Goal: Task Accomplishment & Management: Manage account settings

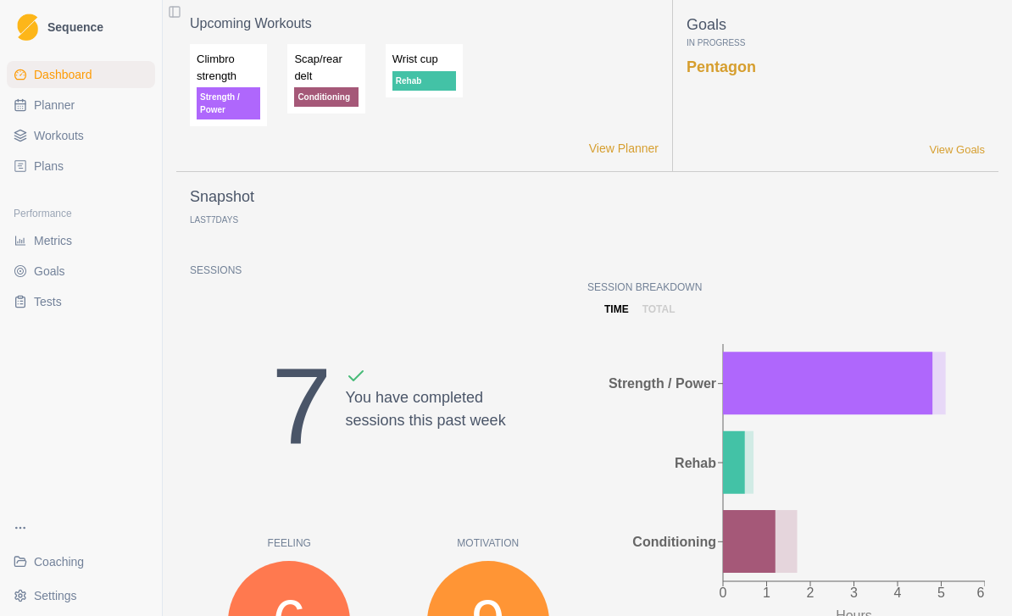
click at [82, 554] on span "Coaching" at bounding box center [59, 561] width 50 height 17
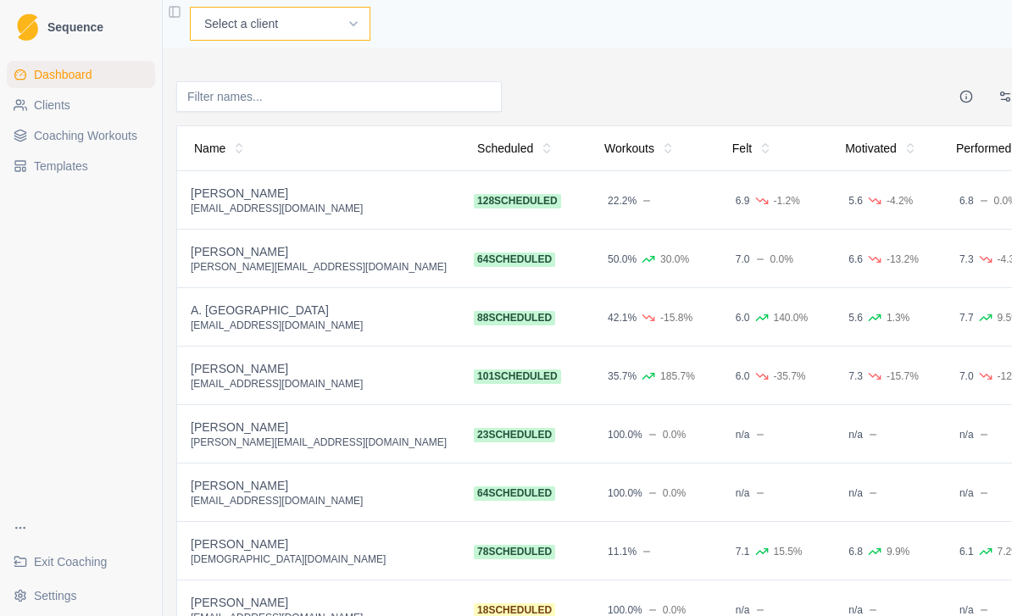
click at [275, 31] on select "Select a client A. McIntyre A. Emms A. York C.Lawler D.Mulcahy I. Kenny J. Curr…" at bounding box center [280, 24] width 181 height 34
select select "0d50b06f-245e-46d8-ba55-fb398bb4c291"
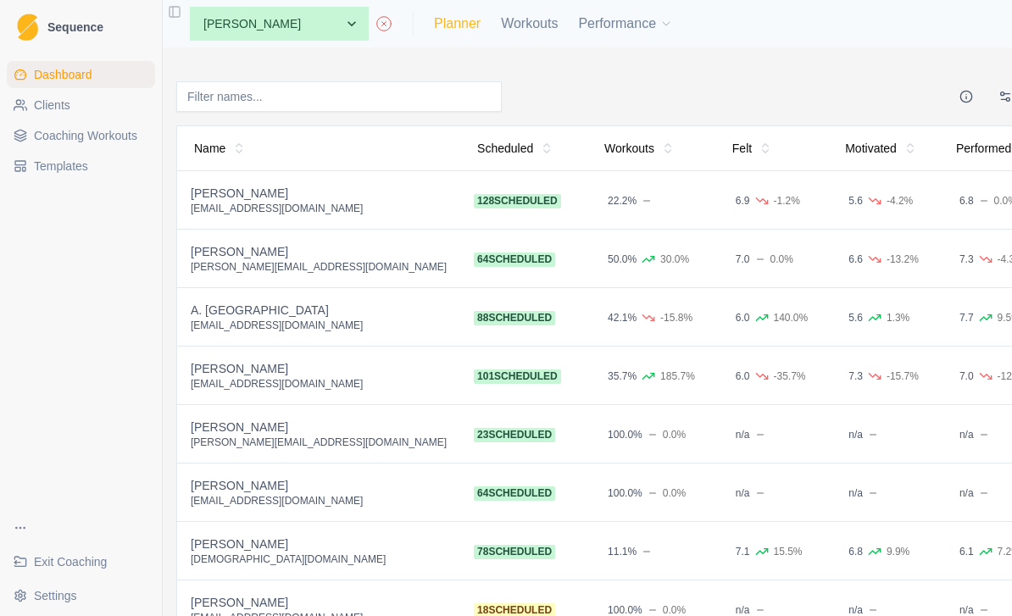
click at [434, 32] on link "Planner" at bounding box center [457, 24] width 47 height 20
select select "month"
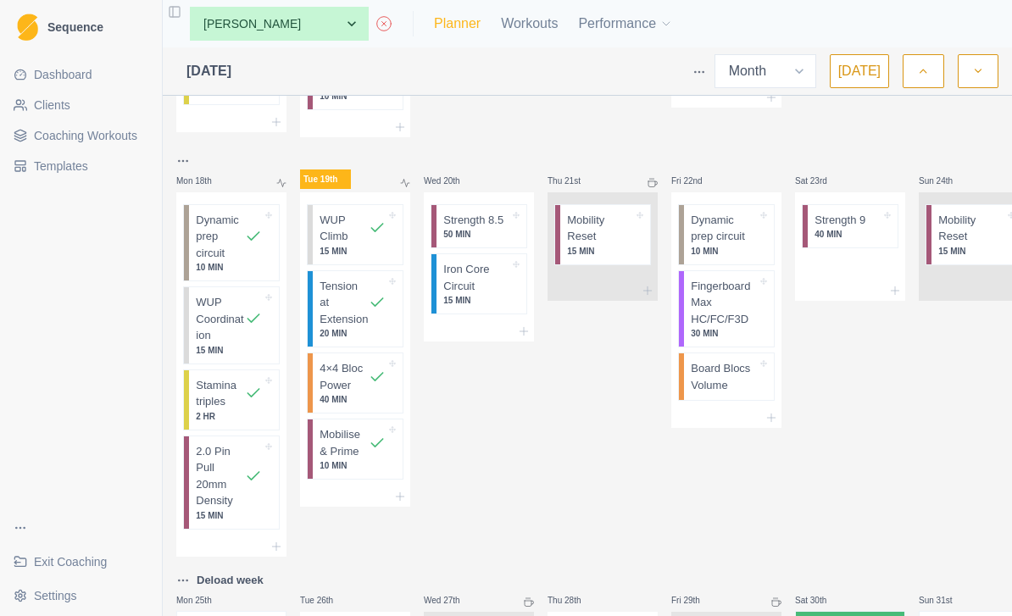
scroll to position [1162, 0]
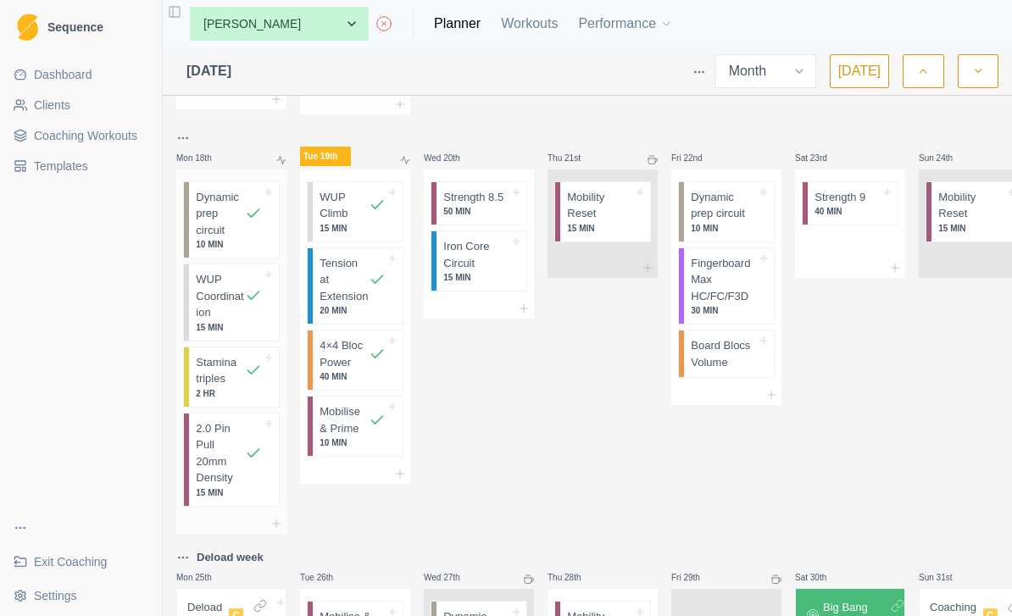
click at [240, 487] on p "2.0 Pin Pull 20mm Density" at bounding box center [220, 453] width 49 height 66
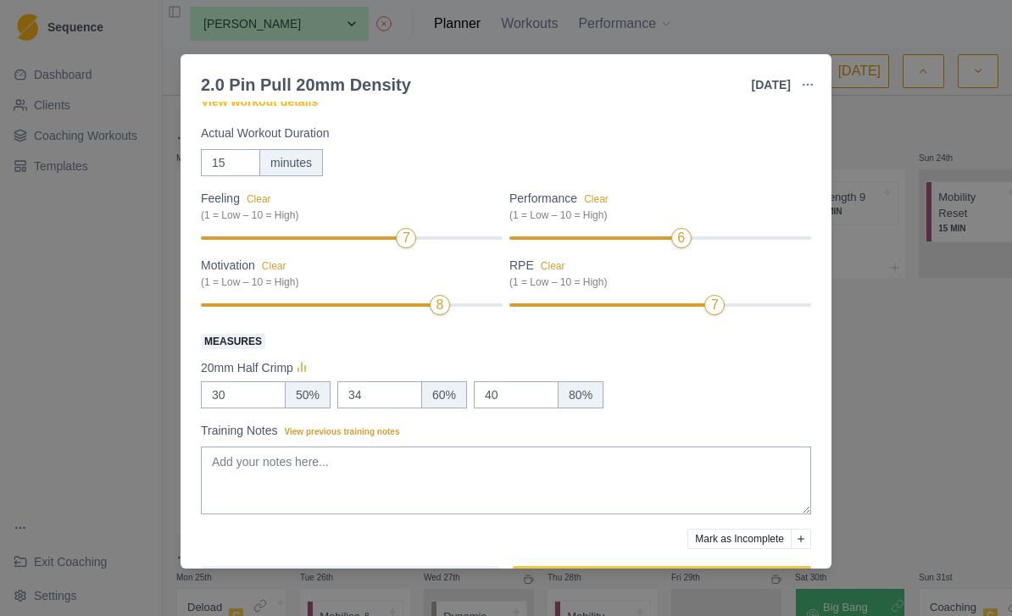
scroll to position [150, 0]
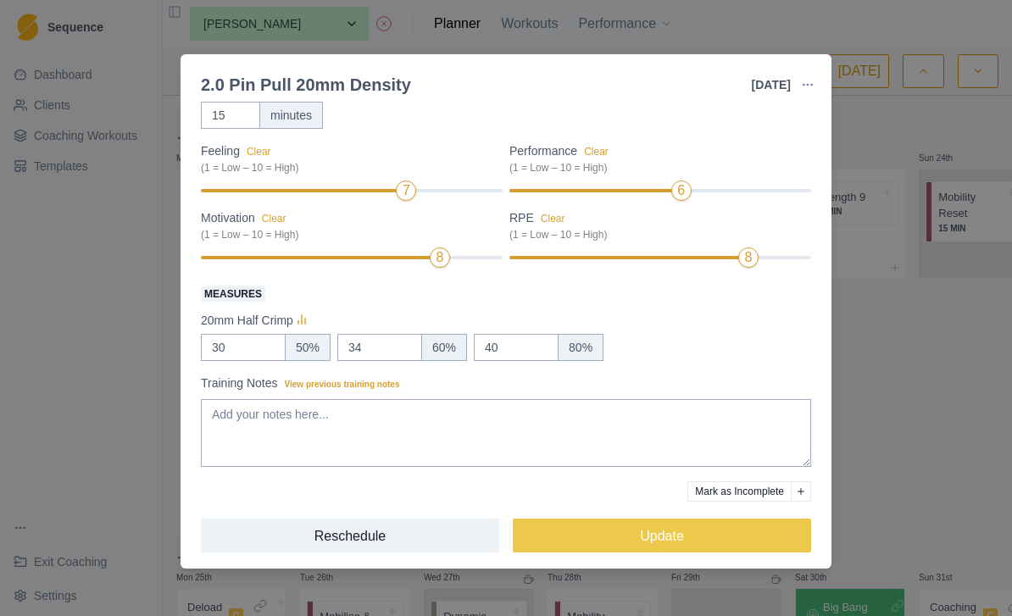
click at [303, 350] on div "50%" at bounding box center [308, 347] width 46 height 27
click at [396, 389] on span "View previous training notes" at bounding box center [342, 384] width 115 height 9
click at [396, 399] on textarea "Training Notes View previous training notes" at bounding box center [506, 433] width 610 height 68
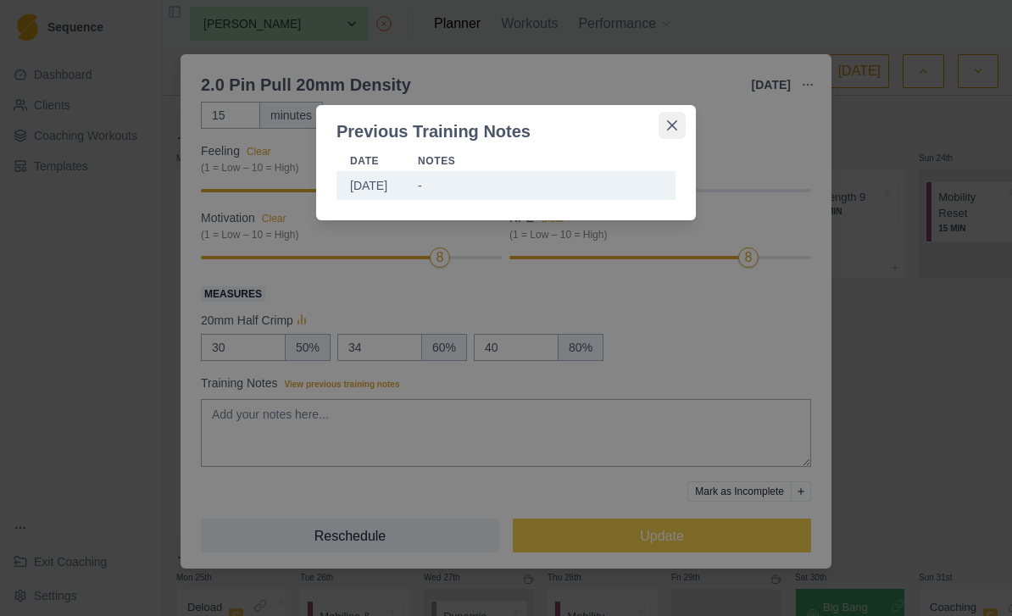
click at [676, 125] on icon "Close" at bounding box center [672, 125] width 10 height 10
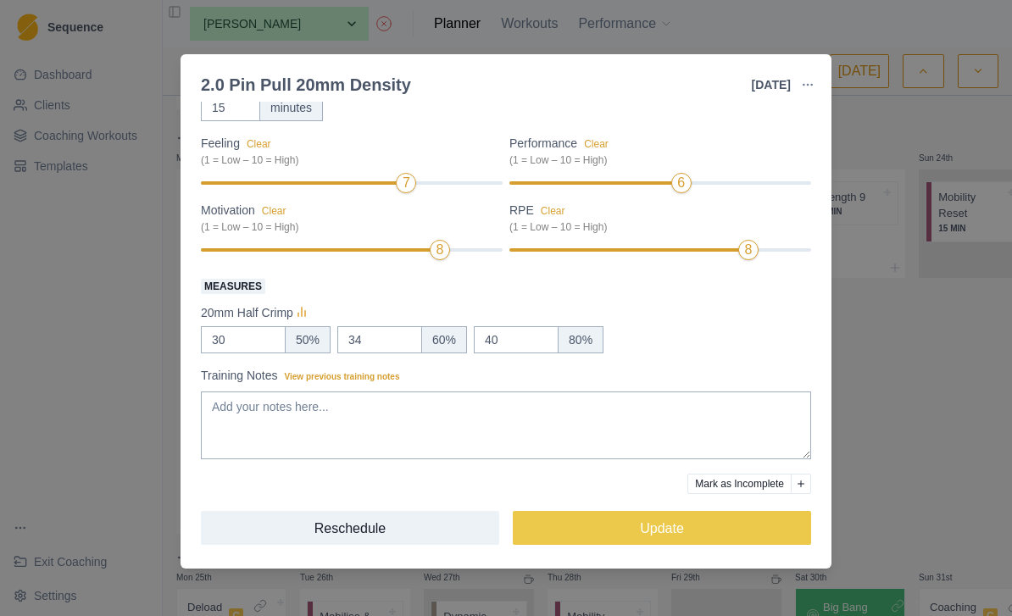
scroll to position [158, 0]
click at [806, 86] on icon "button" at bounding box center [808, 85] width 14 height 14
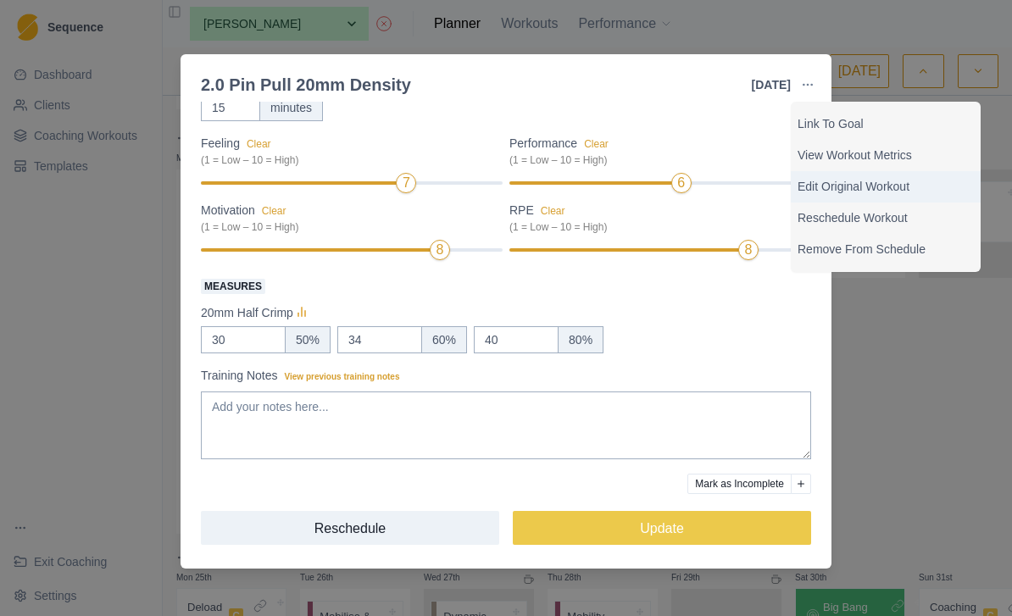
click at [904, 186] on p "Edit Original Workout" at bounding box center [886, 187] width 176 height 18
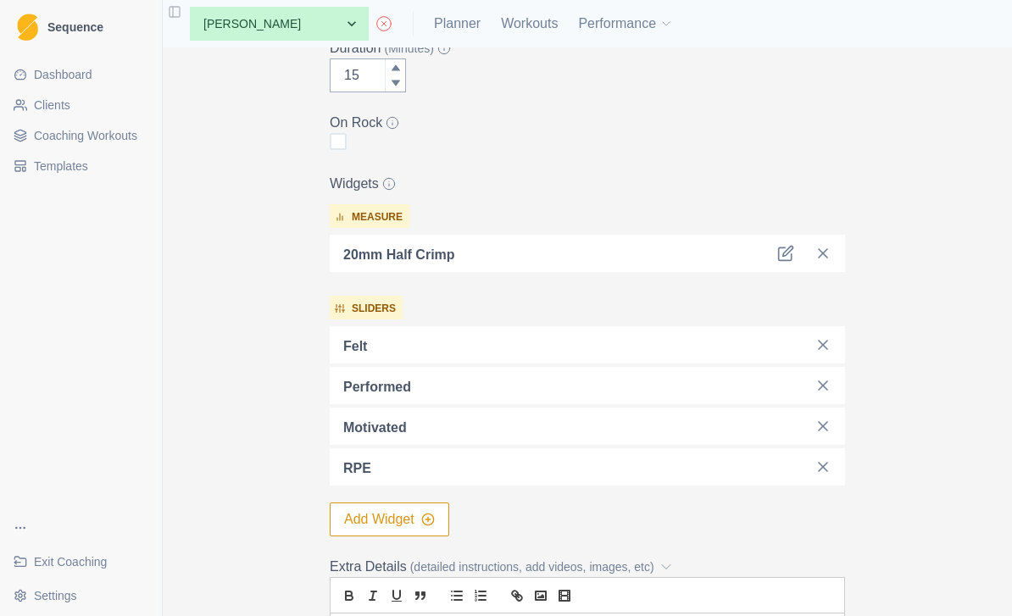
scroll to position [387, 0]
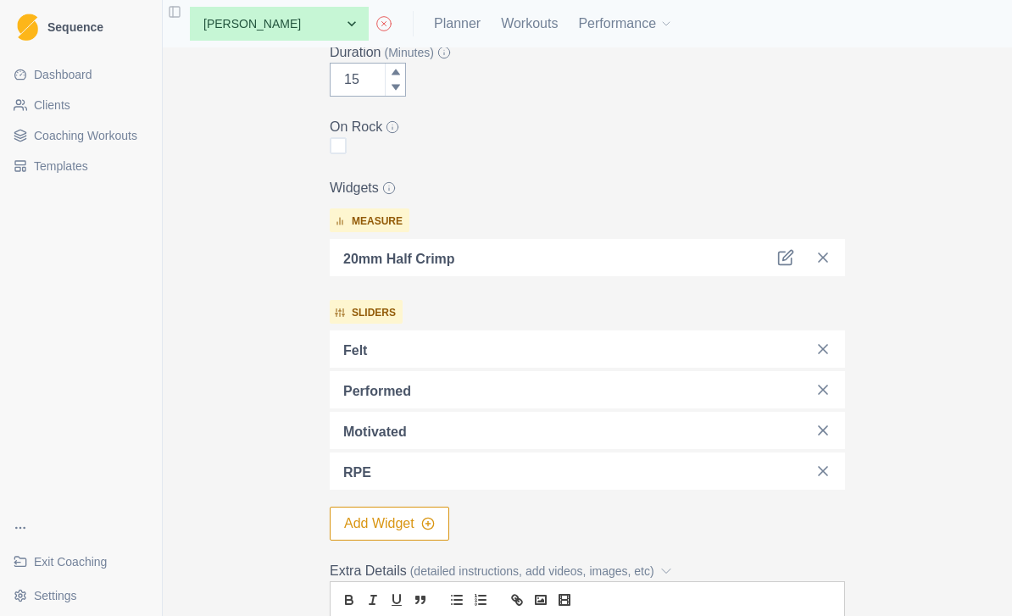
click at [449, 249] on p "20mm Half Crimp" at bounding box center [399, 259] width 112 height 20
click at [683, 248] on div at bounding box center [615, 258] width 281 height 24
click at [787, 186] on label "Widgets" at bounding box center [582, 188] width 505 height 20
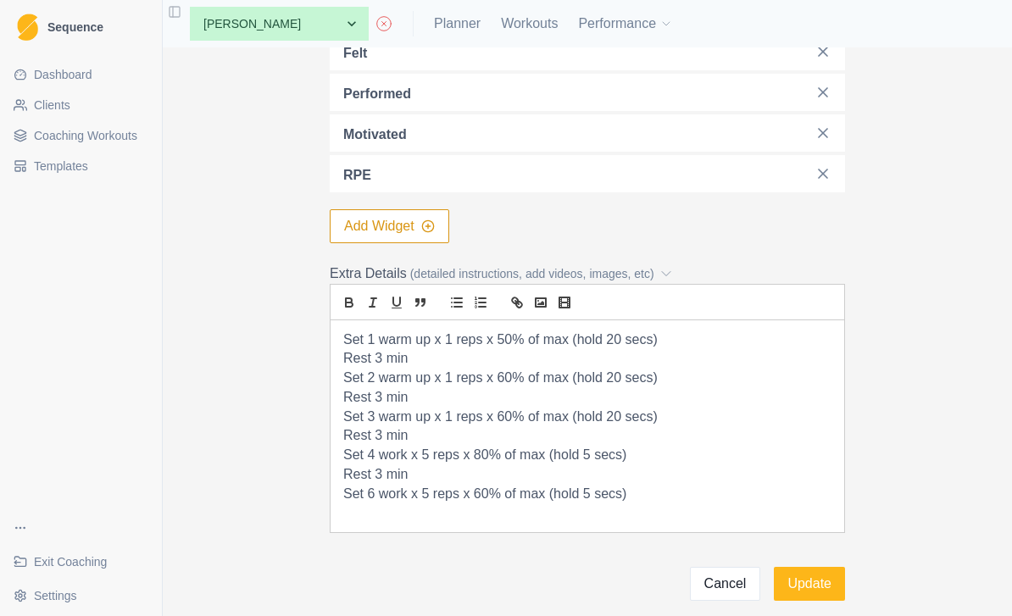
scroll to position [686, 0]
click at [374, 498] on div "Set 1 warm up x 1 reps x 50% of max (hold 20 secs) Rest 3 min Set 2 warm up x 1…" at bounding box center [588, 426] width 514 height 212
click at [380, 488] on p "Set 6 work x 5 reps x 60% of max (hold 5 secs)" at bounding box center [587, 493] width 488 height 19
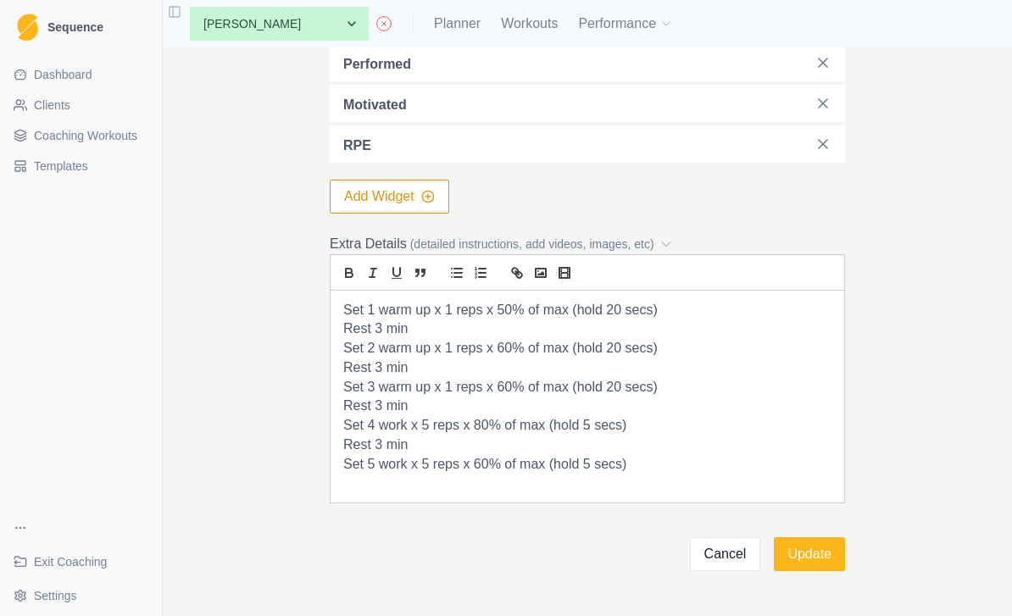
scroll to position [711, 0]
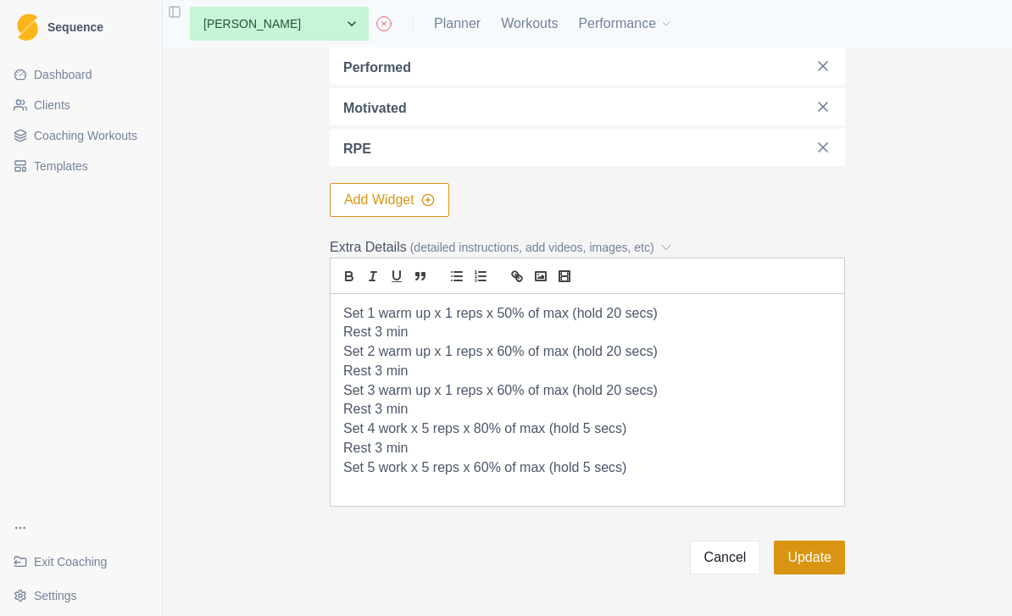
click at [828, 553] on button "Update" at bounding box center [809, 558] width 71 height 34
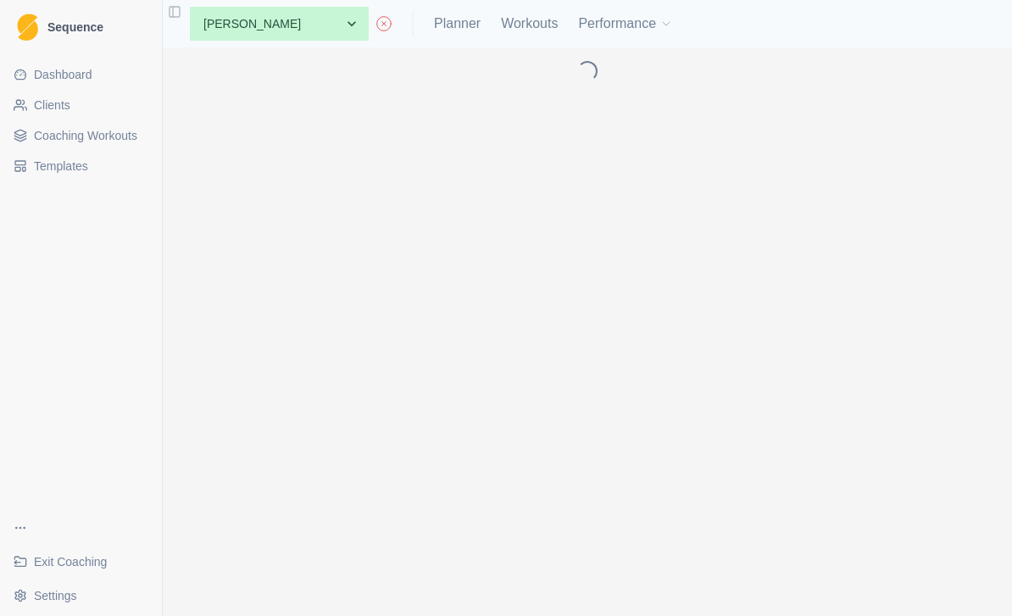
scroll to position [0, 0]
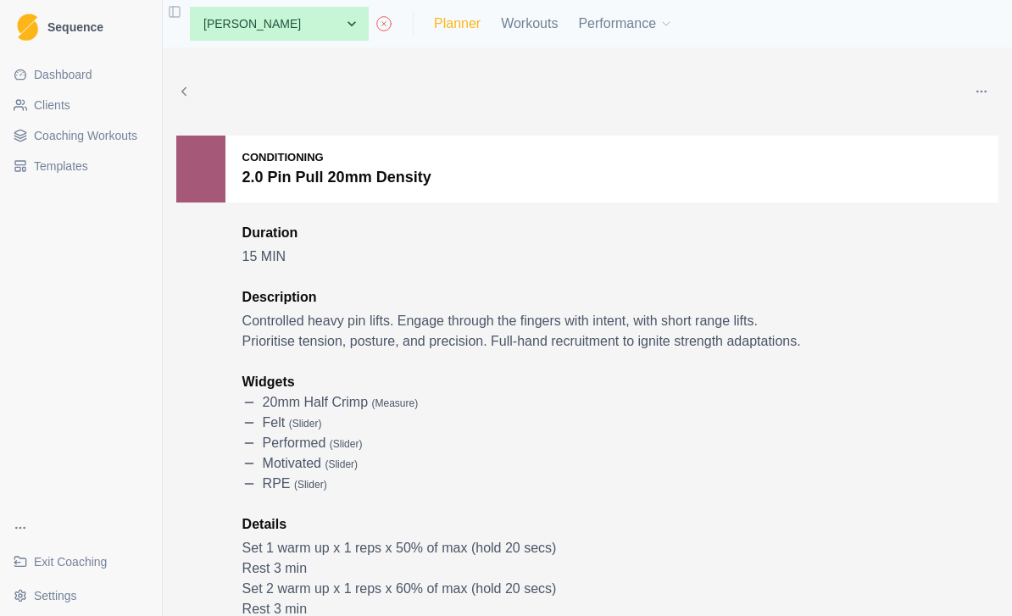
click at [434, 26] on link "Planner" at bounding box center [457, 24] width 47 height 20
select select "month"
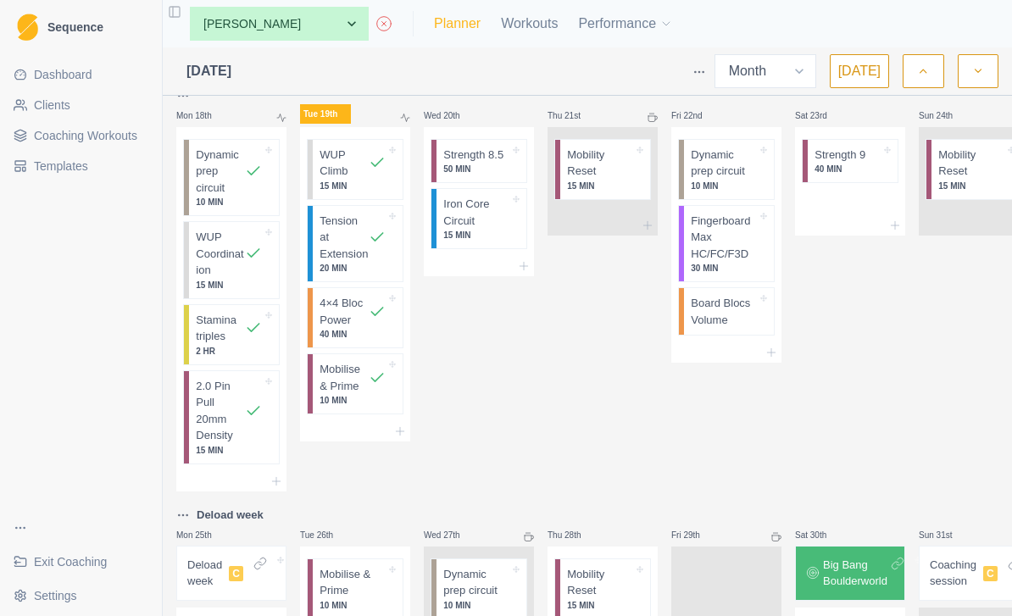
scroll to position [1207, 0]
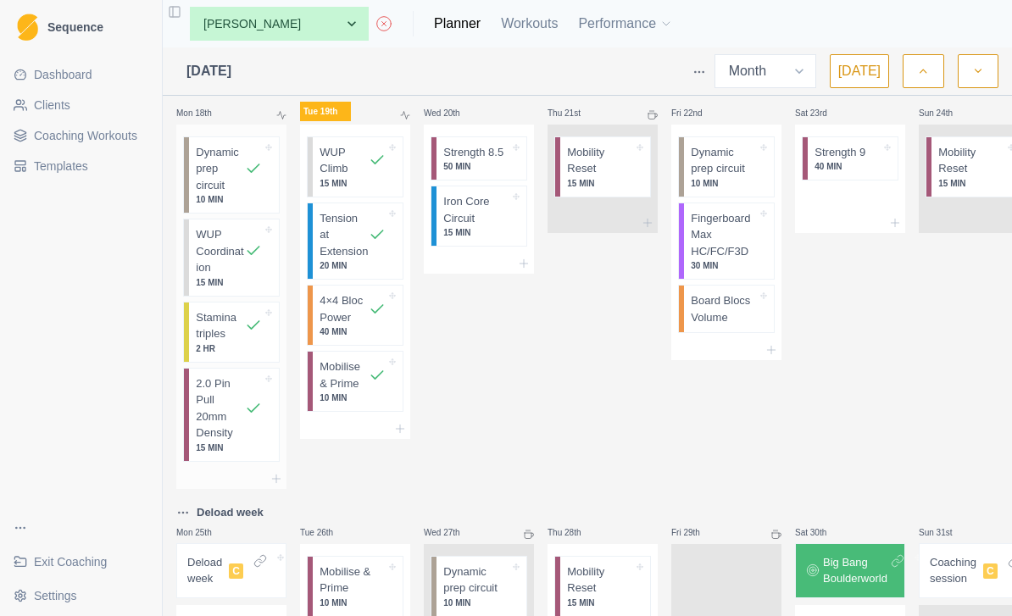
click at [231, 442] on p "2.0 Pin Pull 20mm Density" at bounding box center [220, 408] width 49 height 66
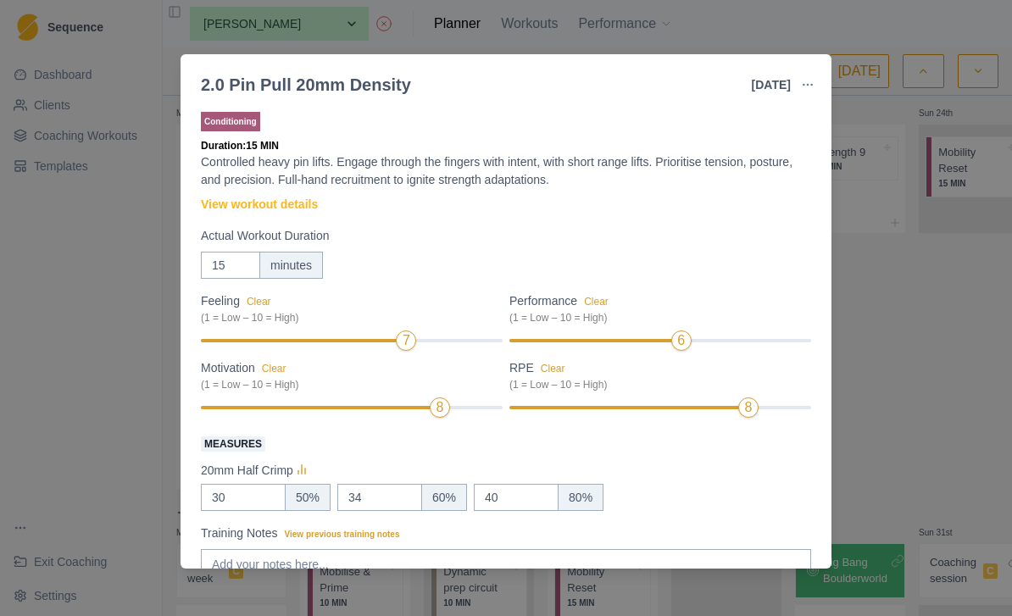
click at [805, 75] on button "button" at bounding box center [808, 85] width 34 height 34
click at [892, 345] on div "2.0 Pin Pull 20mm Density [DATE] Link To Goal View Workout Metrics Edit Origina…" at bounding box center [506, 308] width 1012 height 616
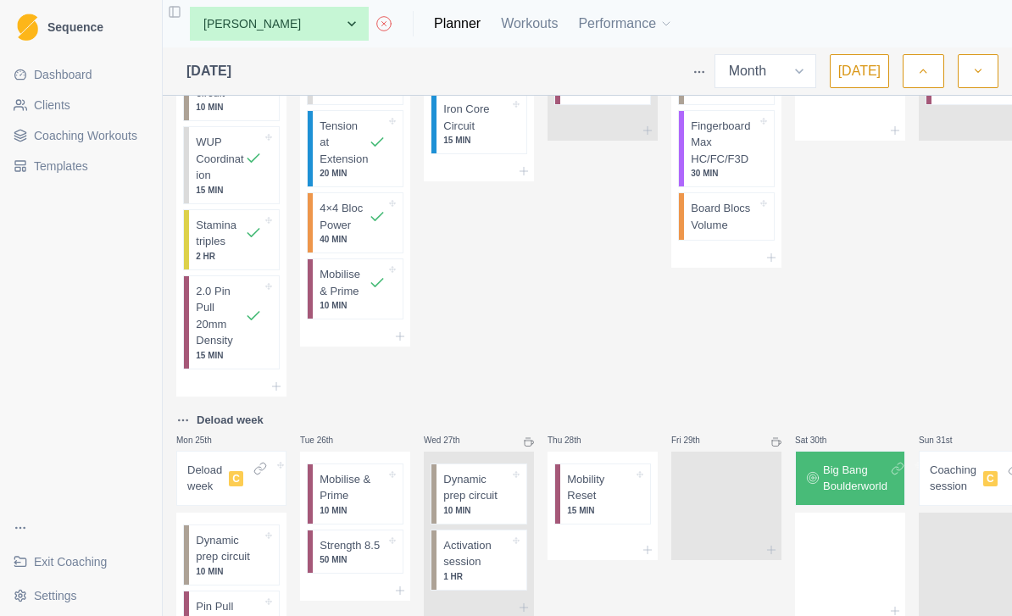
scroll to position [1301, 0]
click at [228, 348] on p "2.0 Pin Pull 20mm Density" at bounding box center [220, 314] width 49 height 66
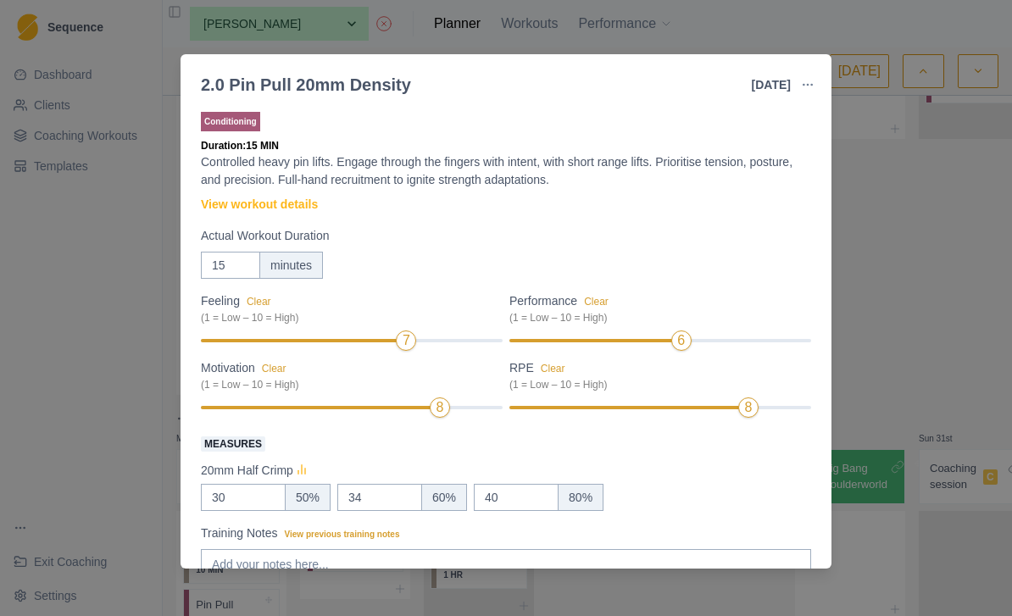
click at [310, 468] on icon at bounding box center [301, 471] width 17 height 17
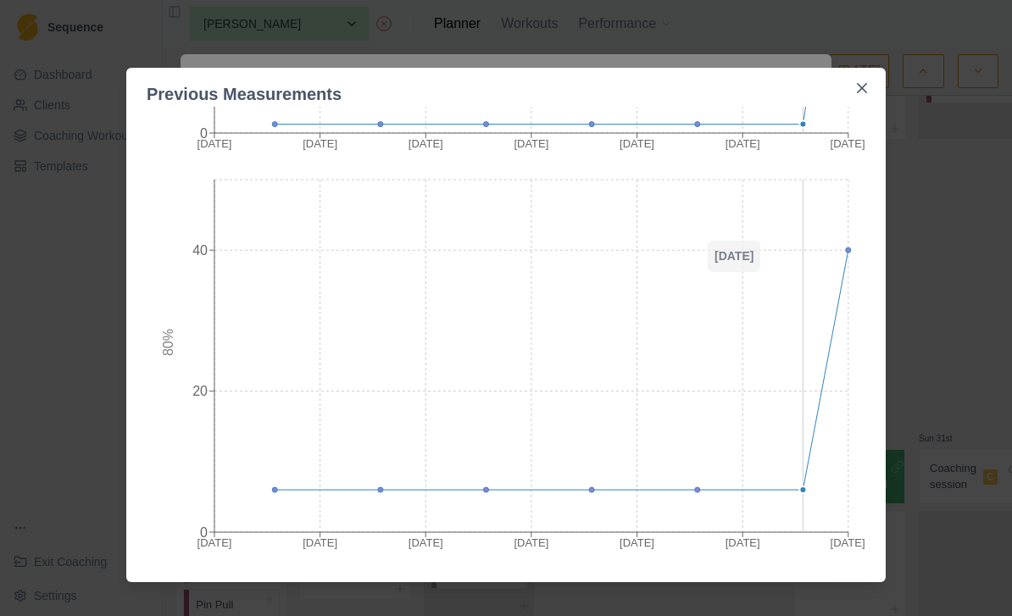
scroll to position [776, 0]
click at [856, 89] on button "Close" at bounding box center [861, 88] width 27 height 27
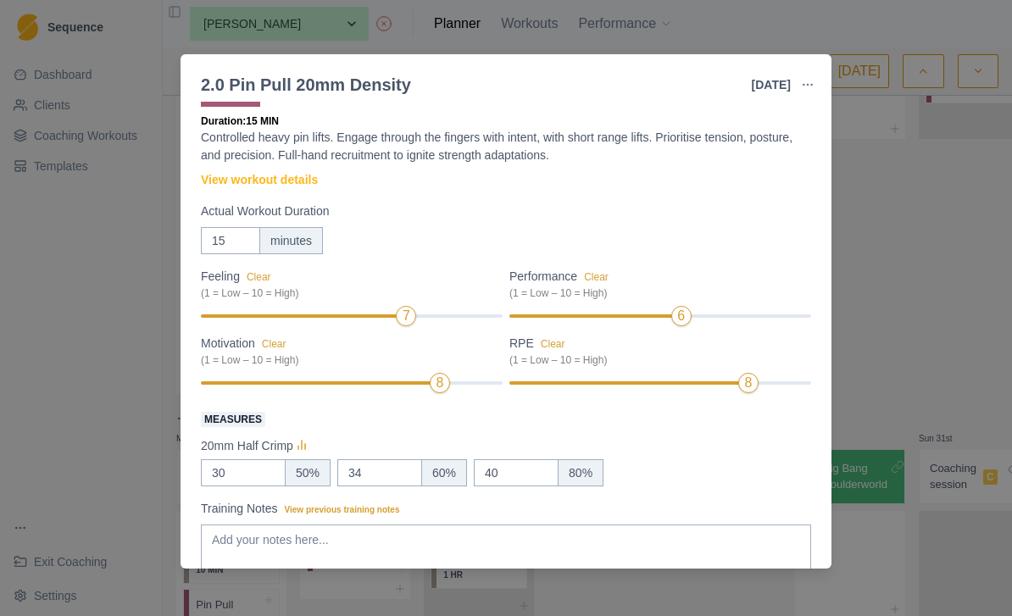
scroll to position [25, 0]
click at [876, 241] on div "2.0 Pin Pull 20mm Density [DATE] Link To Goal View Workout Metrics Edit Origina…" at bounding box center [506, 308] width 1012 height 616
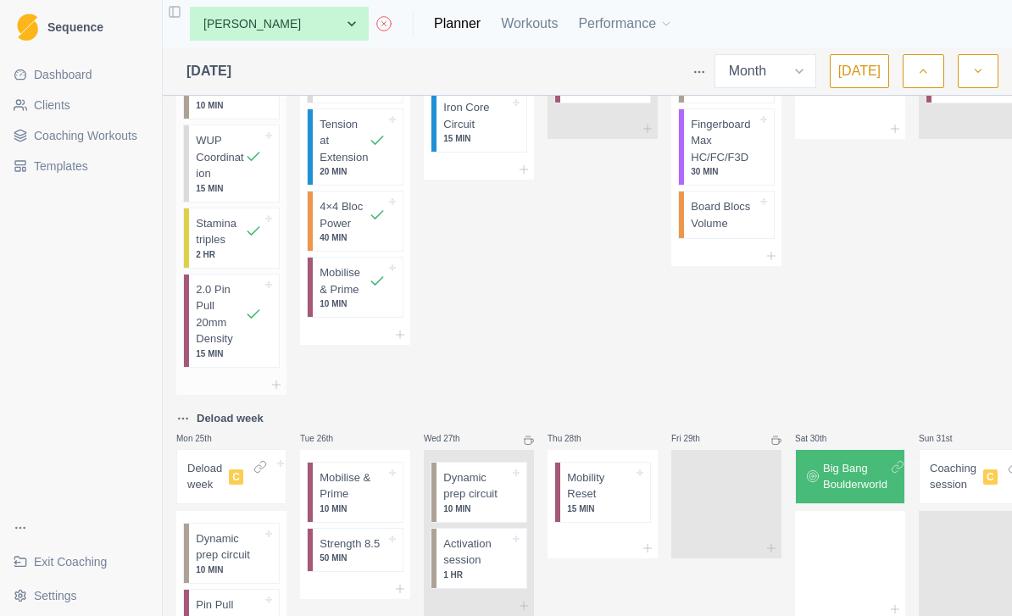
click at [215, 338] on p "2.0 Pin Pull 20mm Density" at bounding box center [220, 314] width 49 height 66
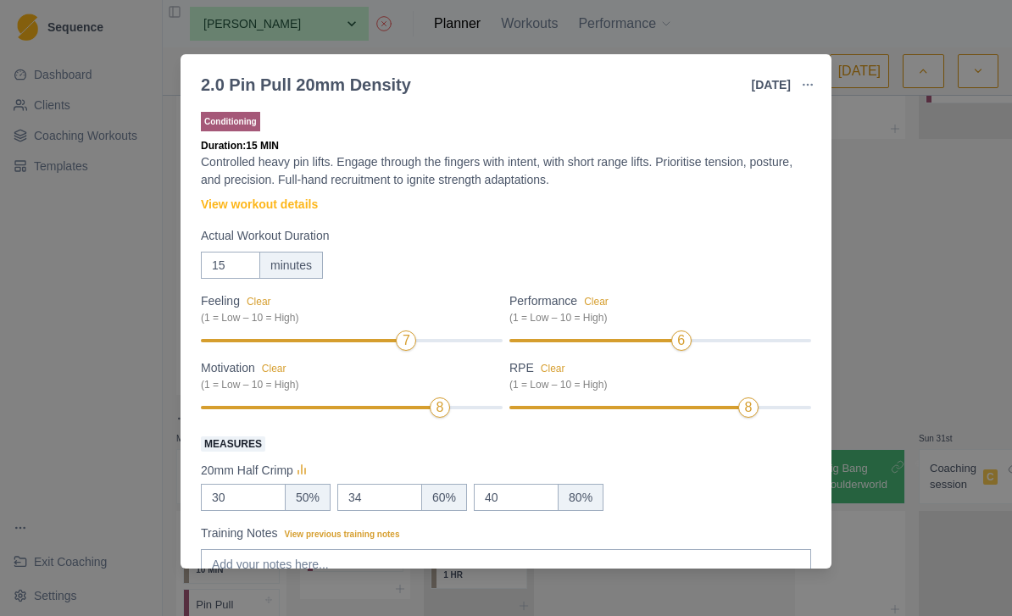
click at [289, 472] on p "20mm Half Crimp" at bounding box center [247, 471] width 92 height 18
click at [869, 226] on div "2.0 Pin Pull 20mm Density [DATE] Link To Goal View Workout Metrics Edit Origina…" at bounding box center [506, 308] width 1012 height 616
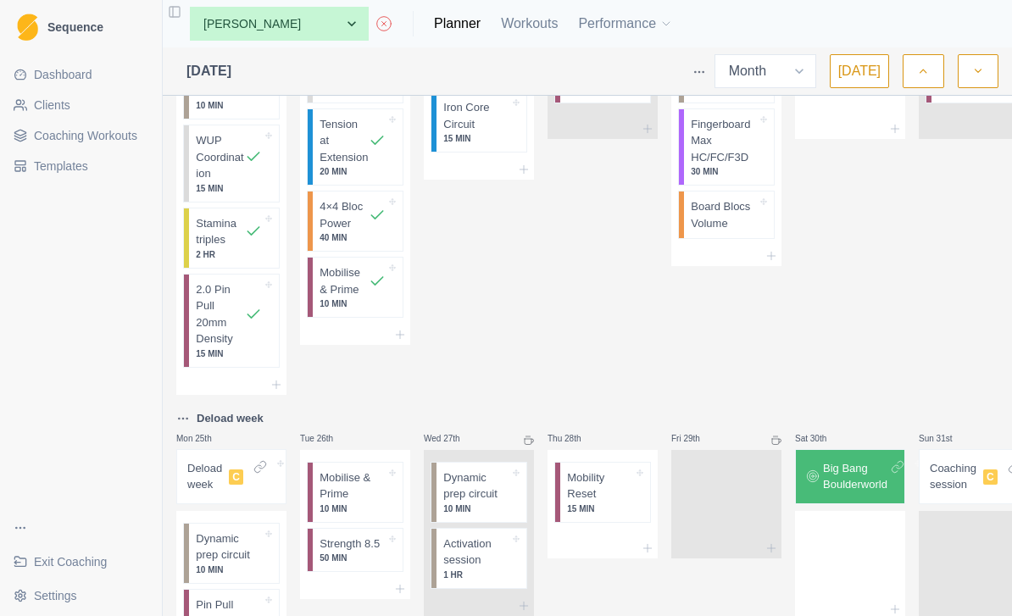
click at [70, 138] on span "Coaching Workouts" at bounding box center [85, 135] width 103 height 17
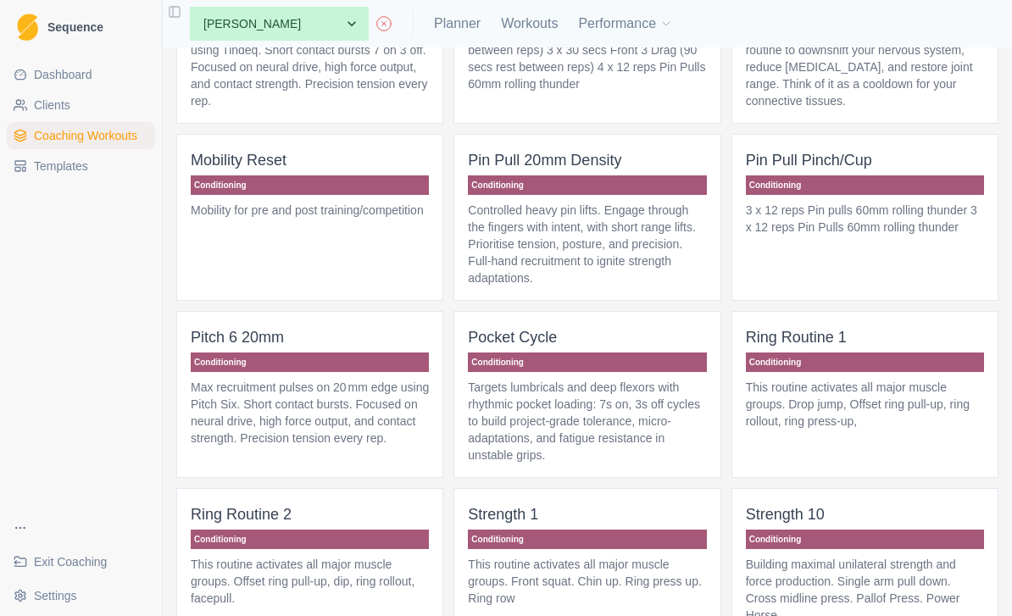
scroll to position [634, 0]
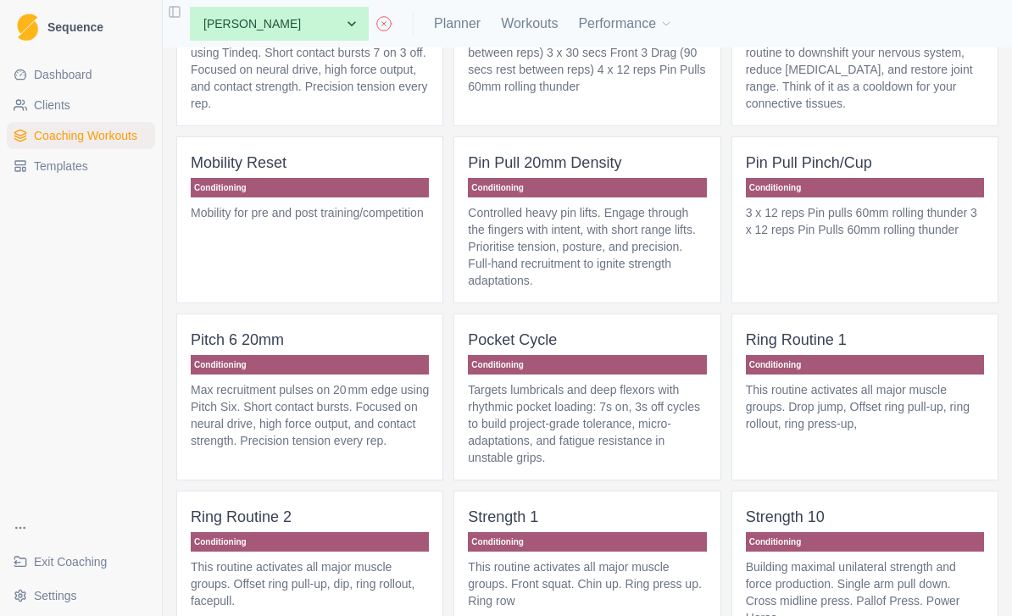
click at [642, 253] on p "Controlled heavy pin lifts. Engage through the fingers with intent, with short …" at bounding box center [587, 246] width 238 height 85
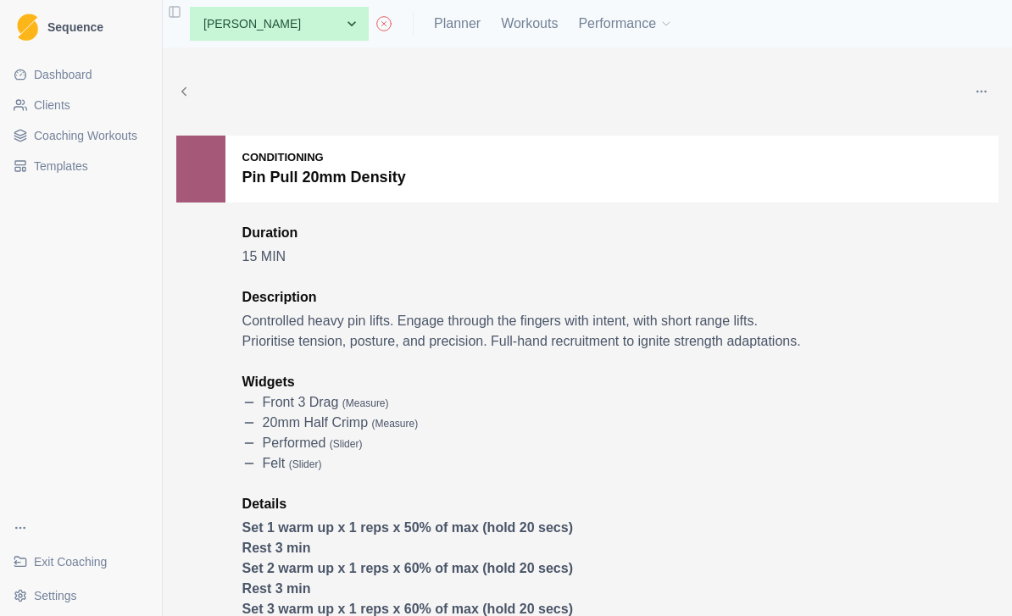
click at [972, 92] on button "button" at bounding box center [982, 92] width 34 height 34
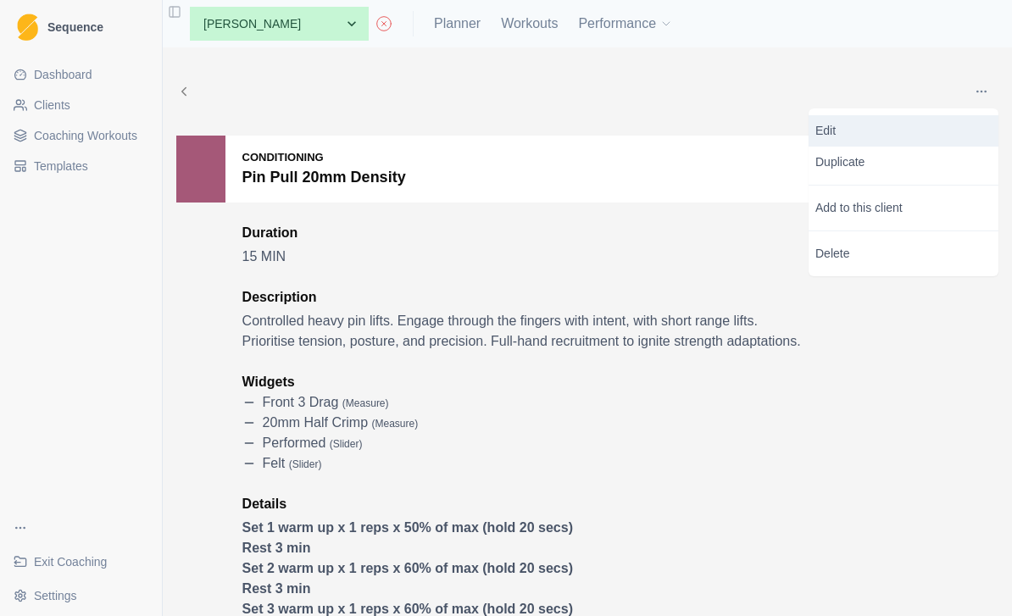
click at [912, 125] on p "Edit" at bounding box center [903, 131] width 176 height 18
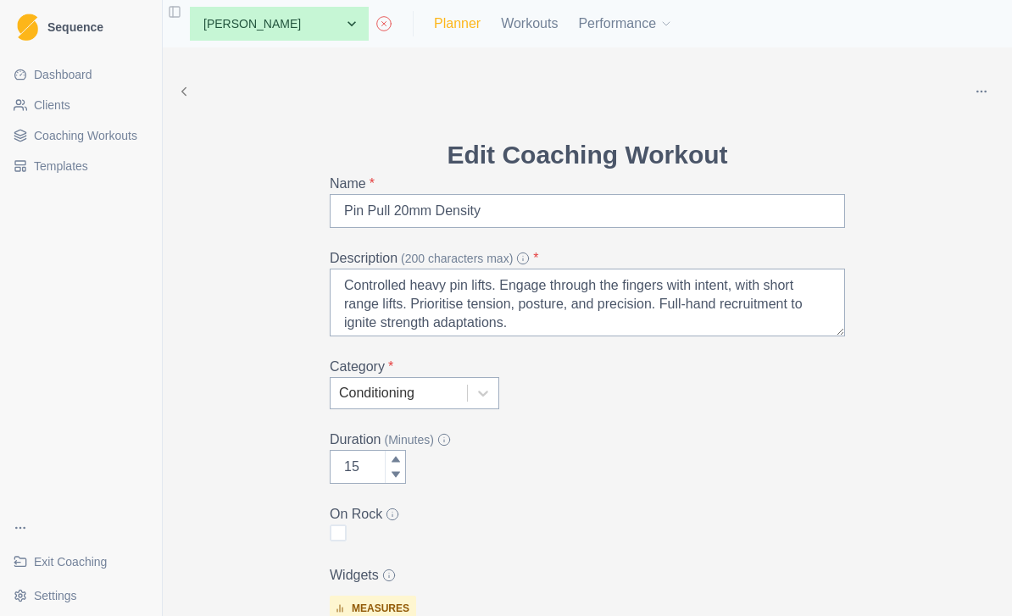
click at [434, 27] on link "Planner" at bounding box center [457, 24] width 47 height 20
select select "month"
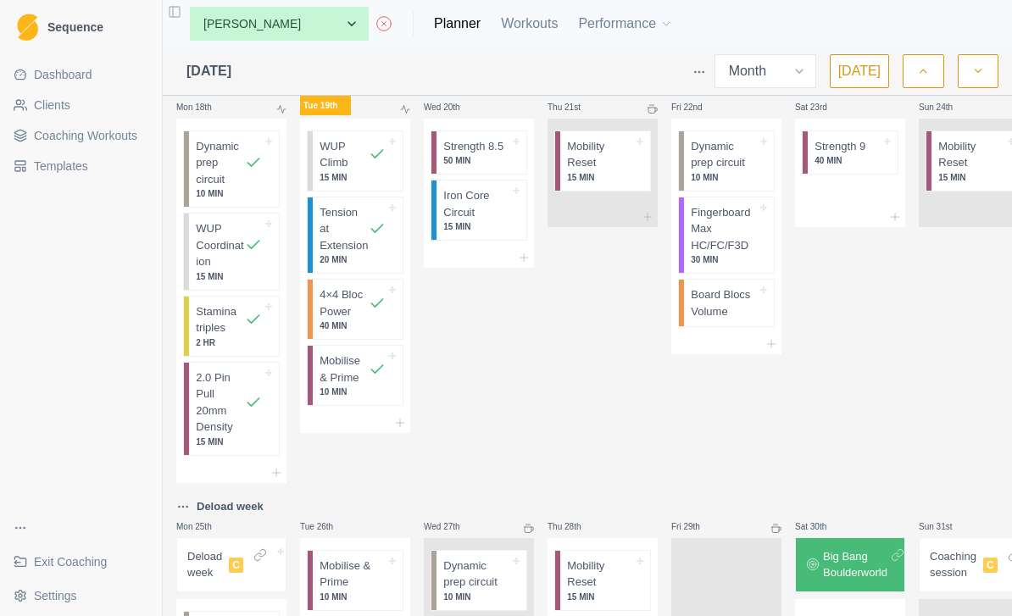
scroll to position [1214, 0]
click at [231, 435] on p "2.0 Pin Pull 20mm Density" at bounding box center [220, 402] width 49 height 66
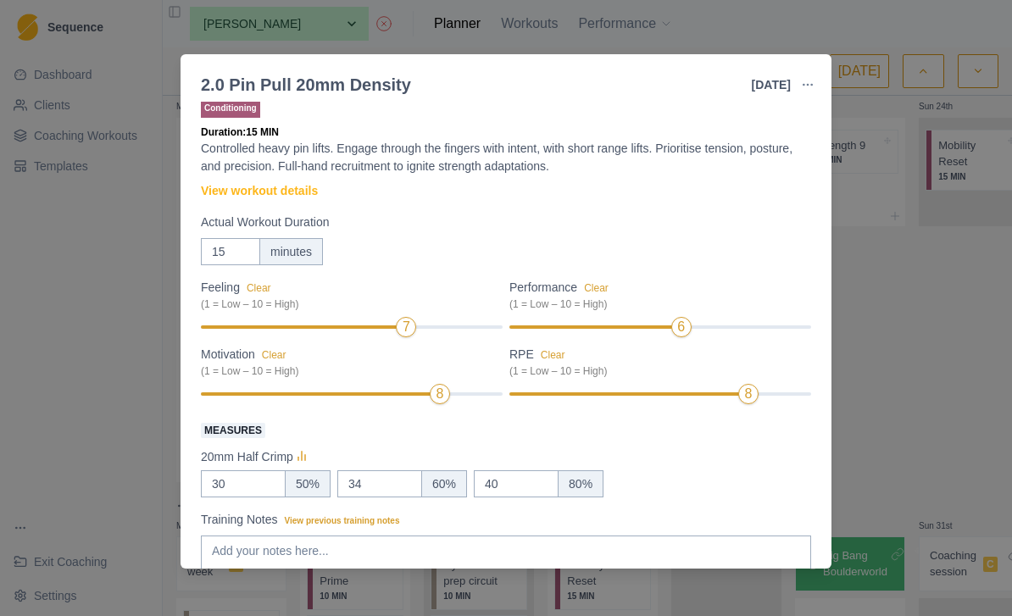
scroll to position [14, 0]
click at [309, 197] on link "View workout details" at bounding box center [259, 190] width 117 height 18
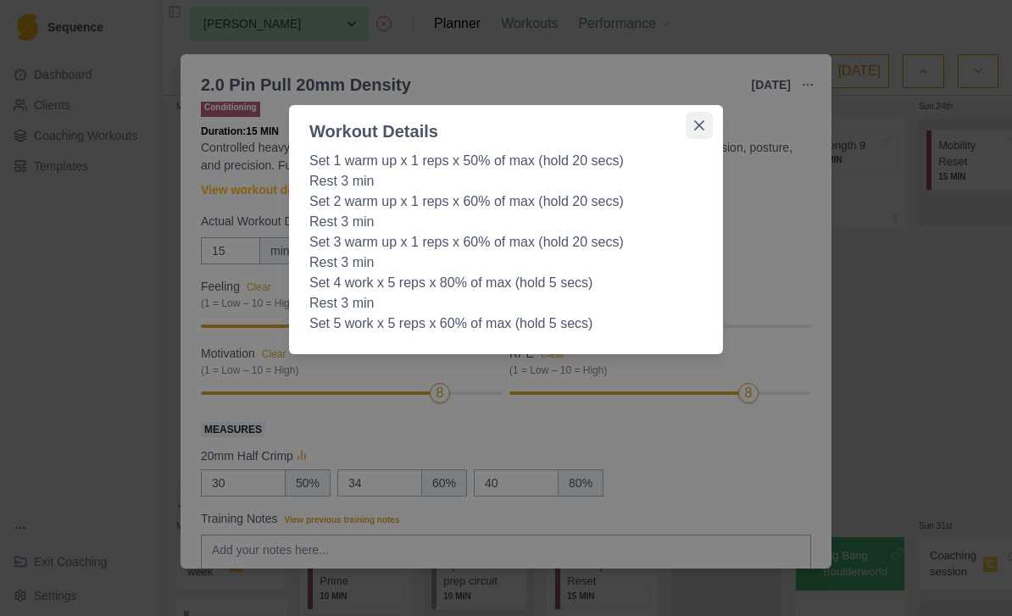
click at [693, 137] on button "Close" at bounding box center [699, 125] width 27 height 27
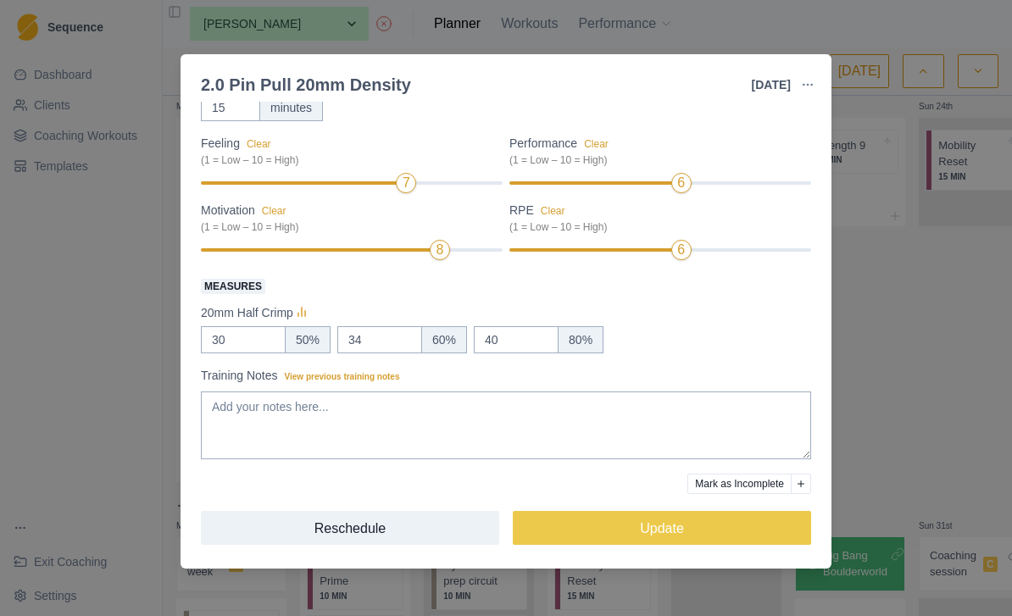
scroll to position [158, 0]
click at [909, 176] on div "2.0 Pin Pull 20mm Density [DATE] Link To Goal View Workout Metrics Edit Origina…" at bounding box center [506, 308] width 1012 height 616
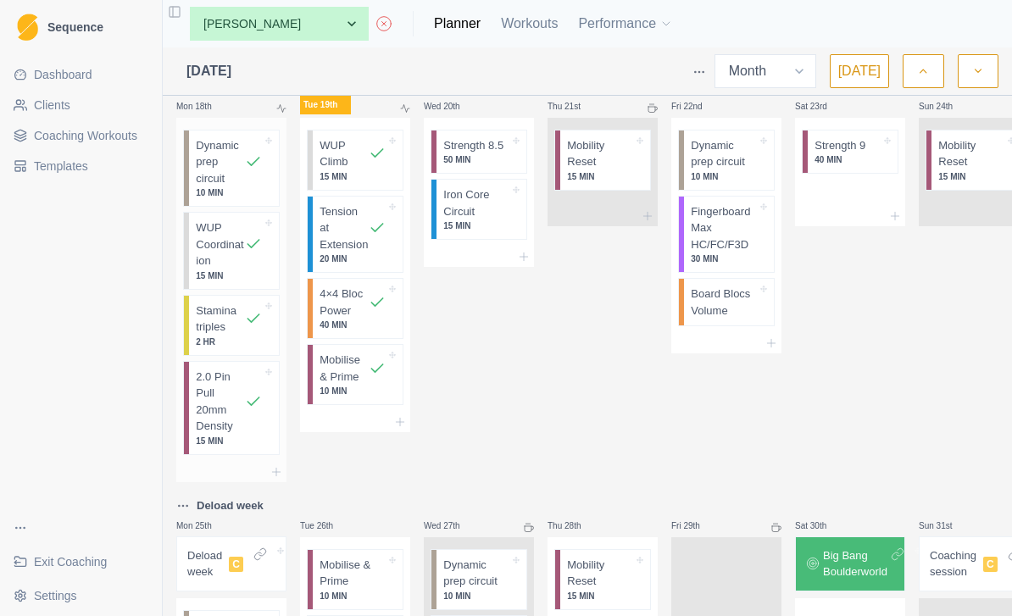
click at [237, 435] on p "2.0 Pin Pull 20mm Density" at bounding box center [220, 402] width 49 height 66
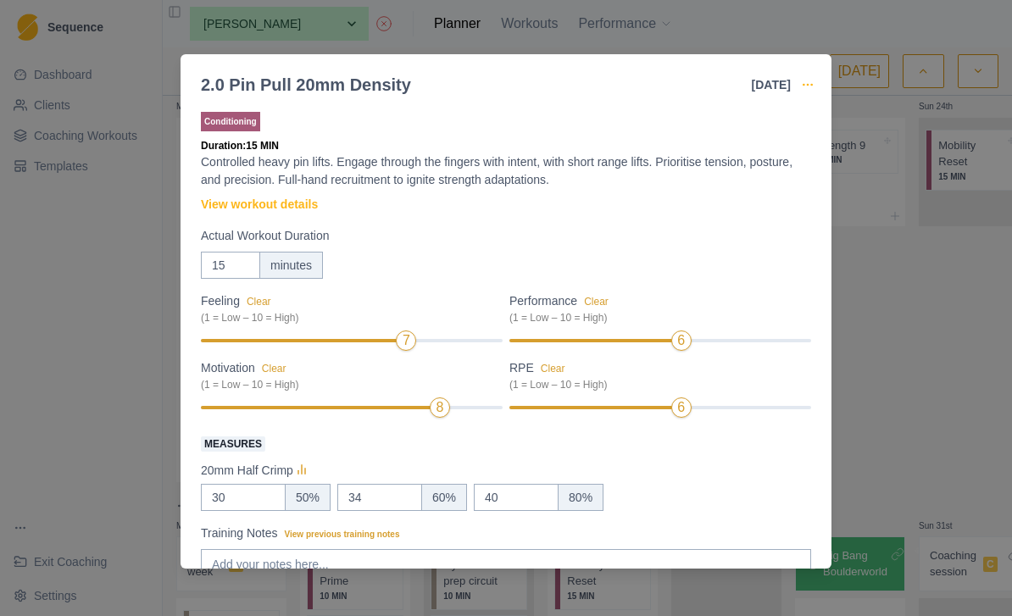
click at [808, 88] on icon "button" at bounding box center [808, 85] width 14 height 14
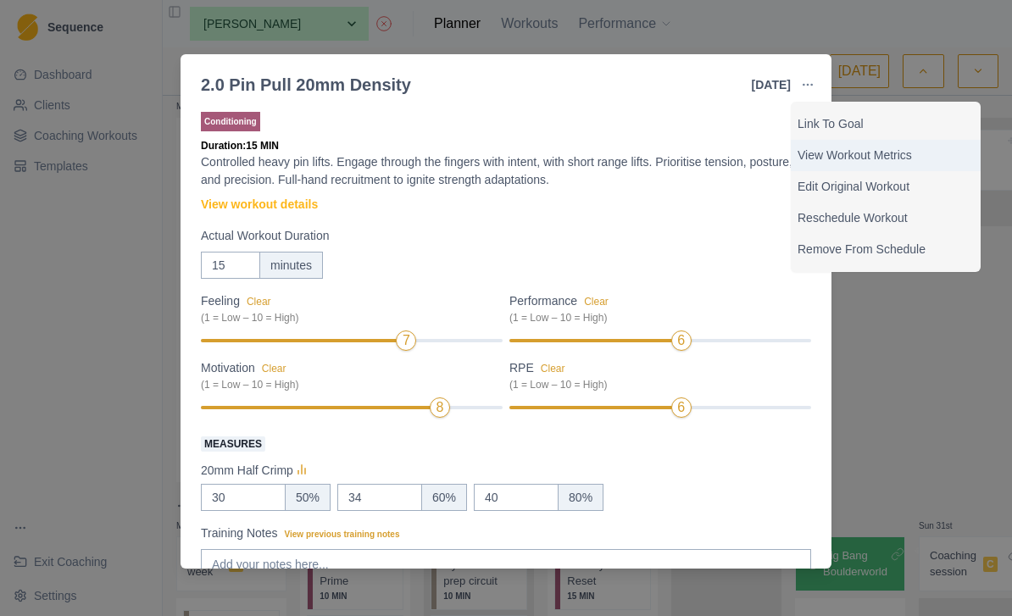
click at [909, 161] on p "View Workout Metrics" at bounding box center [886, 156] width 176 height 18
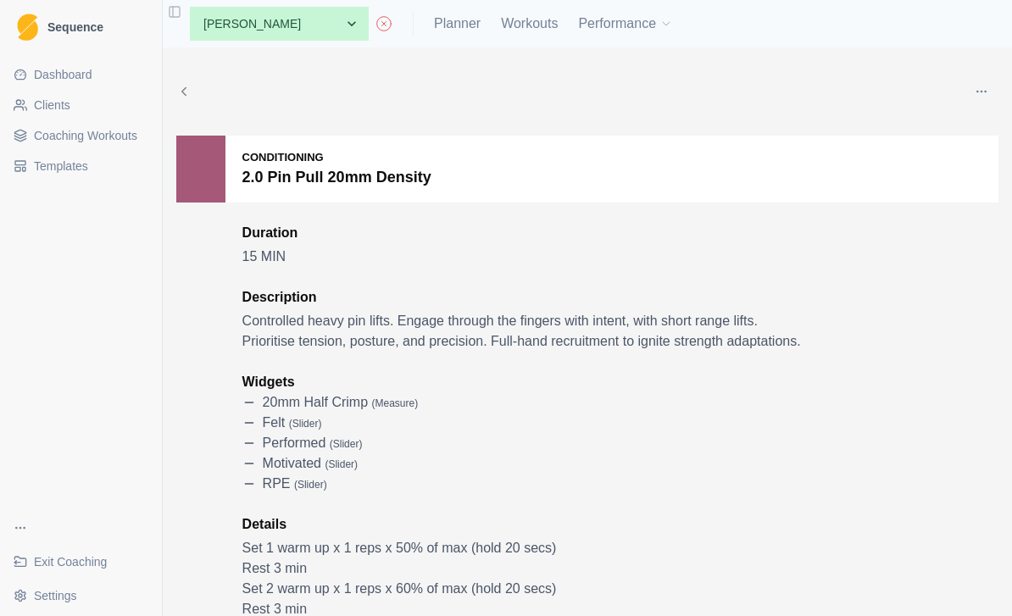
click at [981, 93] on icon "button" at bounding box center [982, 92] width 14 height 14
click at [136, 141] on span "Coaching Workouts" at bounding box center [85, 135] width 103 height 17
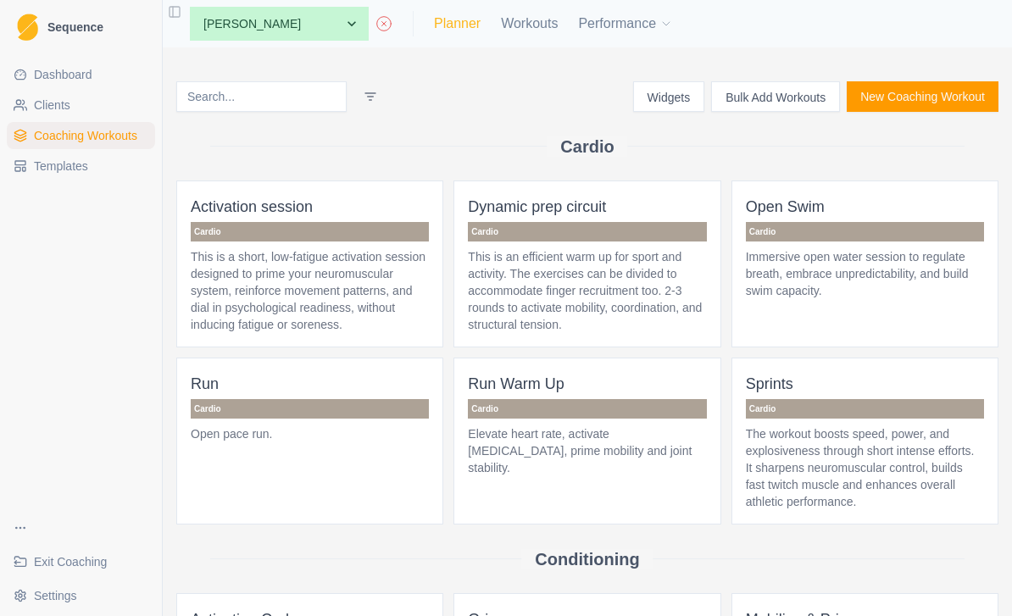
click at [434, 22] on link "Planner" at bounding box center [457, 24] width 47 height 20
select select "month"
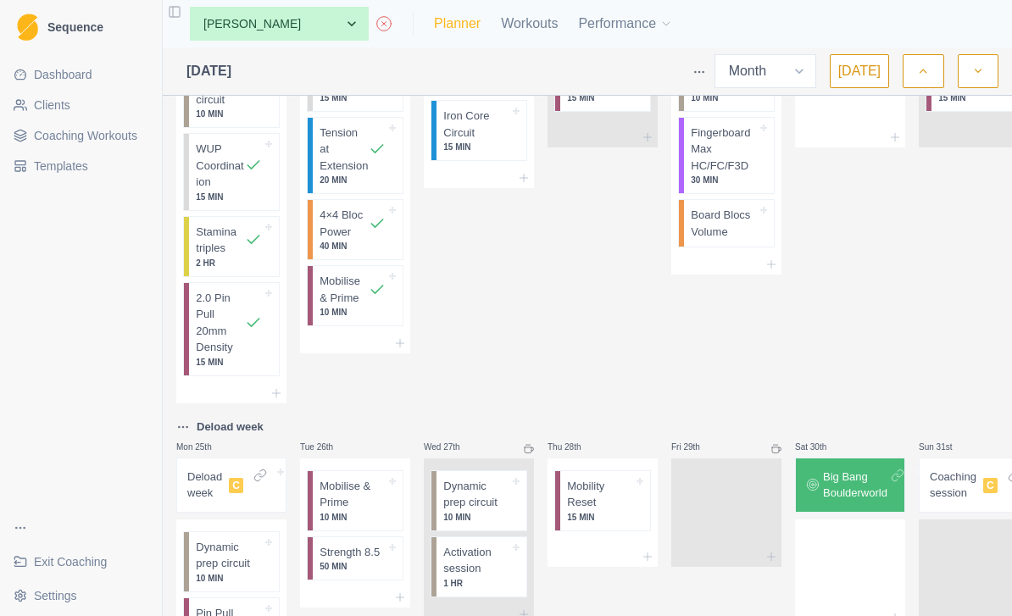
scroll to position [1303, 0]
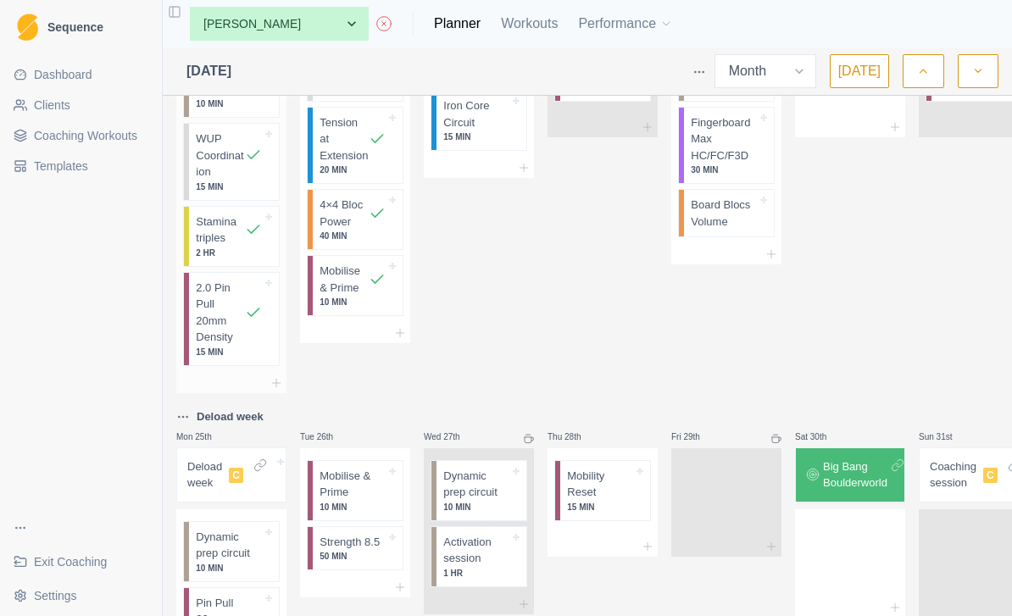
click at [221, 346] on p "2.0 Pin Pull 20mm Density" at bounding box center [220, 313] width 49 height 66
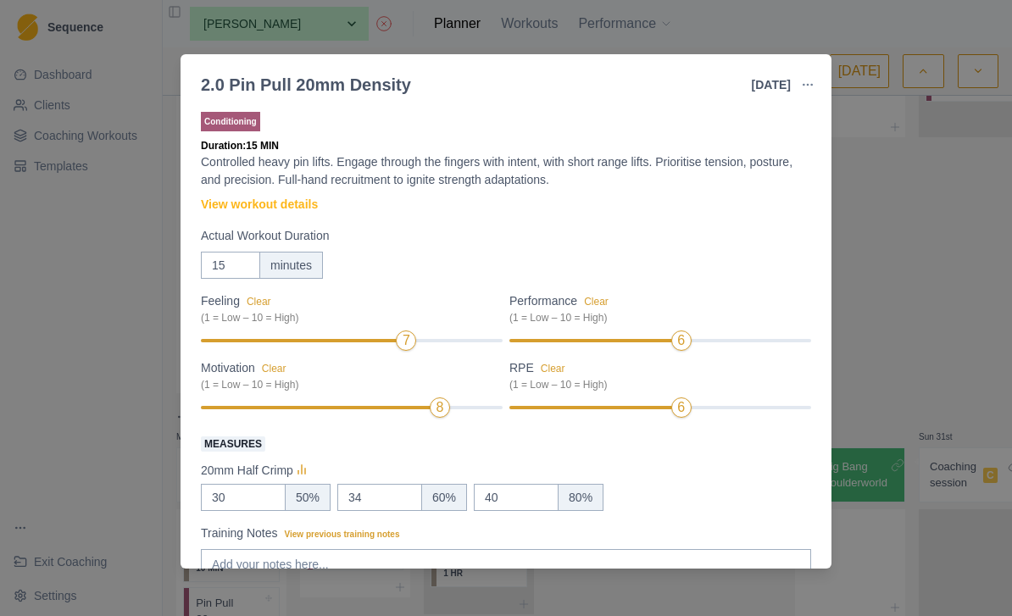
click at [794, 94] on button "button" at bounding box center [808, 85] width 34 height 34
click at [359, 83] on div "2.0 Pin Pull 20mm Density" at bounding box center [306, 84] width 210 height 25
click at [372, 87] on div "2.0 Pin Pull 20mm Density" at bounding box center [306, 84] width 210 height 25
click at [462, 29] on div "2.0 Pin Pull 20mm Density [DATE] Link To Goal View Workout Metrics Edit Origina…" at bounding box center [506, 308] width 1012 height 616
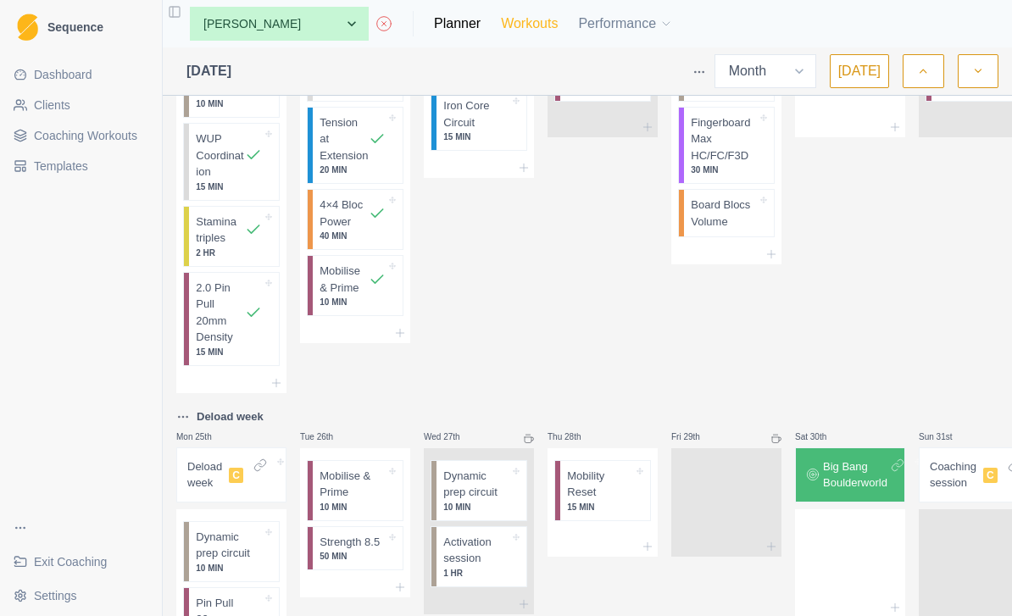
click at [501, 19] on link "Workouts" at bounding box center [529, 24] width 57 height 20
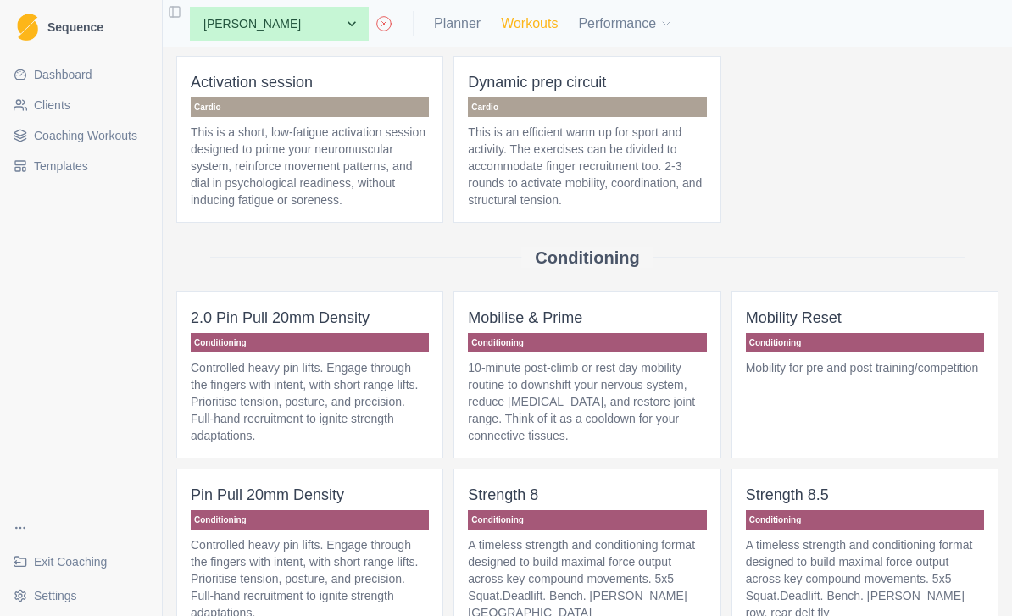
scroll to position [128, 0]
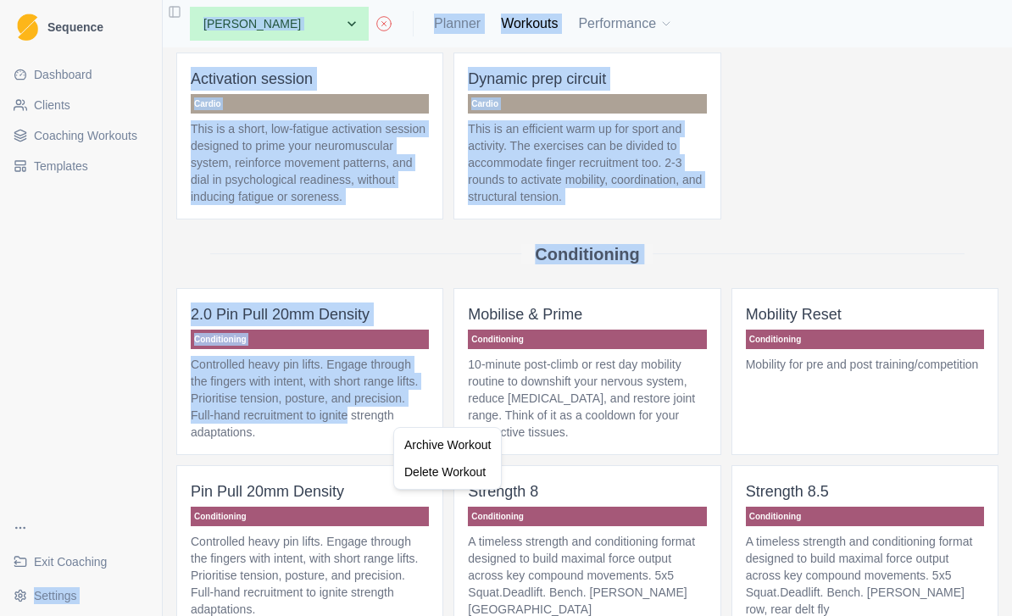
click at [842, 133] on html "Sequence Dashboard Clients Coaching Workouts Templates Exit Coaching Settings T…" at bounding box center [506, 308] width 1012 height 616
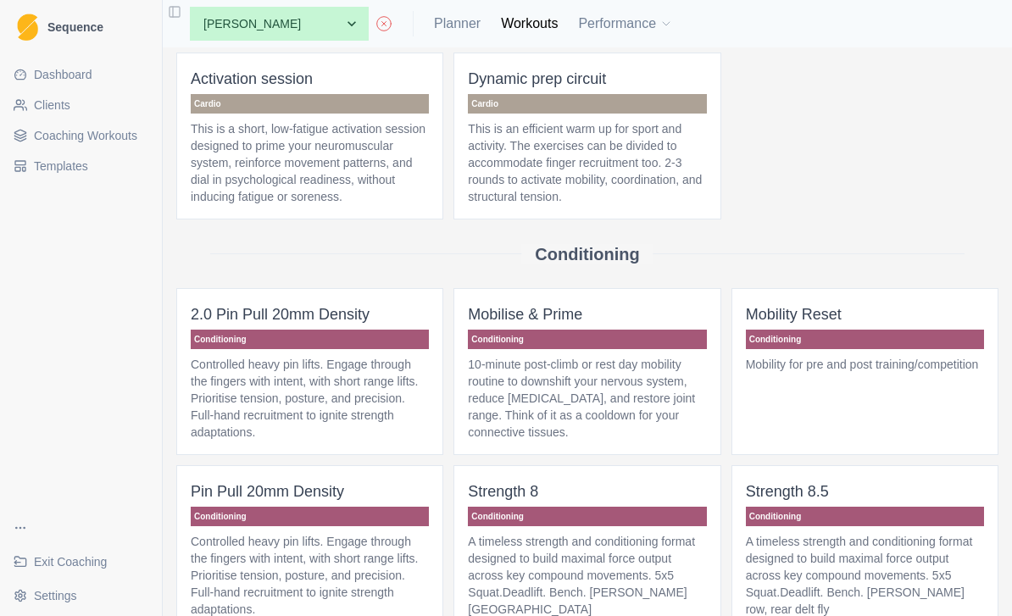
click at [394, 403] on p "Controlled heavy pin lifts. Engage through the fingers with intent, with short …" at bounding box center [310, 398] width 238 height 85
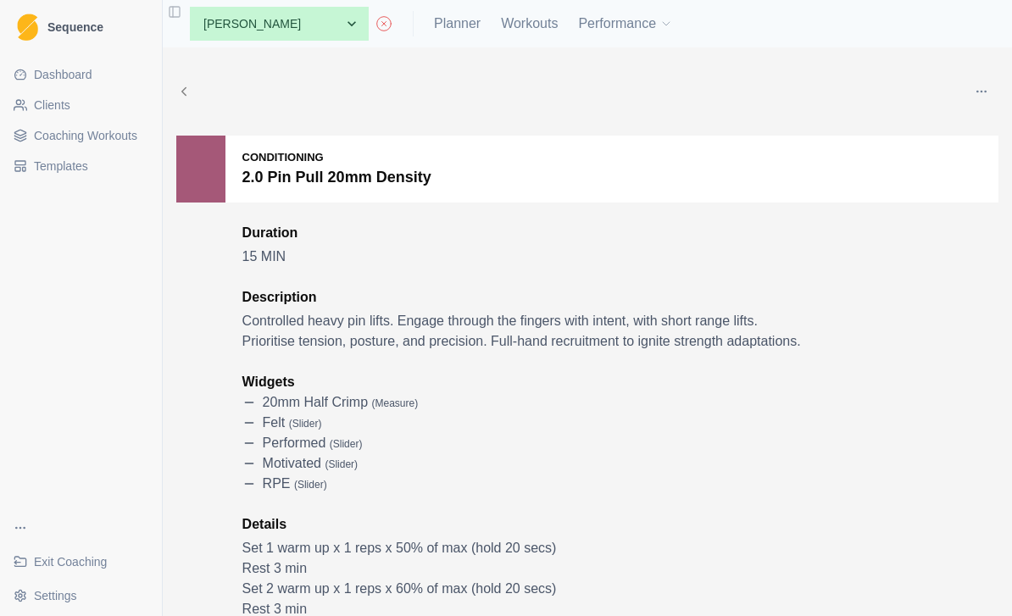
click at [972, 82] on button "button" at bounding box center [982, 92] width 34 height 34
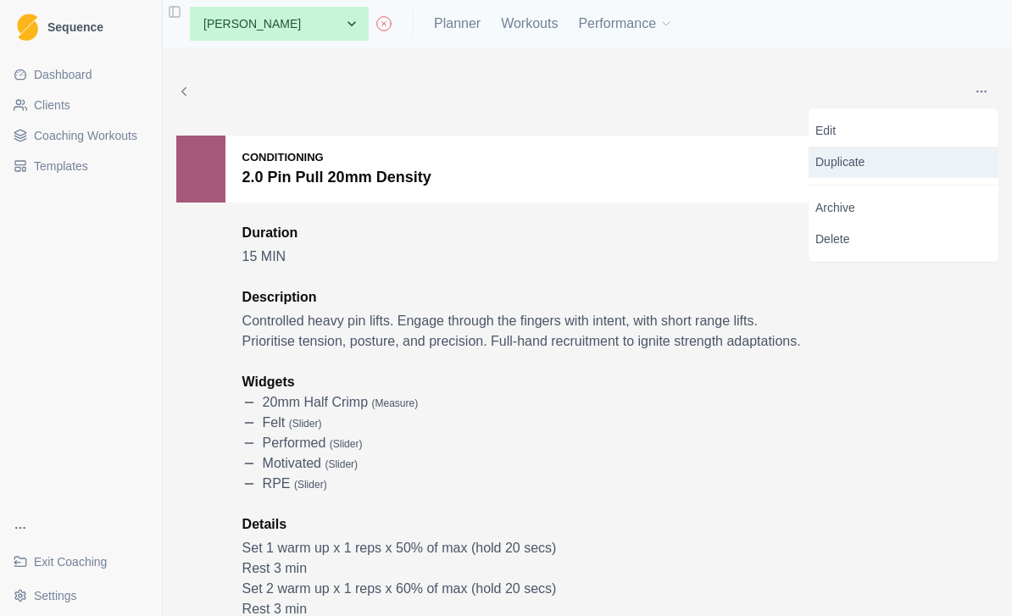
click at [856, 164] on p "Duplicate" at bounding box center [904, 162] width 190 height 31
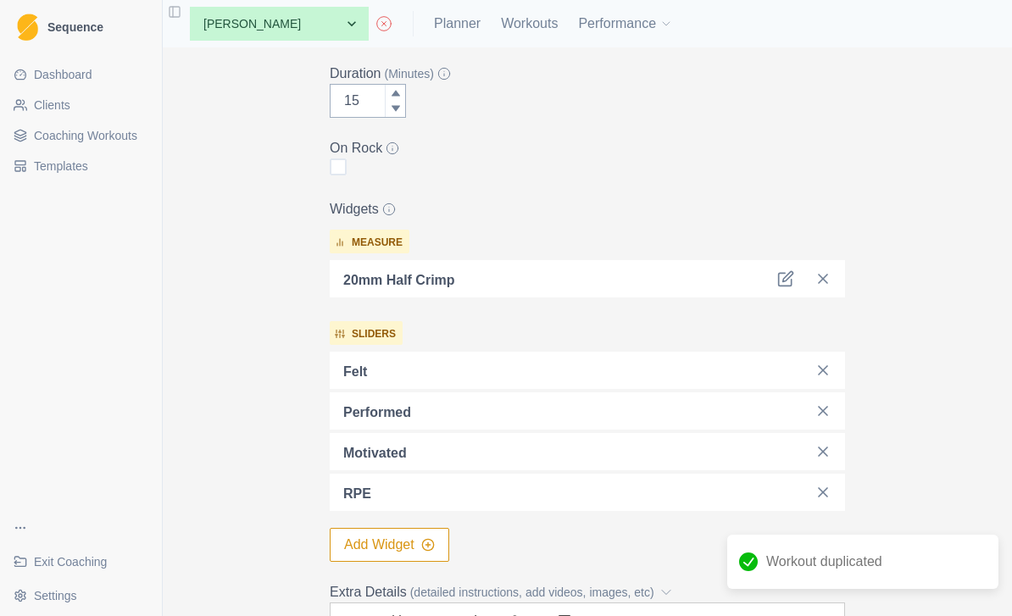
scroll to position [366, 0]
click at [779, 279] on icon at bounding box center [785, 279] width 13 height 13
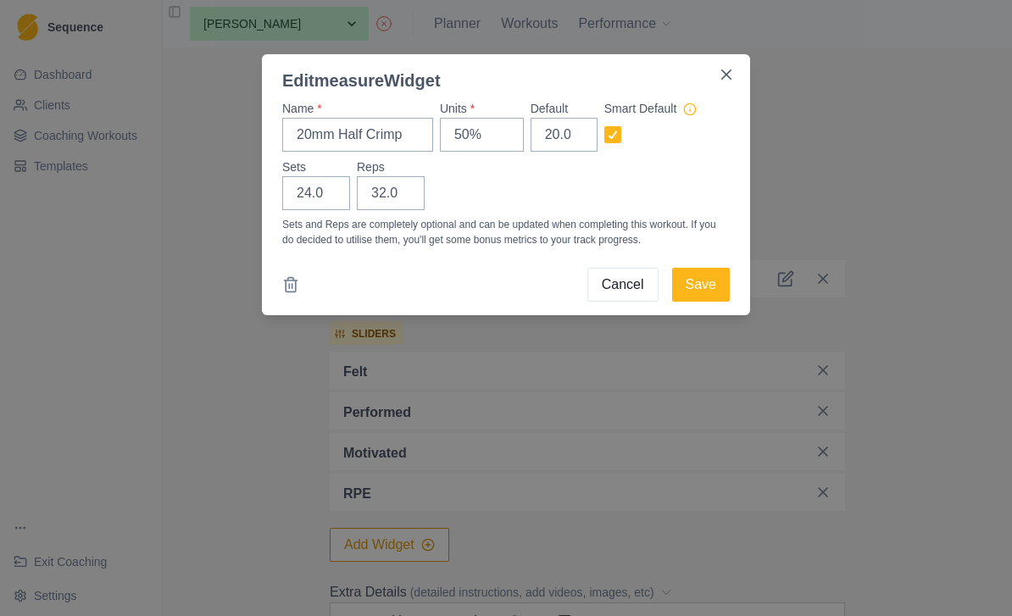
click at [693, 115] on circle at bounding box center [690, 109] width 11 height 11
click at [604, 135] on input "checkbox" at bounding box center [603, 135] width 1 height 1
click at [695, 106] on icon at bounding box center [690, 110] width 14 height 14
click at [604, 135] on input "checkbox" at bounding box center [603, 135] width 1 height 1
checkbox input "true"
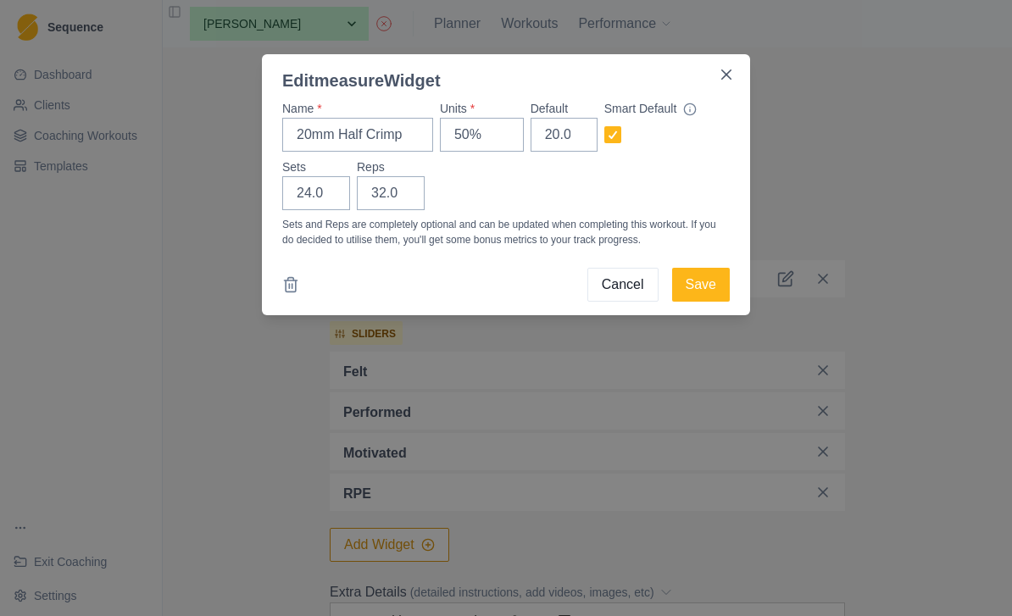
click at [885, 157] on div "Edit measure Widget Name * 20mm Half Crimp Units * 50% Default 20.0 Smart Defau…" at bounding box center [506, 308] width 1012 height 616
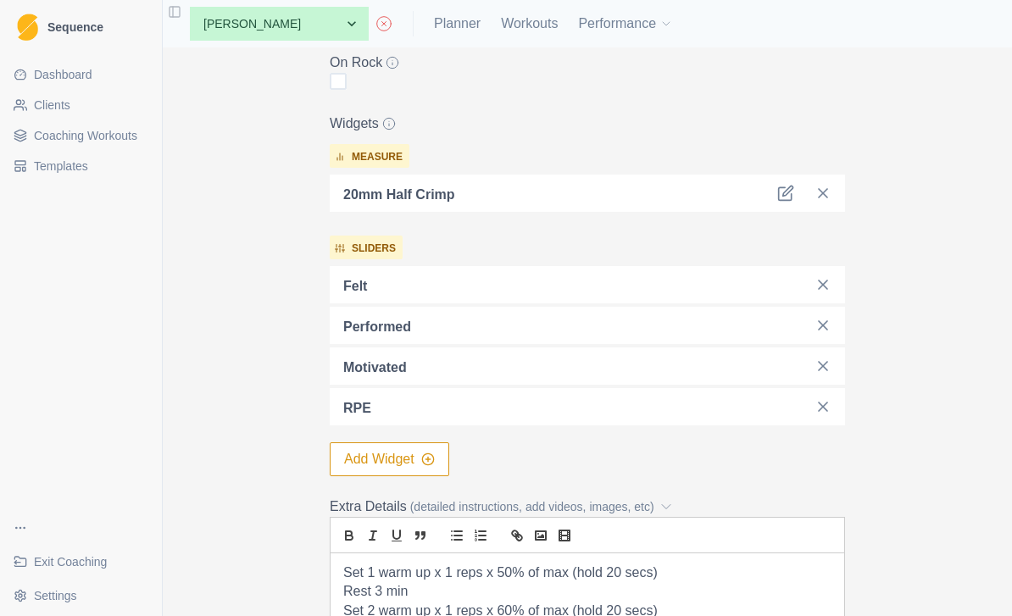
scroll to position [453, 0]
click at [388, 129] on icon at bounding box center [389, 123] width 14 height 14
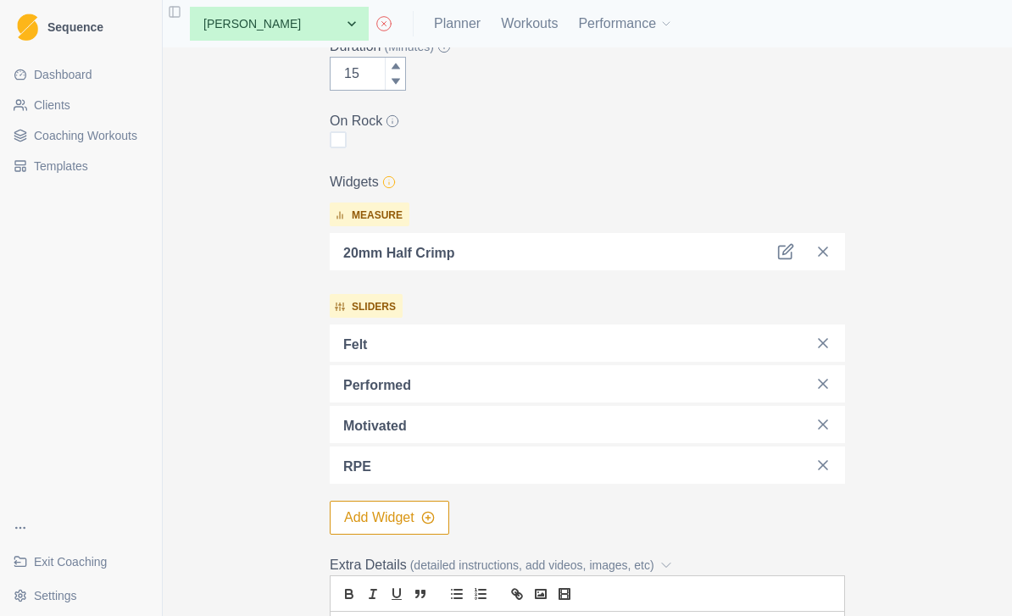
scroll to position [365, 0]
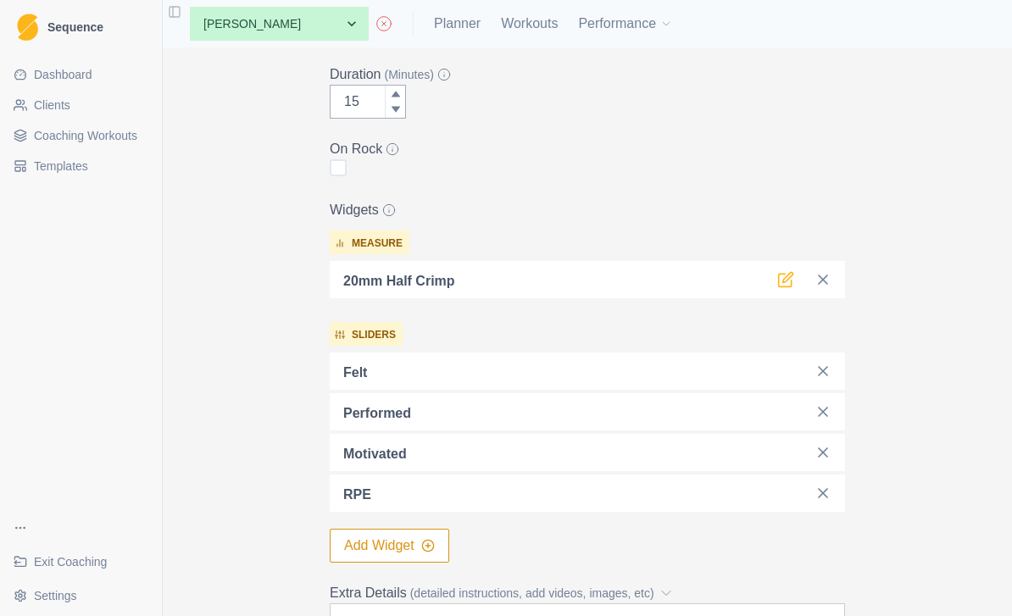
click at [782, 283] on icon at bounding box center [785, 279] width 17 height 17
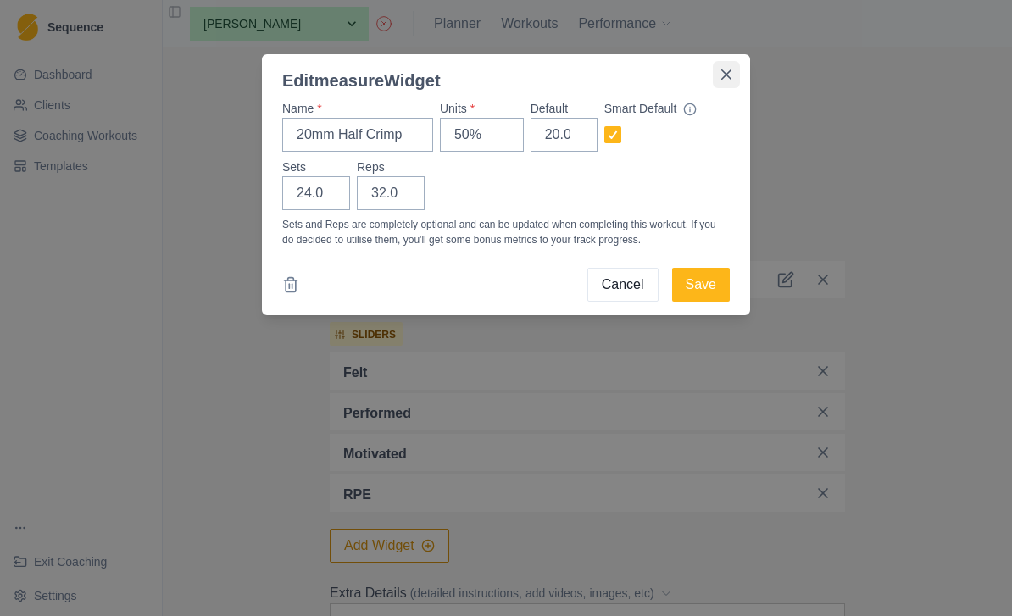
click at [722, 74] on icon "Close" at bounding box center [726, 75] width 10 height 10
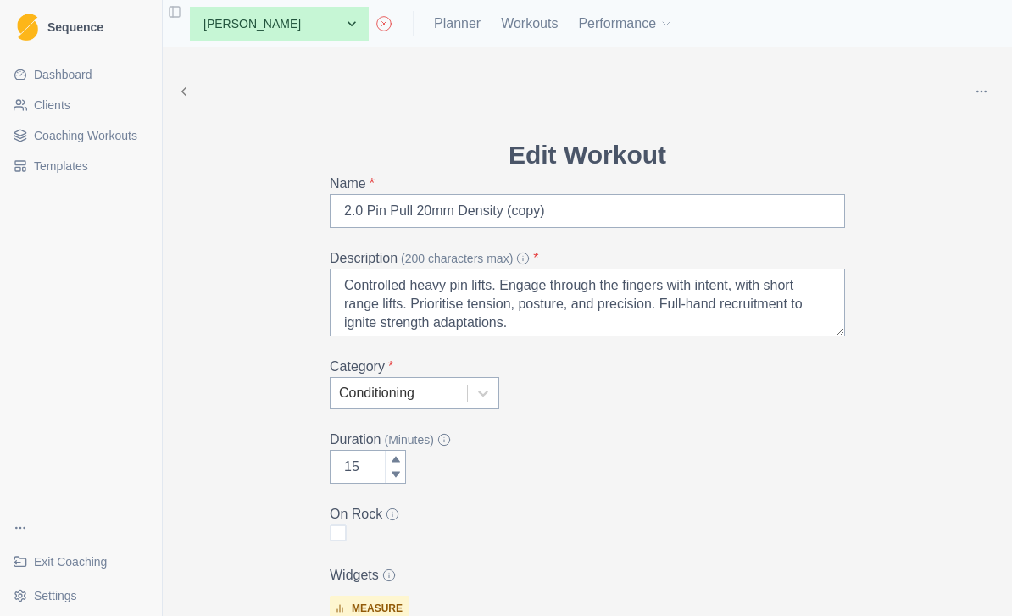
scroll to position [0, 0]
click at [501, 29] on link "Workouts" at bounding box center [529, 24] width 57 height 20
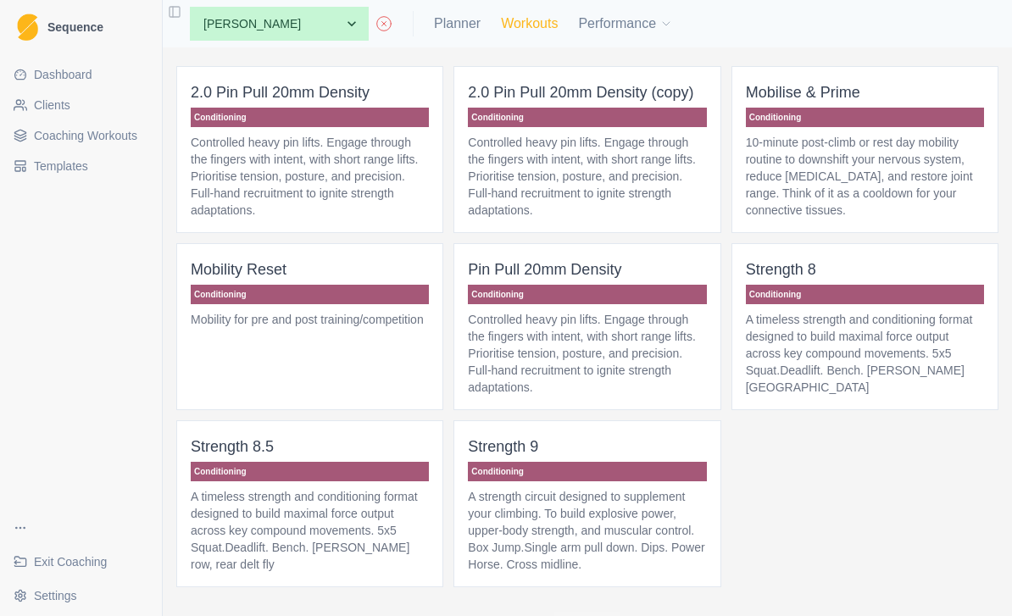
scroll to position [348, 0]
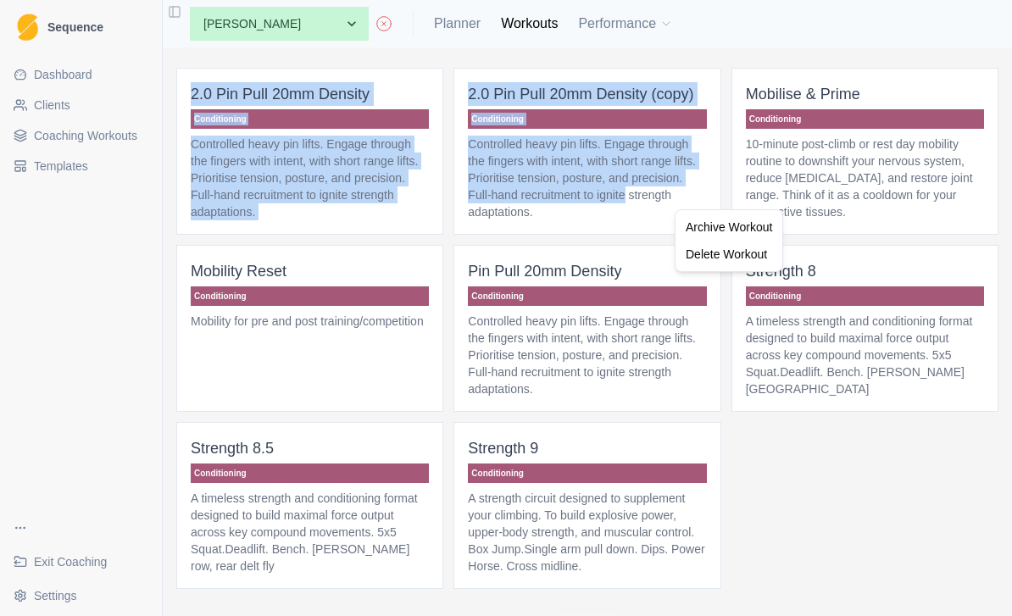
click at [611, 278] on html "Sequence Dashboard Clients Coaching Workouts Templates Exit Coaching Settings T…" at bounding box center [506, 308] width 1012 height 616
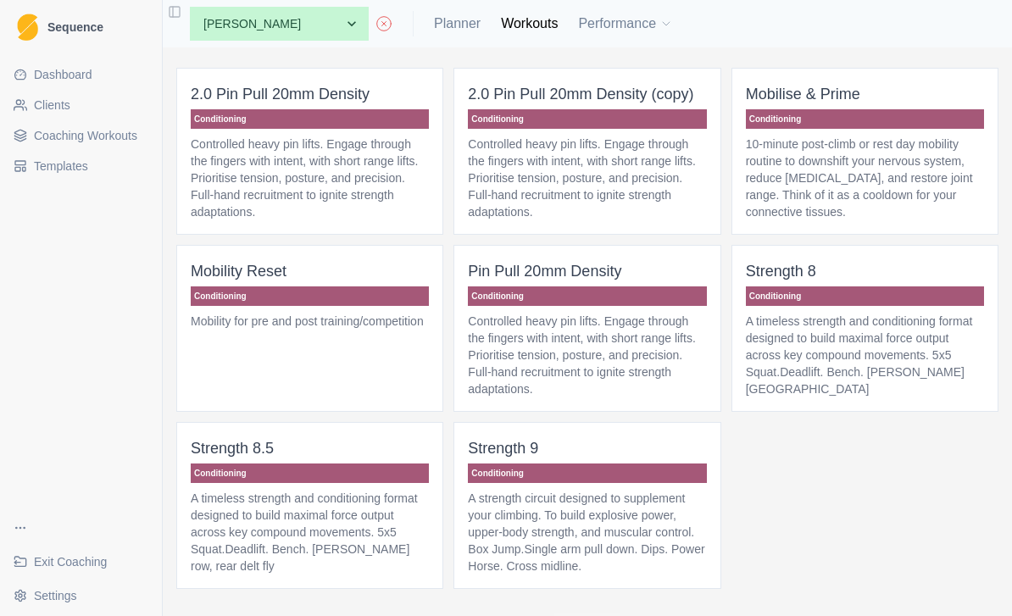
click at [639, 203] on p "Controlled heavy pin lifts. Engage through the fingers with intent, with short …" at bounding box center [587, 178] width 238 height 85
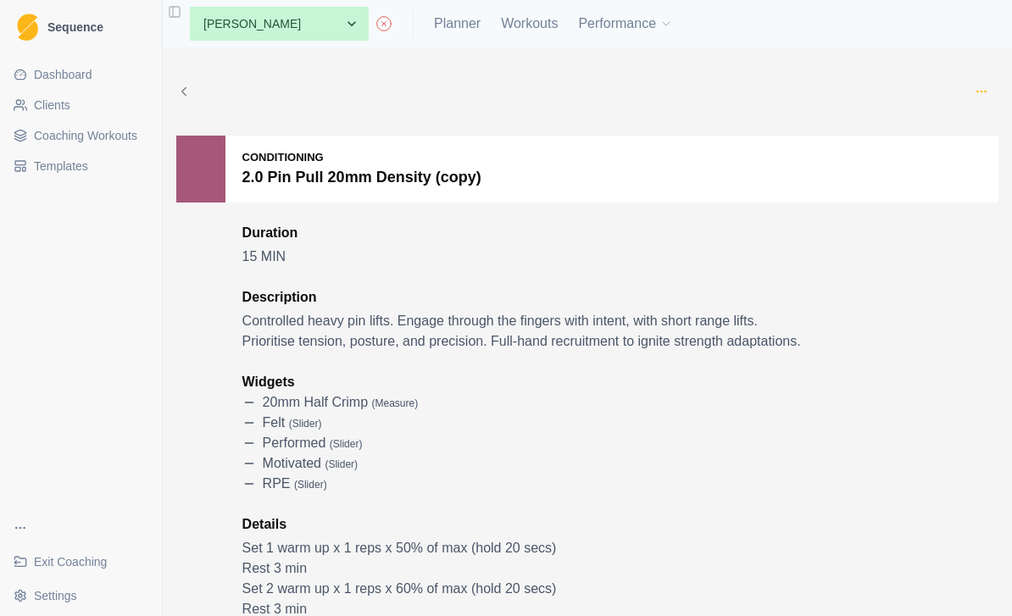
click at [981, 93] on icon "button" at bounding box center [982, 92] width 14 height 14
click at [896, 238] on p "Delete" at bounding box center [904, 239] width 190 height 31
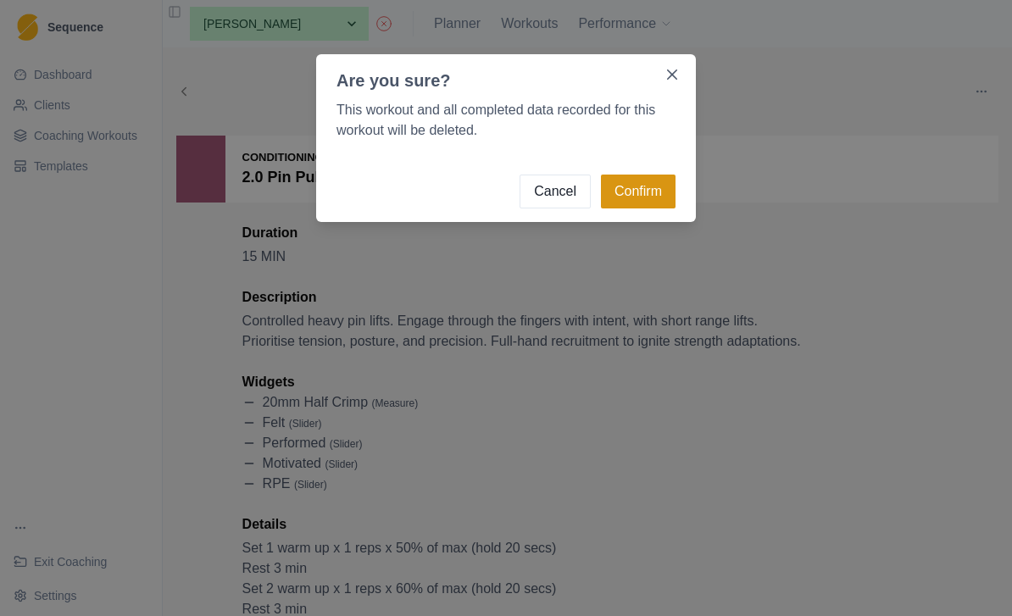
click at [644, 190] on button "Confirm" at bounding box center [638, 192] width 75 height 34
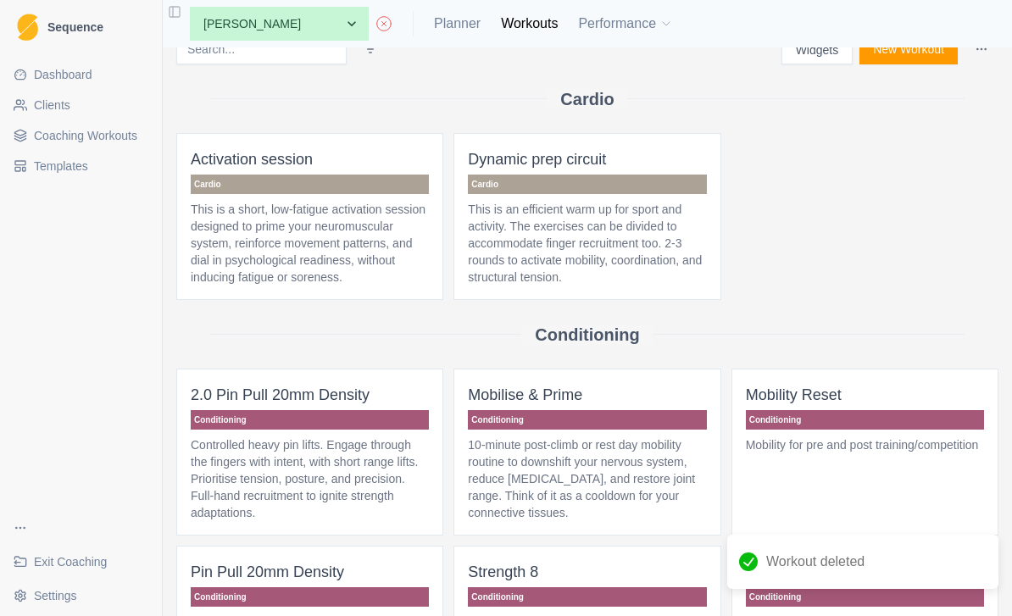
scroll to position [46, 0]
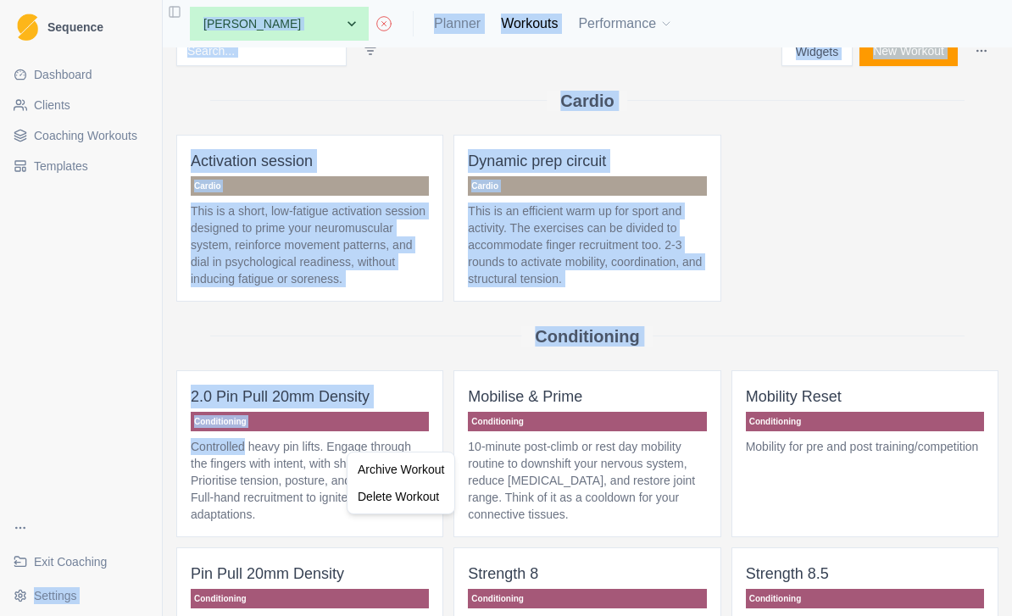
click at [324, 520] on html "Sequence Dashboard Clients Coaching Workouts Templates Exit Coaching Settings T…" at bounding box center [506, 308] width 1012 height 616
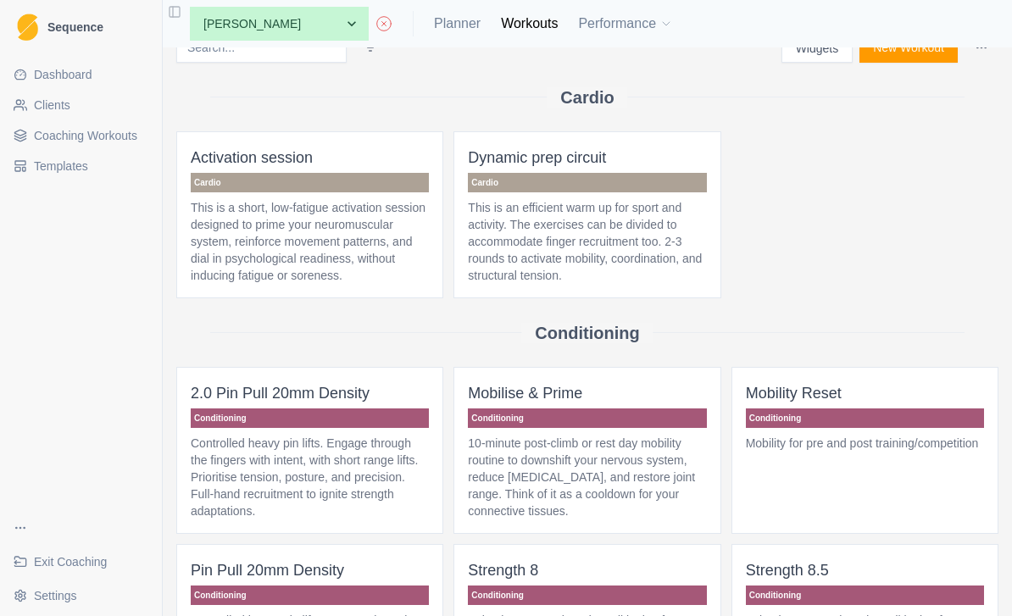
scroll to position [50, 0]
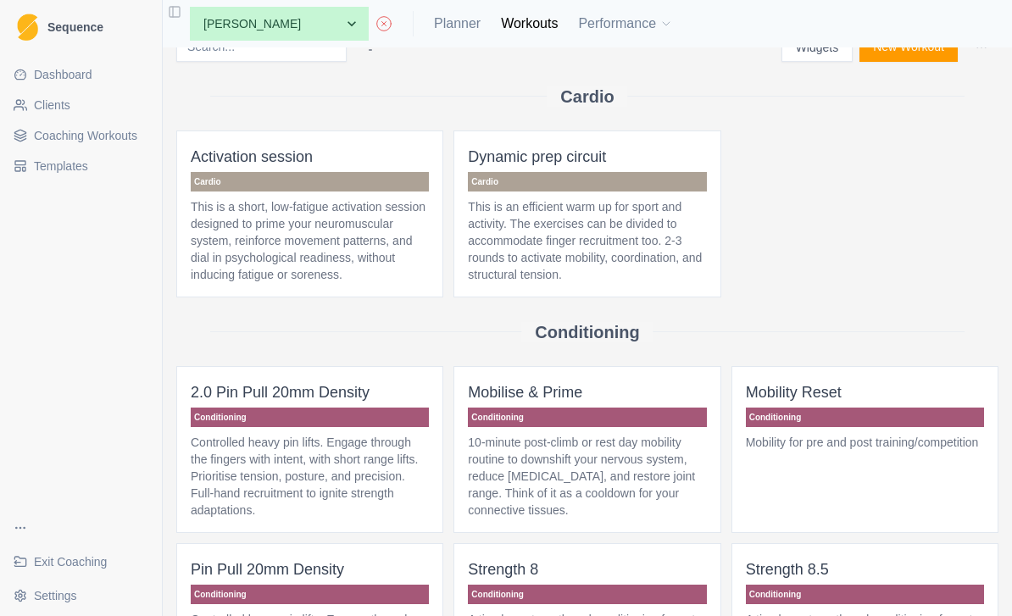
click at [352, 404] on p "2.0 Pin Pull 20mm Density" at bounding box center [310, 393] width 238 height 24
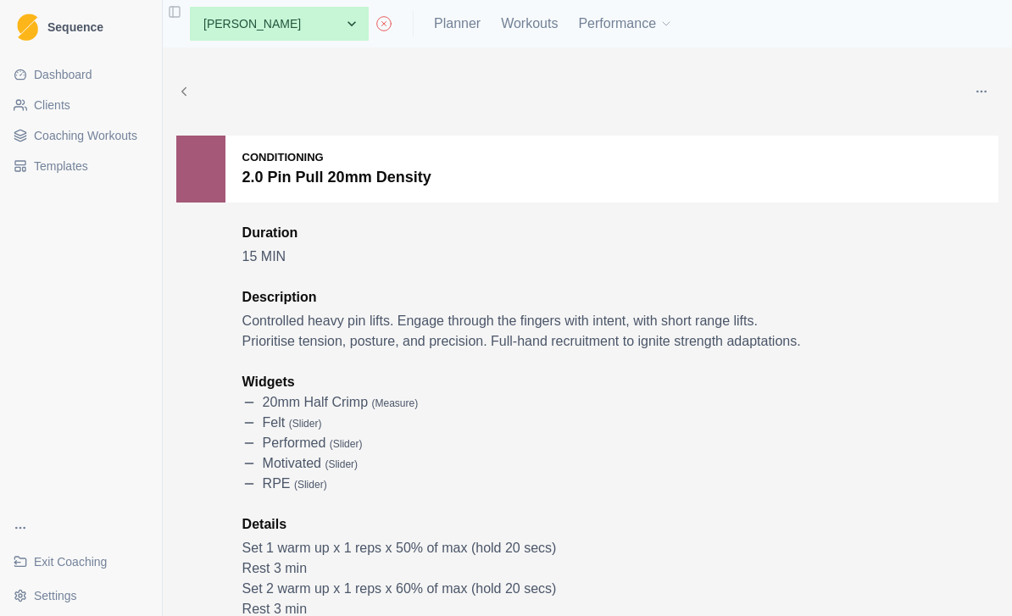
click at [975, 83] on button "button" at bounding box center [982, 92] width 34 height 34
click at [75, 160] on span "Templates" at bounding box center [61, 166] width 54 height 17
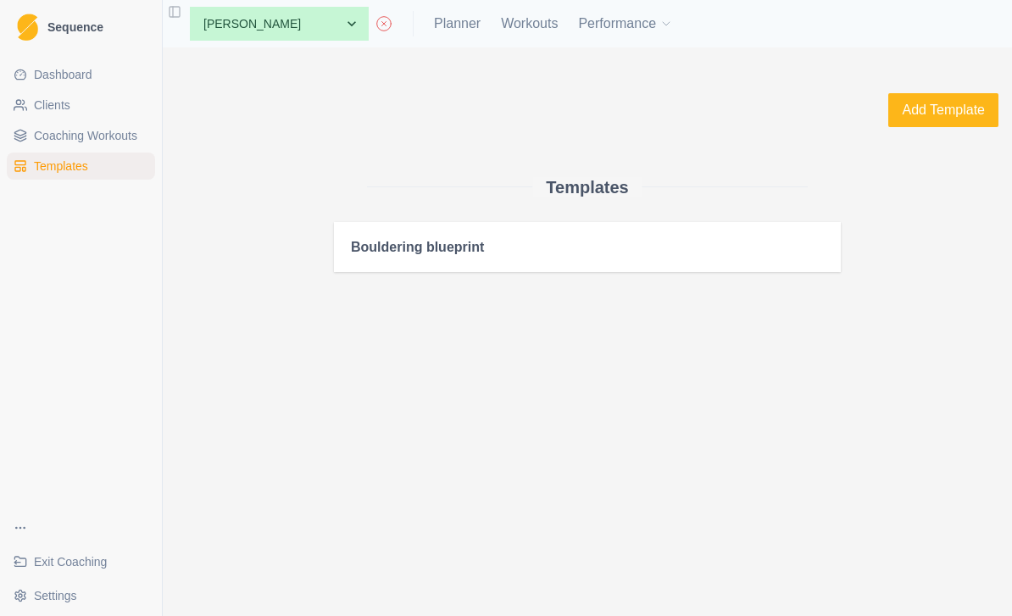
click at [75, 134] on span "Coaching Workouts" at bounding box center [85, 135] width 103 height 17
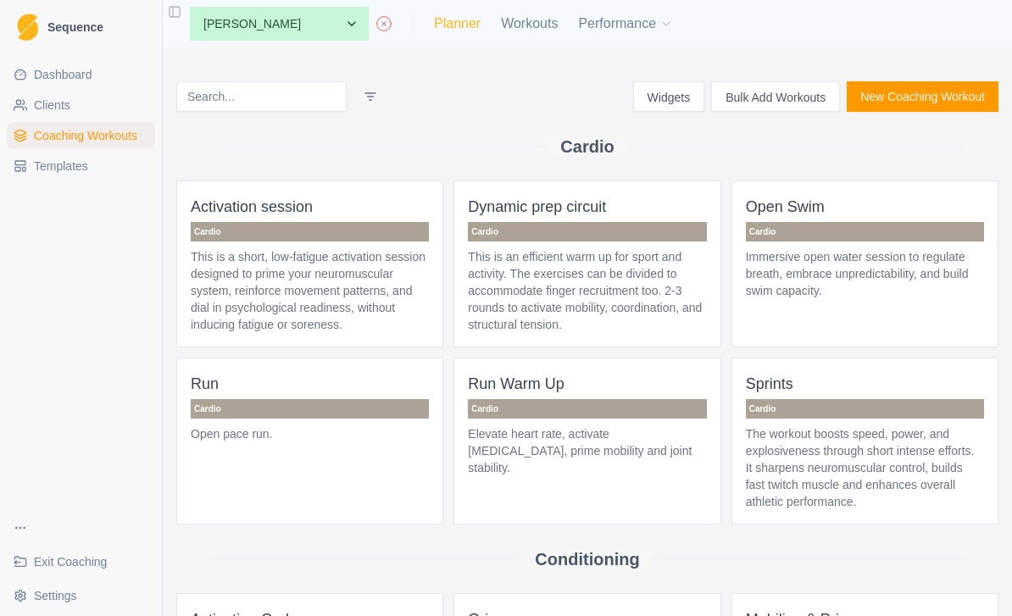
click at [434, 28] on link "Planner" at bounding box center [457, 24] width 47 height 20
select select "month"
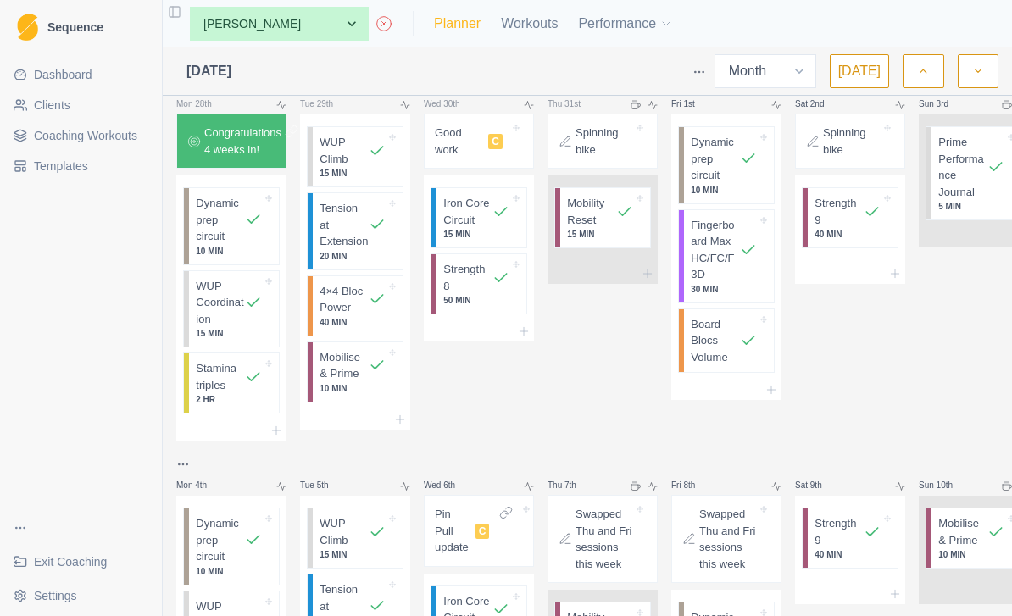
scroll to position [31, 0]
click at [71, 29] on span "Sequence" at bounding box center [75, 27] width 56 height 12
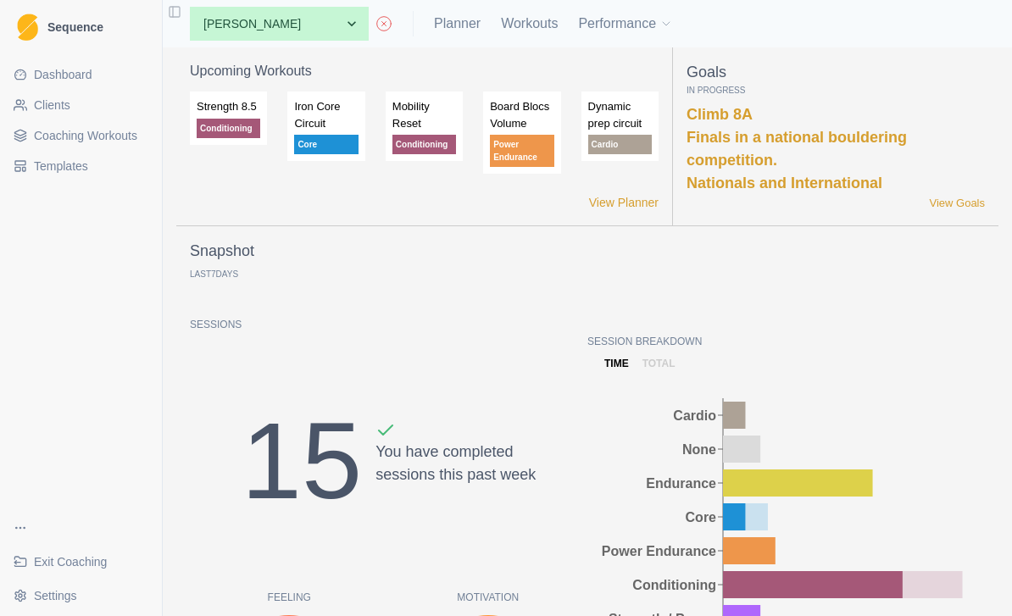
click at [40, 14] on div at bounding box center [27, 27] width 27 height 27
click at [50, 30] on span "Sequence" at bounding box center [75, 27] width 56 height 12
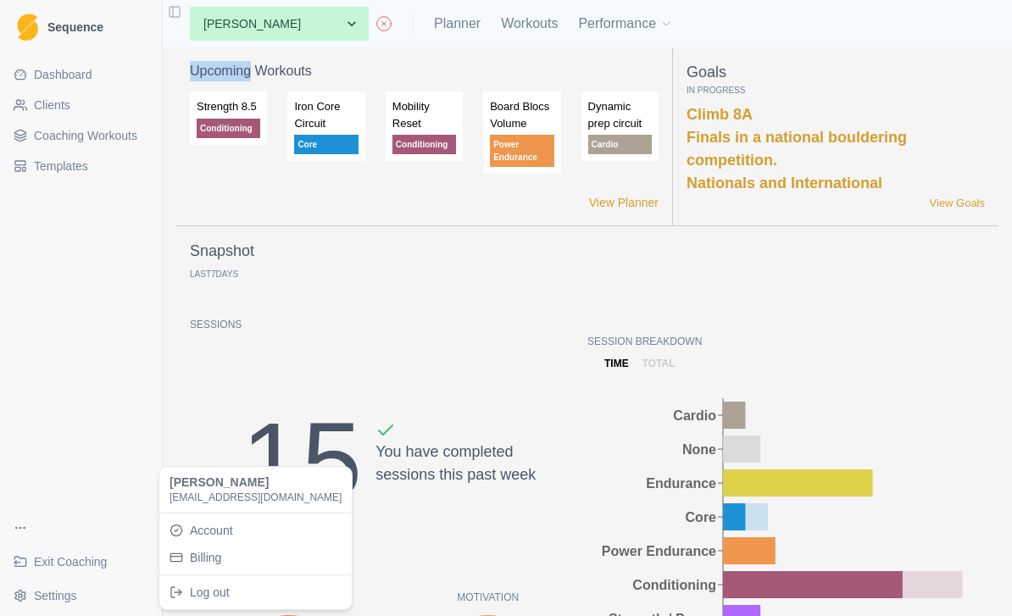
click at [125, 291] on html "Sequence Dashboard Clients Coaching Workouts Templates Exit Coaching Settings T…" at bounding box center [506, 308] width 1012 height 616
click at [225, 531] on link "Account" at bounding box center [256, 530] width 186 height 27
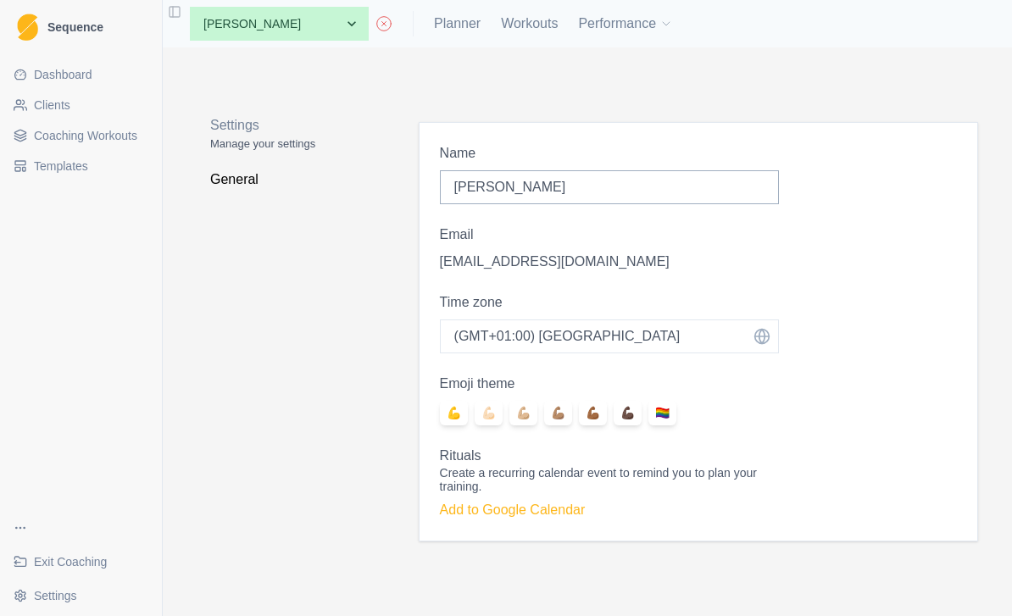
click at [98, 425] on div "Dashboard Clients Coaching Workouts Templates" at bounding box center [81, 280] width 162 height 453
click at [47, 79] on span "Dashboard" at bounding box center [63, 74] width 58 height 17
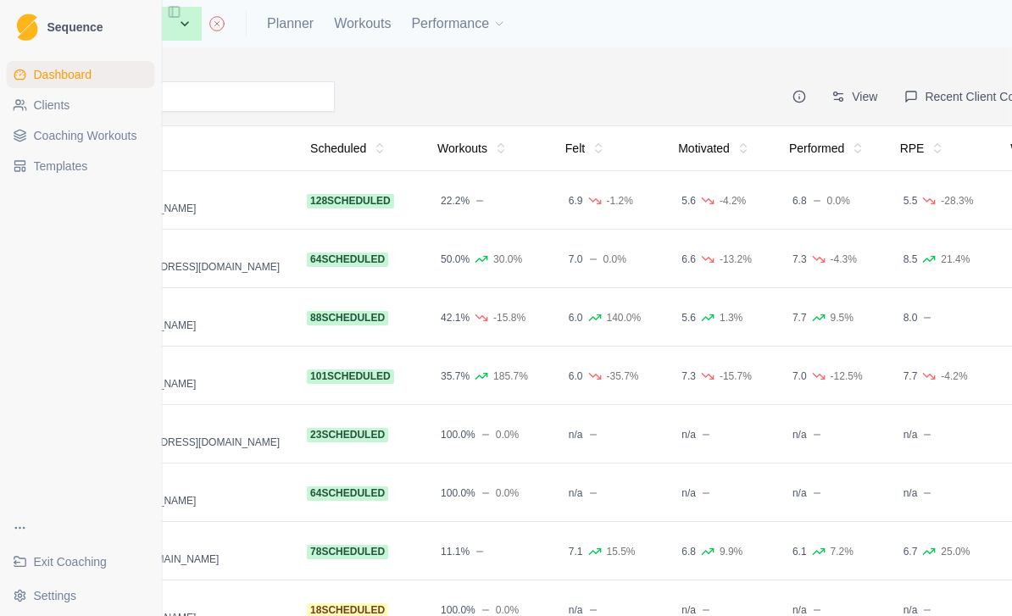
scroll to position [0, 201]
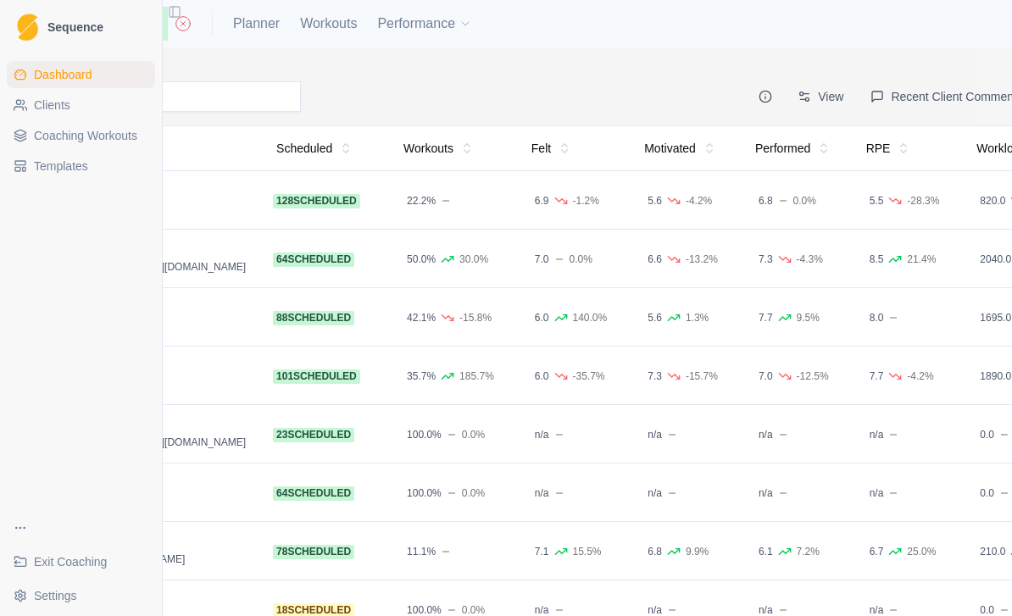
click at [967, 89] on button "Recent Client Comments" at bounding box center [946, 96] width 173 height 31
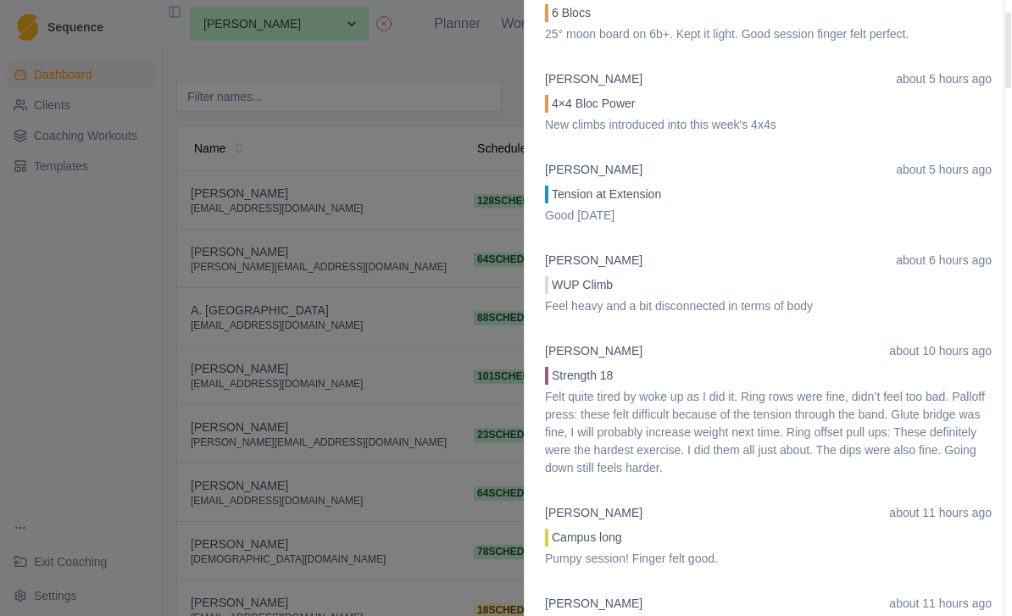
scroll to position [88, 0]
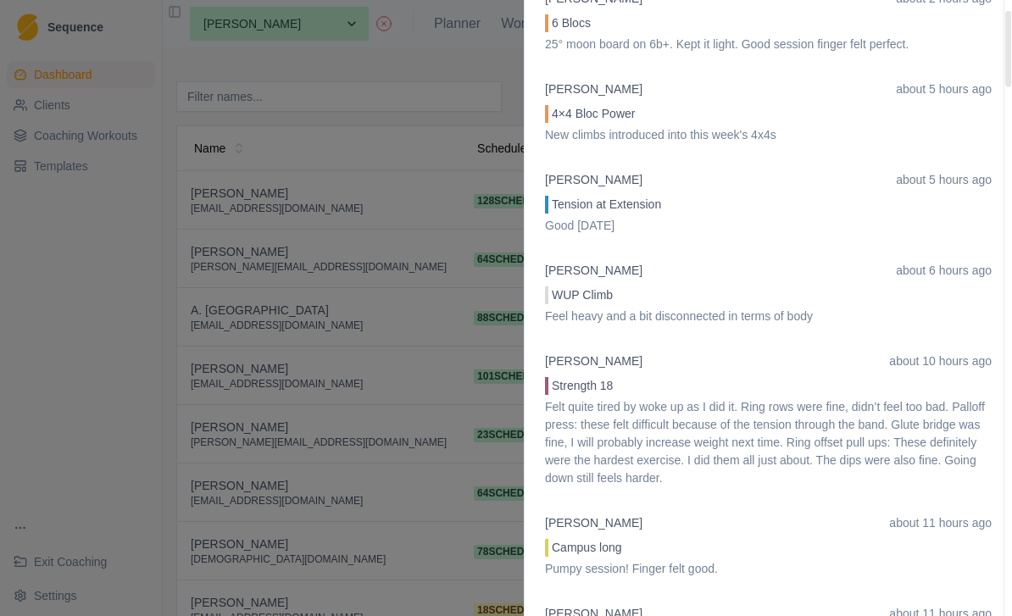
click at [96, 323] on div at bounding box center [506, 308] width 1012 height 616
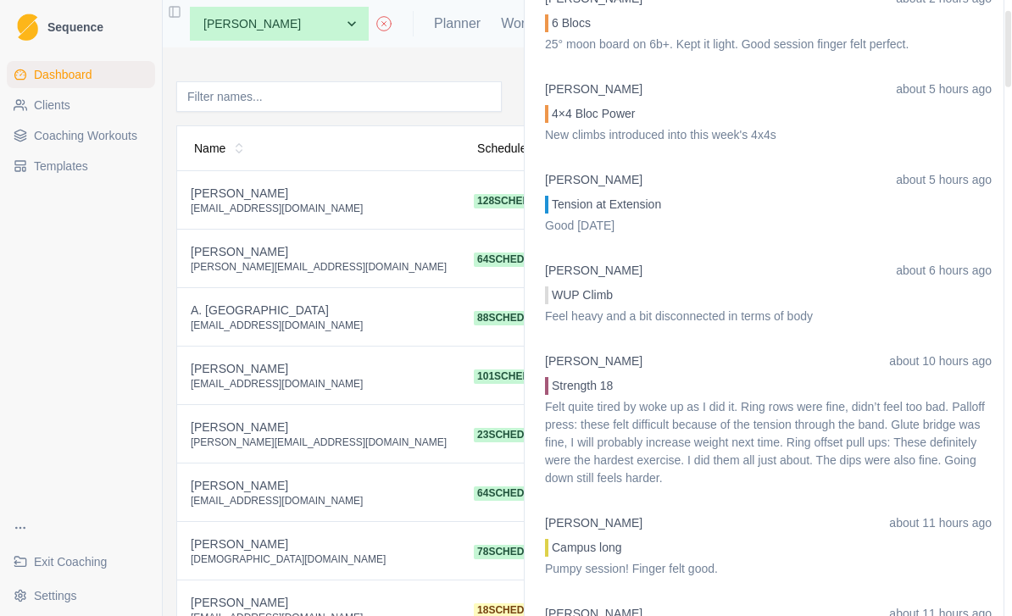
click at [131, 123] on link "Coaching Workouts" at bounding box center [81, 135] width 148 height 27
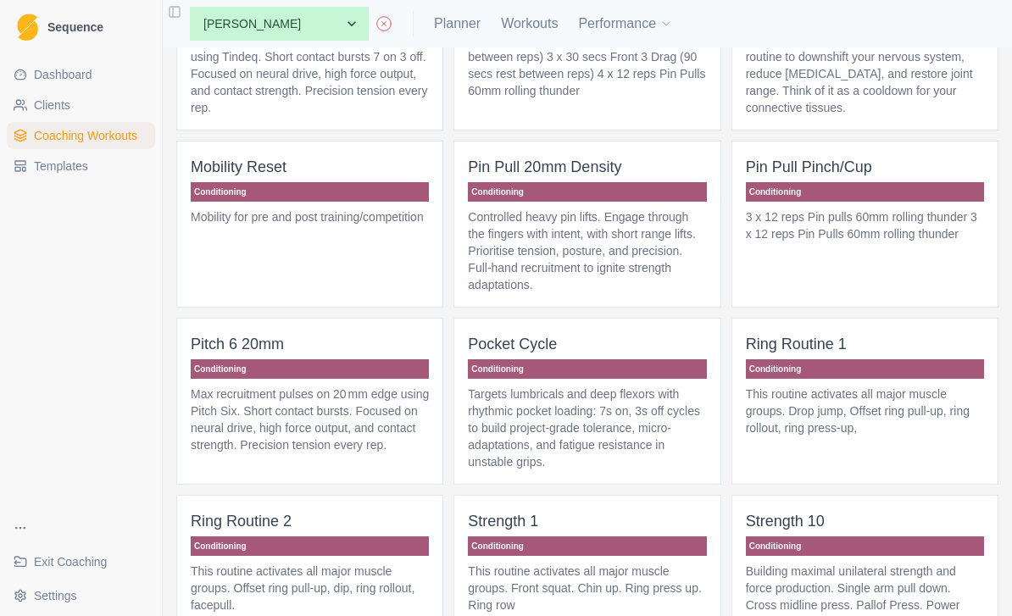
scroll to position [631, 0]
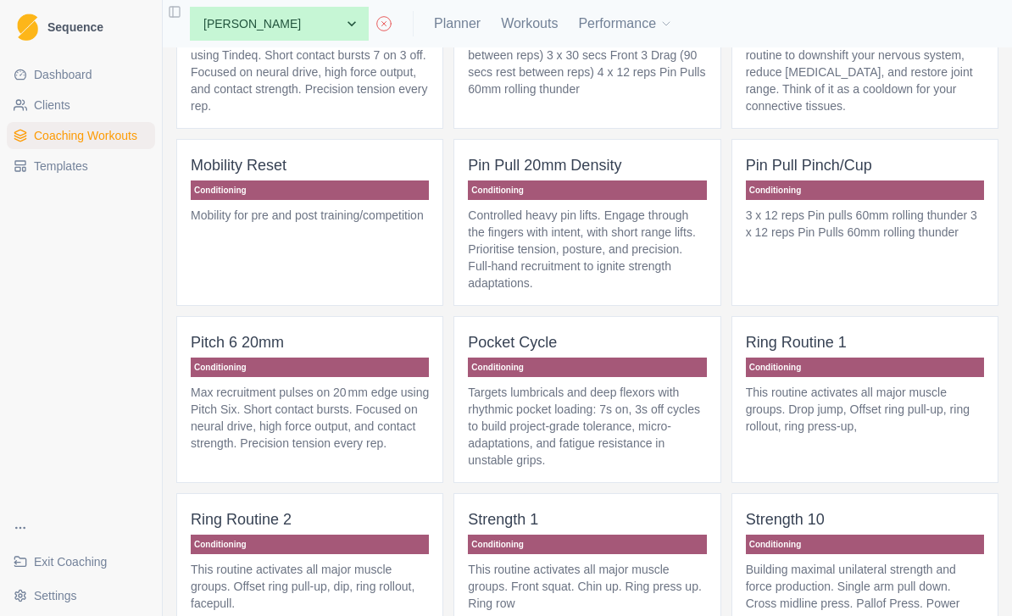
click at [633, 268] on p "Controlled heavy pin lifts. Engage through the fingers with intent, with short …" at bounding box center [587, 249] width 238 height 85
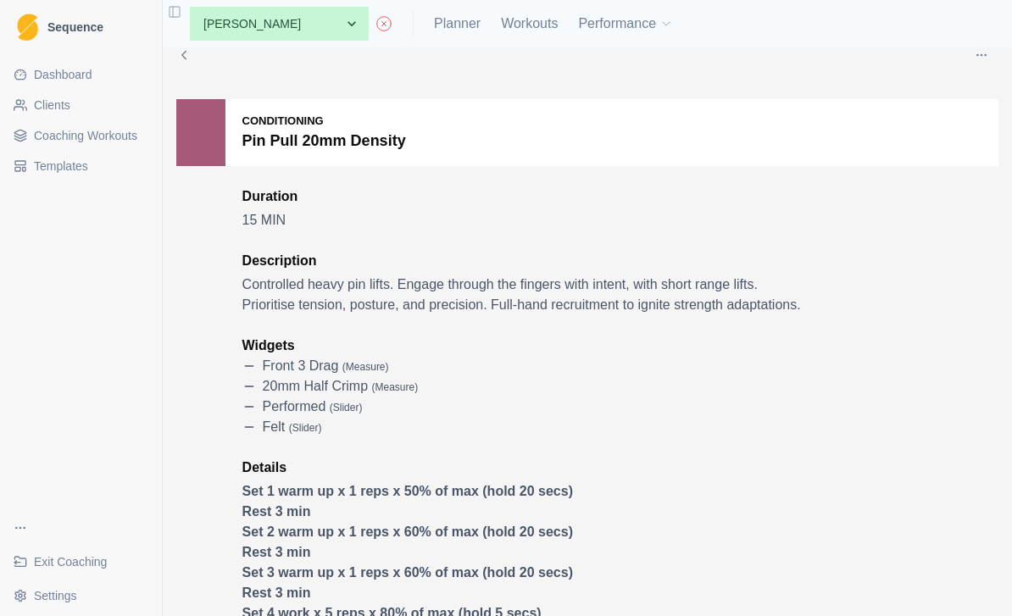
scroll to position [29, 0]
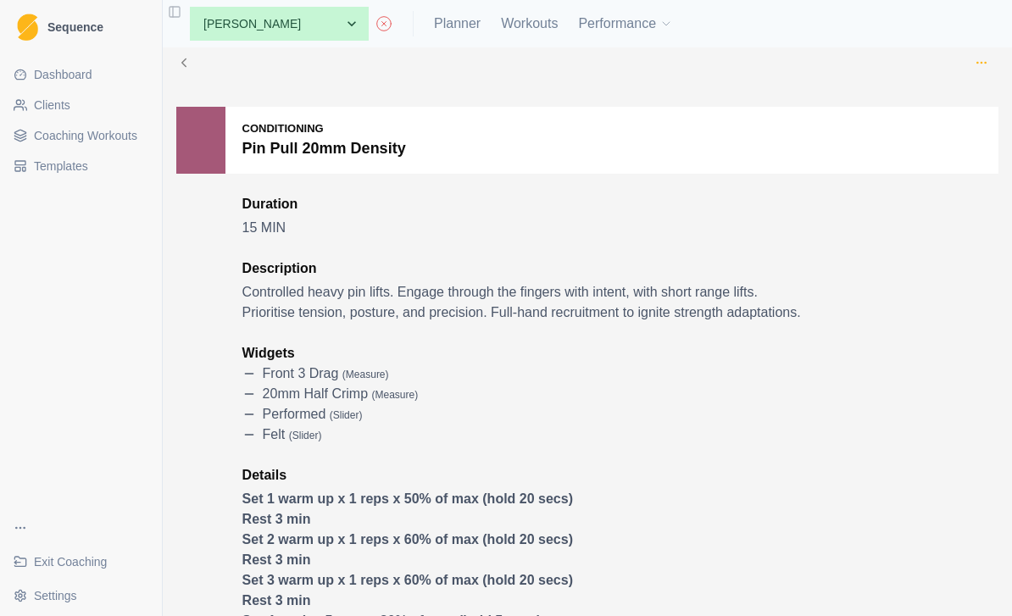
click at [987, 64] on icon "button" at bounding box center [982, 63] width 14 height 14
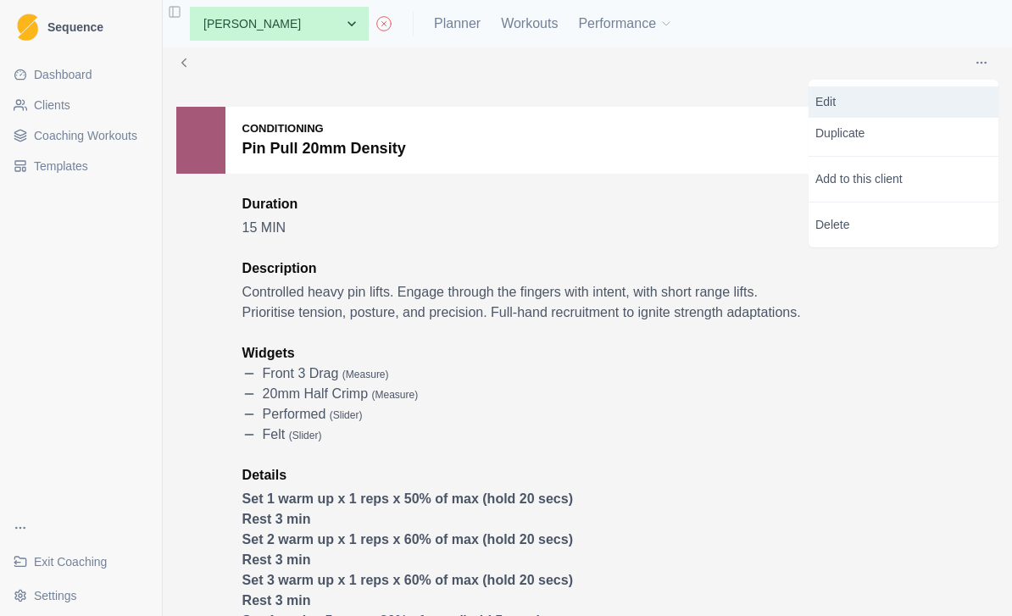
click at [869, 104] on p "Edit" at bounding box center [903, 102] width 176 height 18
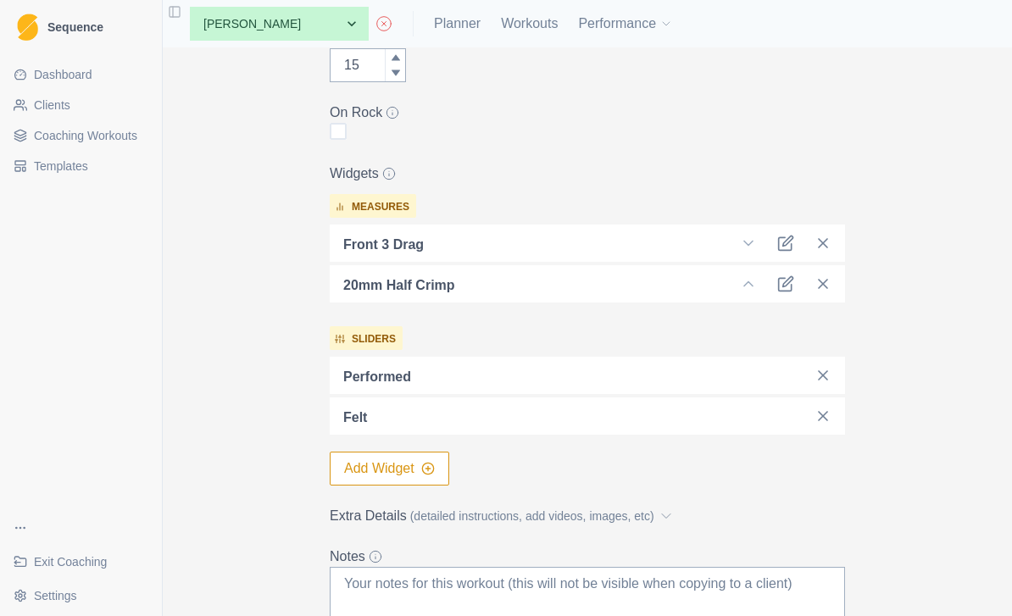
scroll to position [403, 0]
click at [413, 469] on button "Add Widget" at bounding box center [390, 468] width 120 height 34
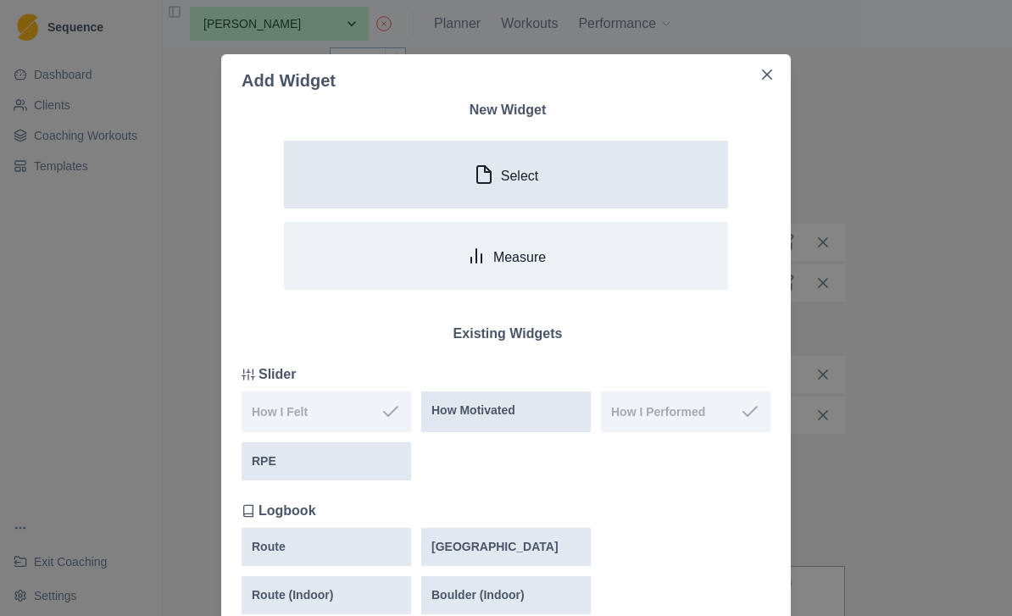
click at [532, 181] on p "Select" at bounding box center [519, 176] width 37 height 16
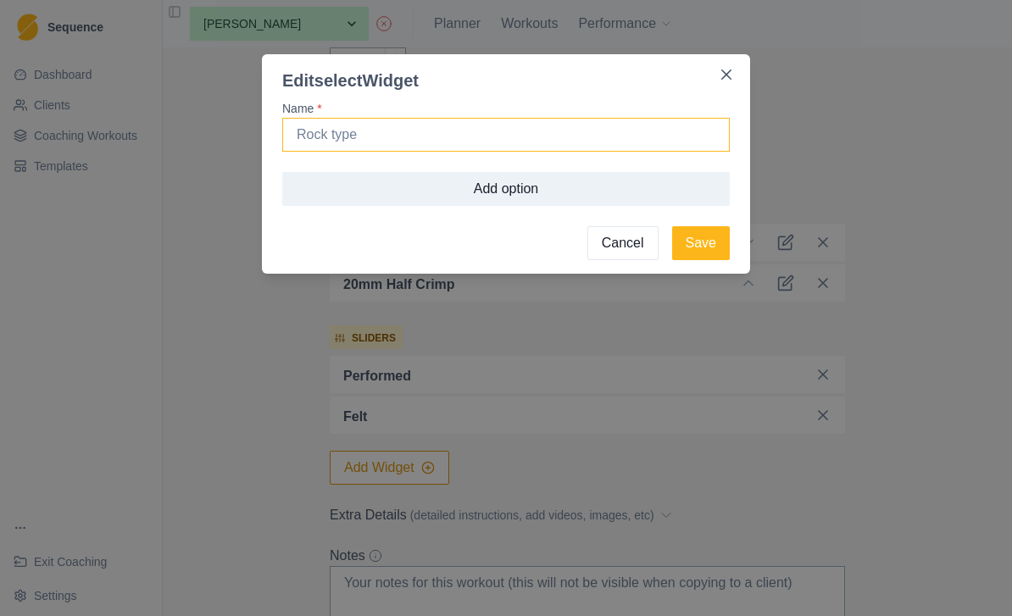
type input "@"
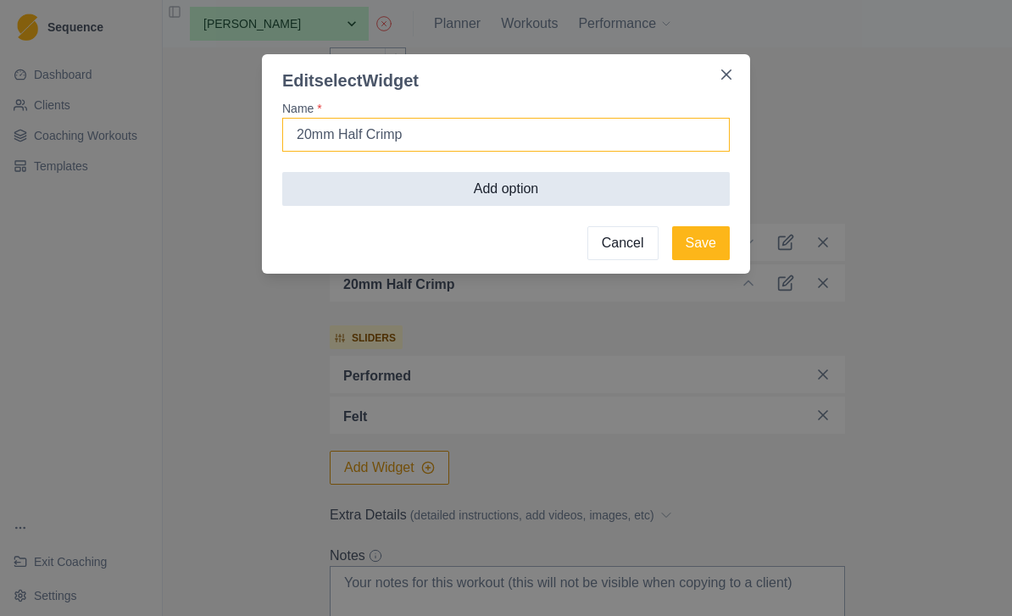
type input "20mm Half Crimp"
click at [536, 186] on button "Add option" at bounding box center [506, 189] width 448 height 34
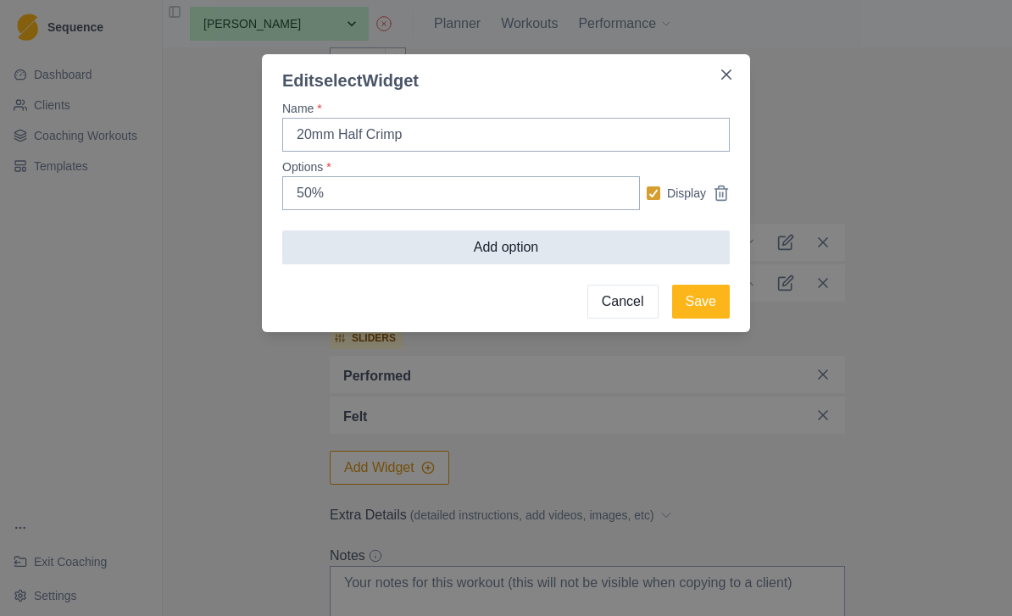
type input "50%"
click at [679, 246] on button "Add option" at bounding box center [506, 248] width 448 height 34
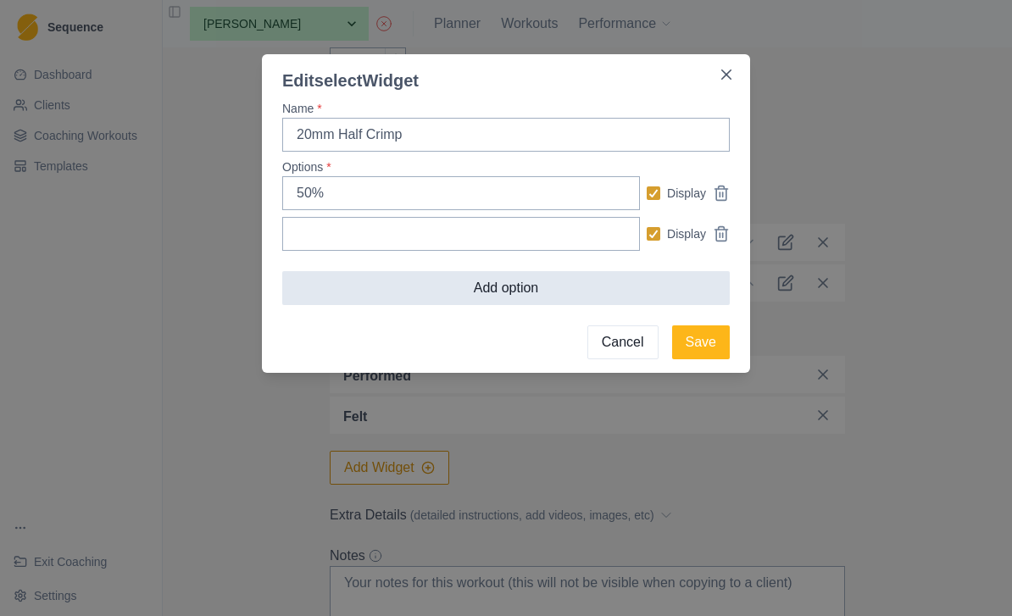
type input "5"
type input "0"
type input "60%"
click at [620, 284] on button "Add option" at bounding box center [506, 288] width 448 height 34
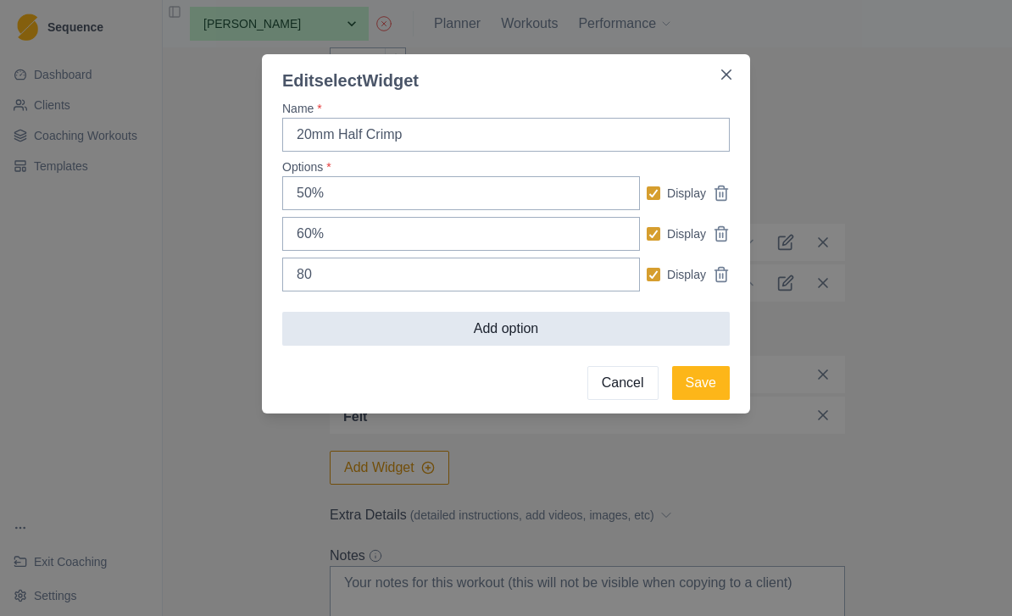
type input "80%"
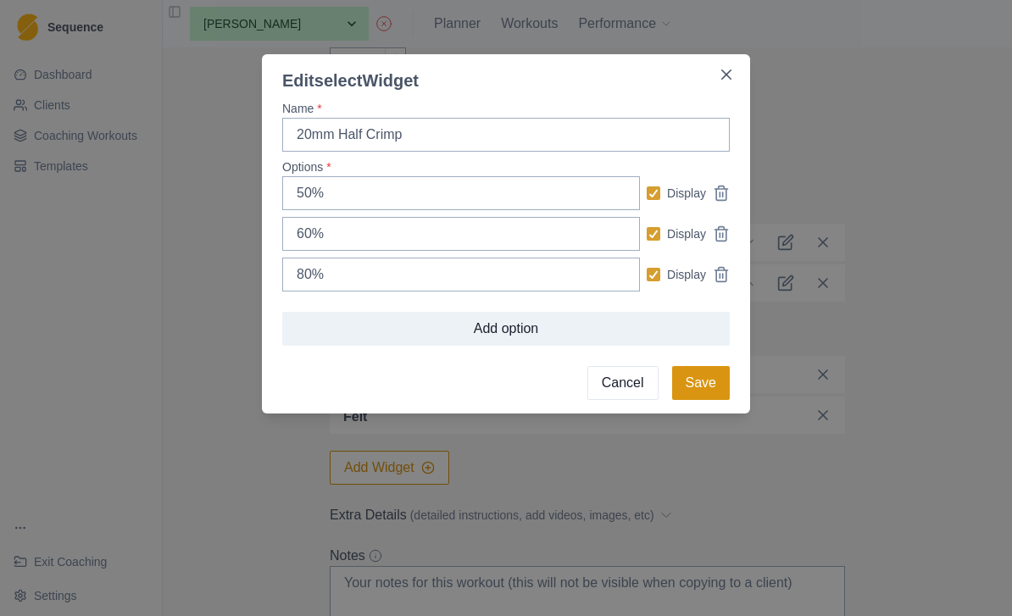
click at [708, 388] on button "Save" at bounding box center [701, 383] width 58 height 34
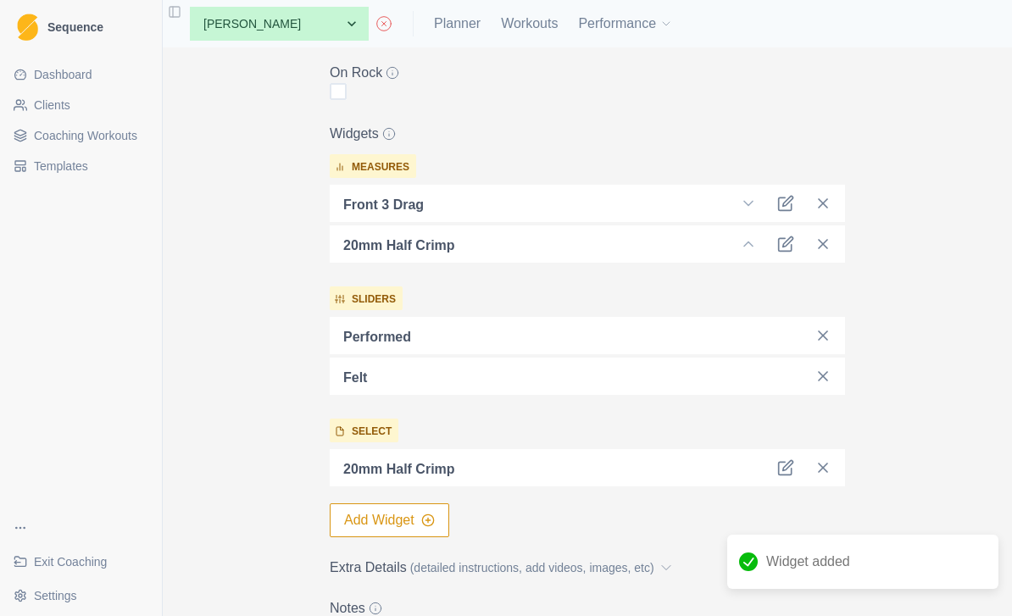
scroll to position [469, 0]
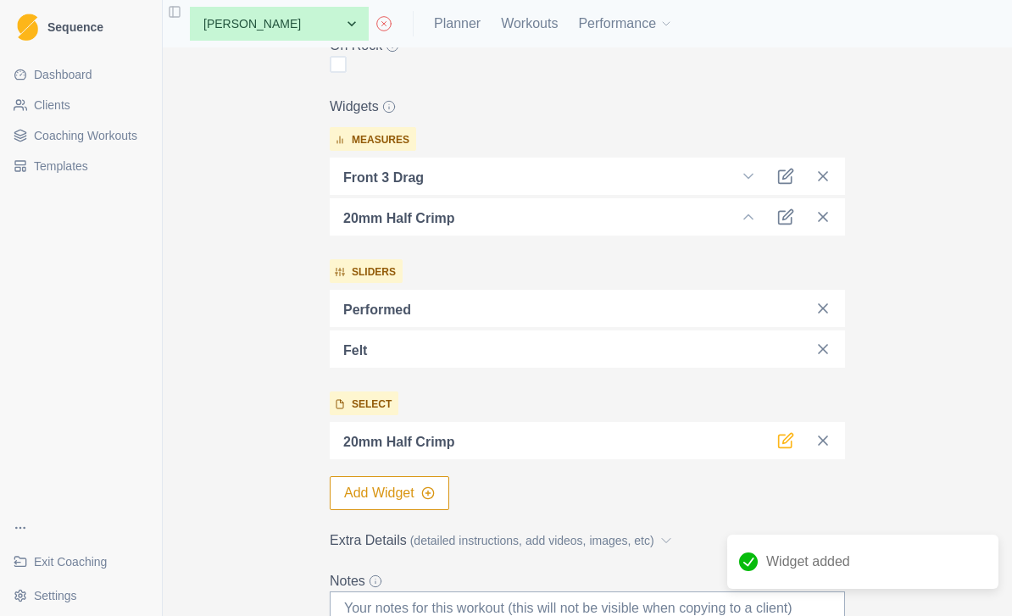
click at [778, 436] on icon at bounding box center [785, 440] width 17 height 17
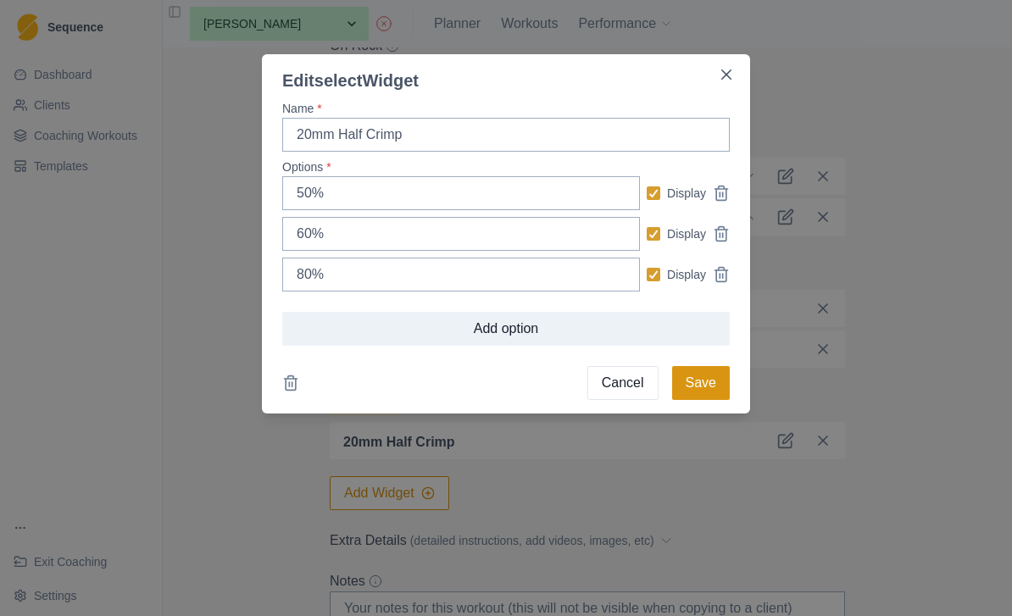
click at [708, 387] on button "Save" at bounding box center [701, 383] width 58 height 34
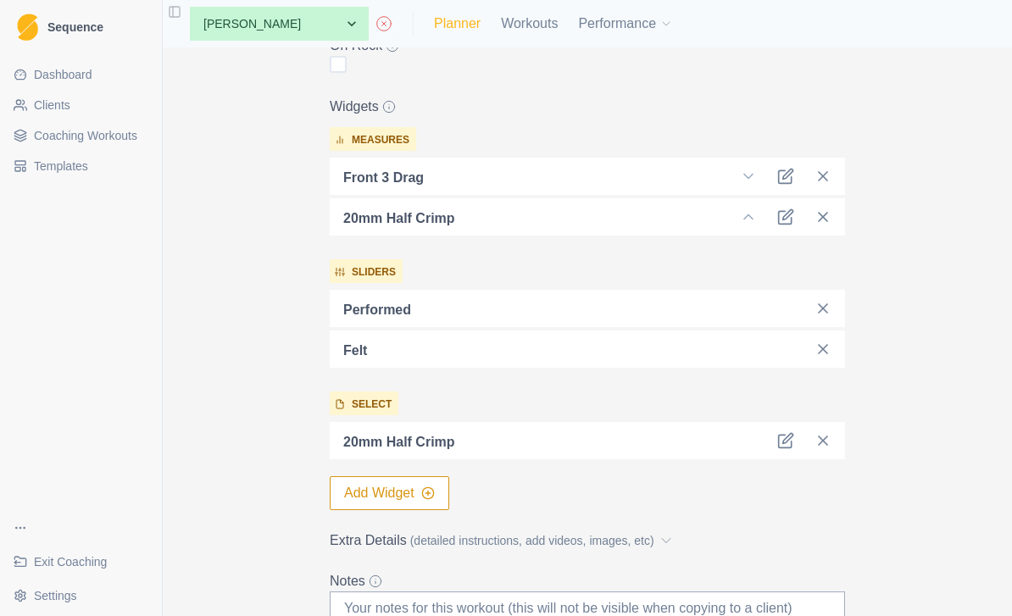
click at [434, 28] on link "Planner" at bounding box center [457, 24] width 47 height 20
select select "month"
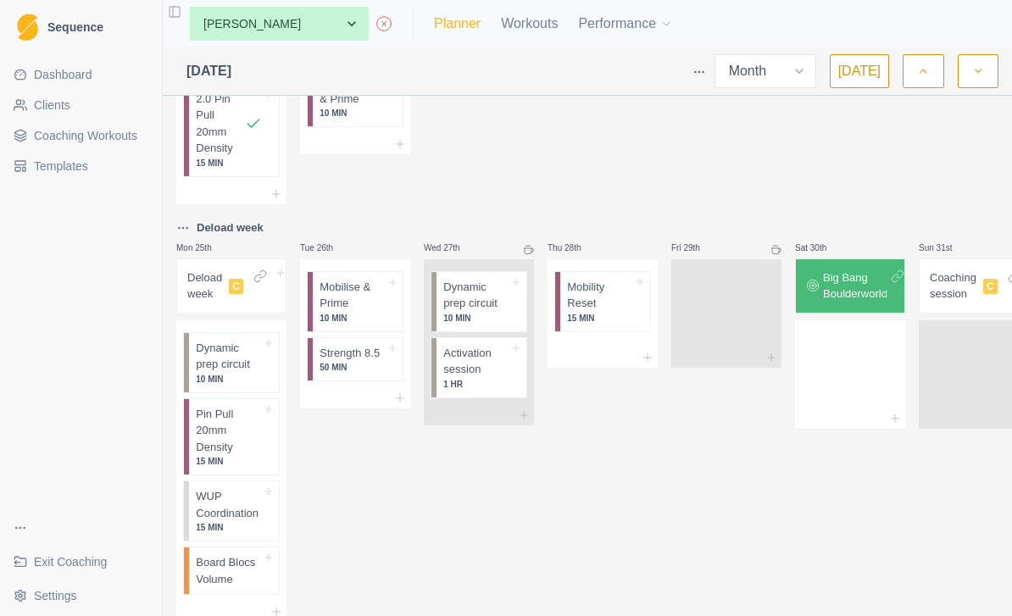
scroll to position [1487, 0]
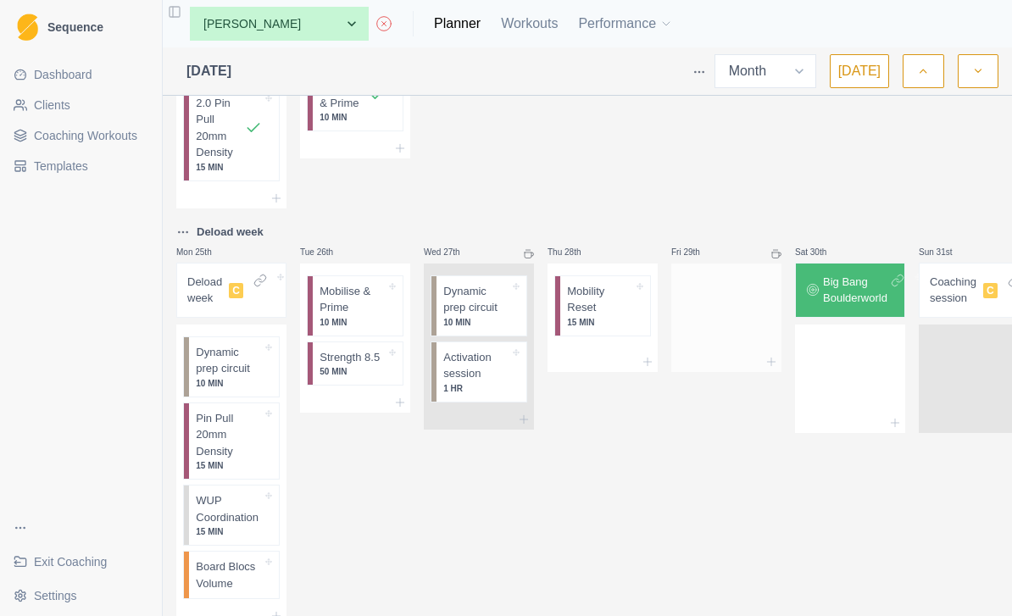
click at [732, 352] on div at bounding box center [726, 314] width 110 height 75
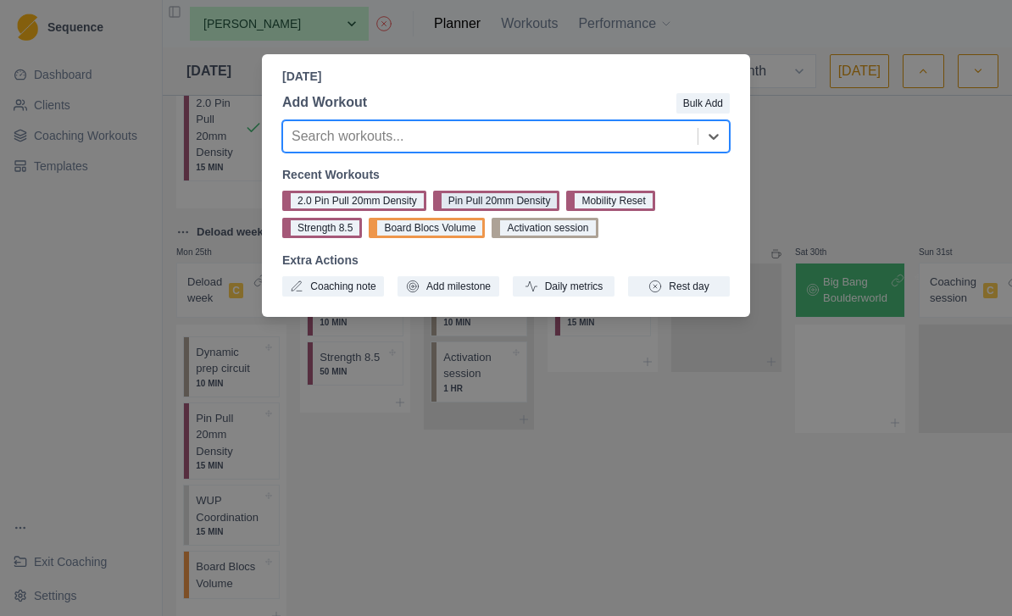
click at [542, 191] on button "Pin Pull 20mm Density" at bounding box center [496, 201] width 127 height 20
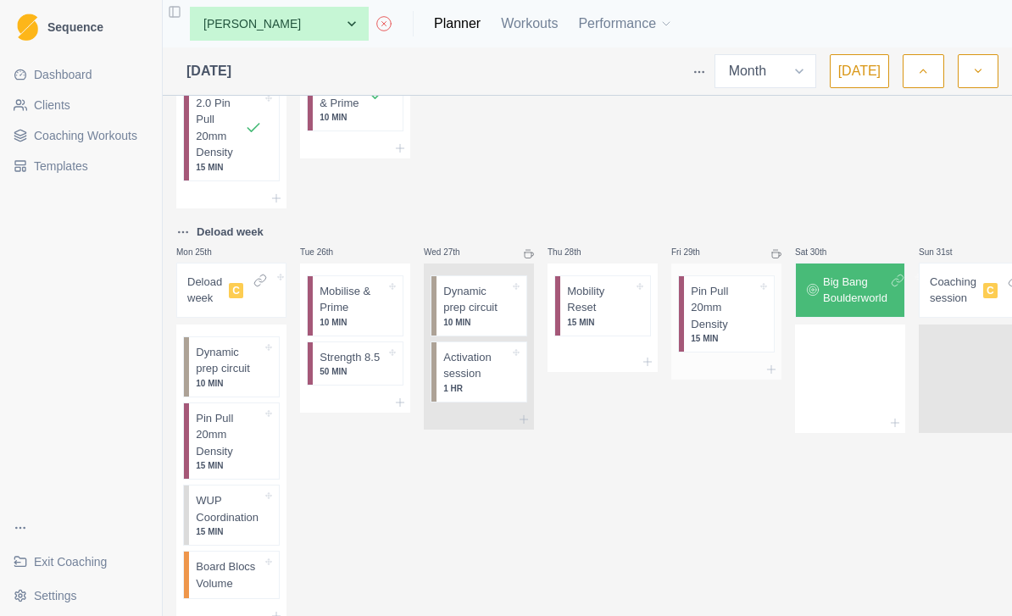
click at [734, 329] on p "Pin Pull 20mm Density" at bounding box center [724, 308] width 66 height 50
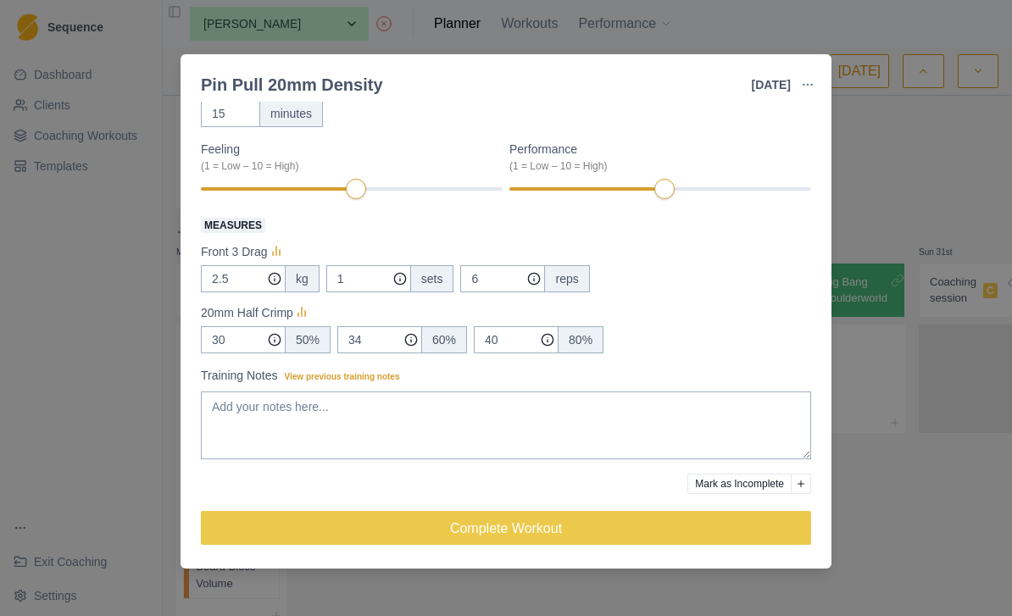
scroll to position [153, 0]
click at [809, 81] on icon "button" at bounding box center [808, 85] width 14 height 14
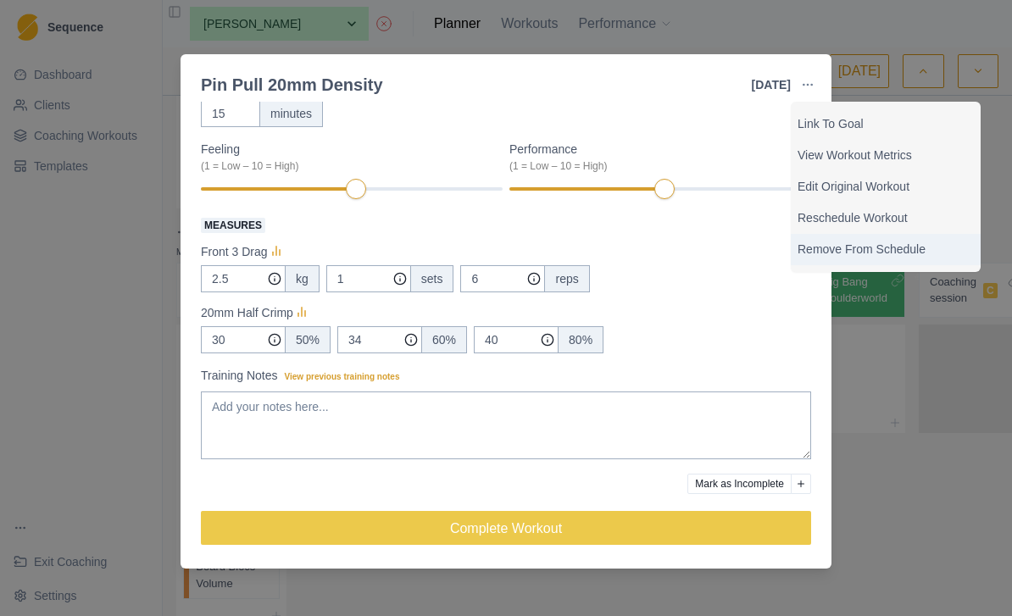
click at [911, 257] on p "Remove From Schedule" at bounding box center [886, 250] width 176 height 18
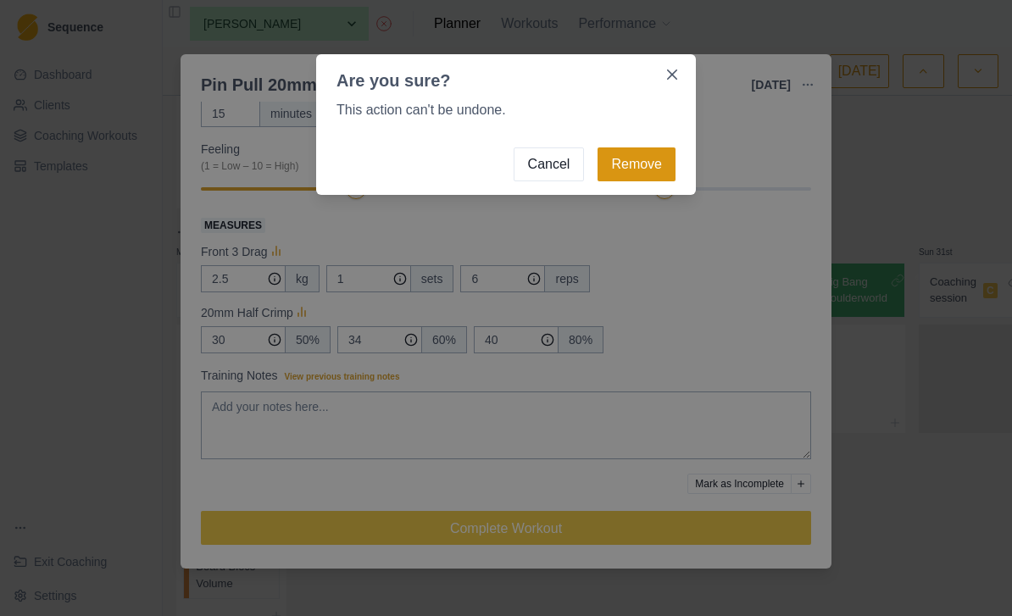
click at [651, 166] on button "Remove" at bounding box center [637, 164] width 78 height 34
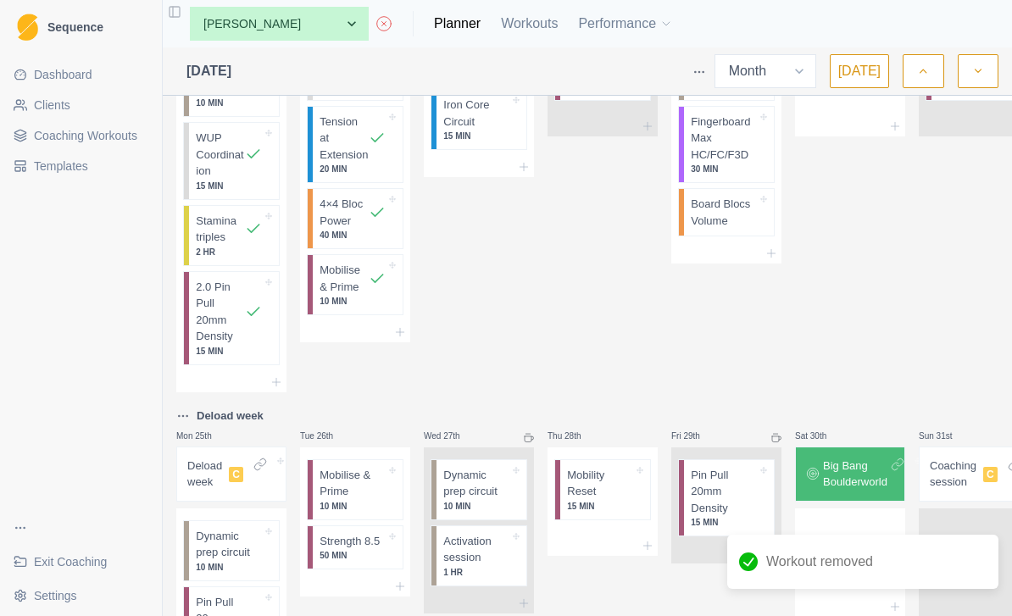
scroll to position [1258, 0]
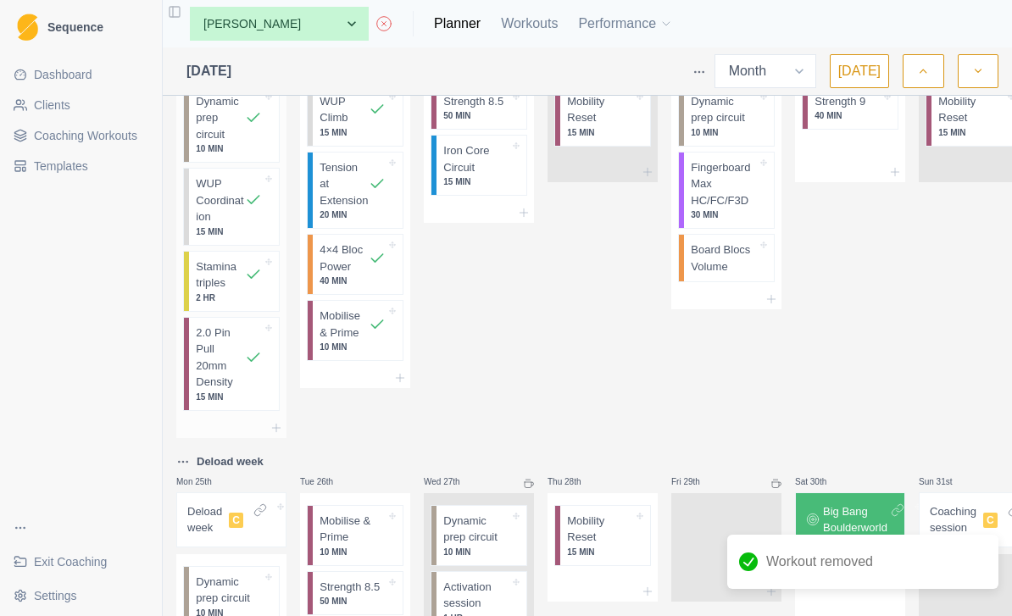
click at [218, 391] on p "2.0 Pin Pull 20mm Density" at bounding box center [220, 358] width 49 height 66
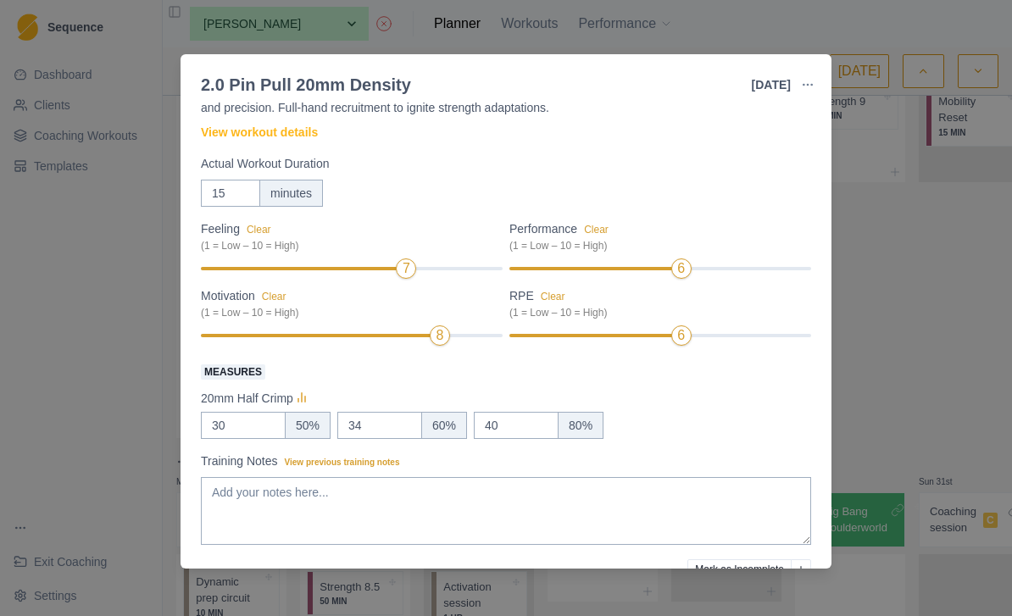
scroll to position [113, 0]
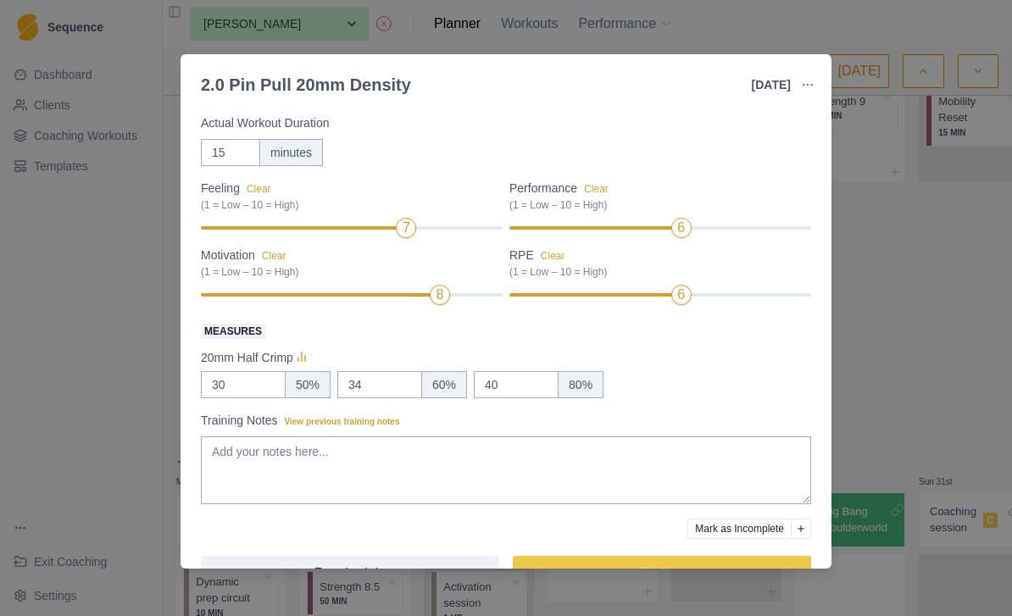
click at [936, 391] on div "2.0 Pin Pull 20mm Density [DATE] Link To Goal View Workout Metrics Edit Origina…" at bounding box center [506, 308] width 1012 height 616
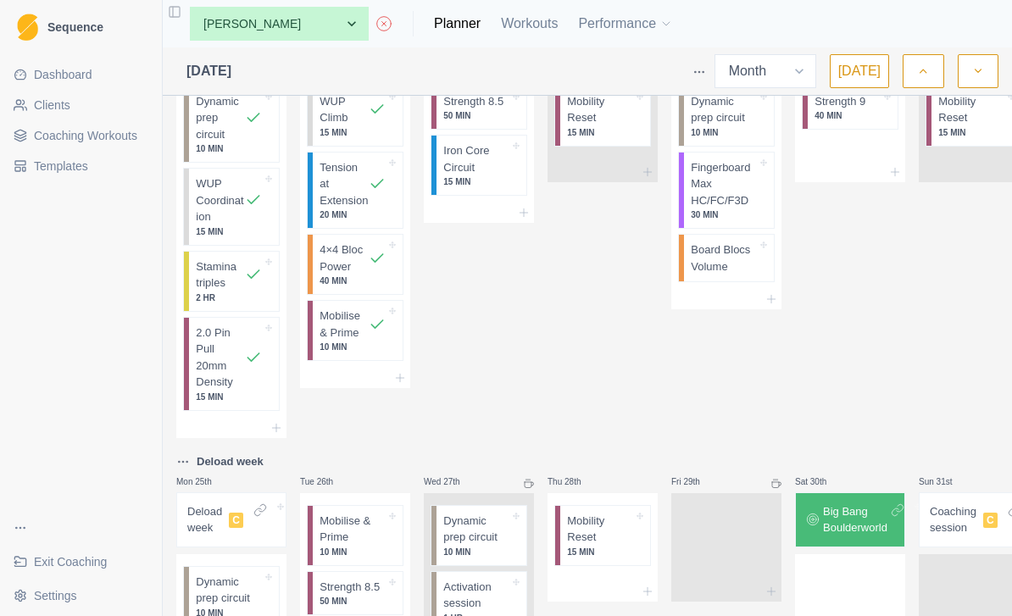
click at [114, 142] on span "Coaching Workouts" at bounding box center [85, 135] width 103 height 17
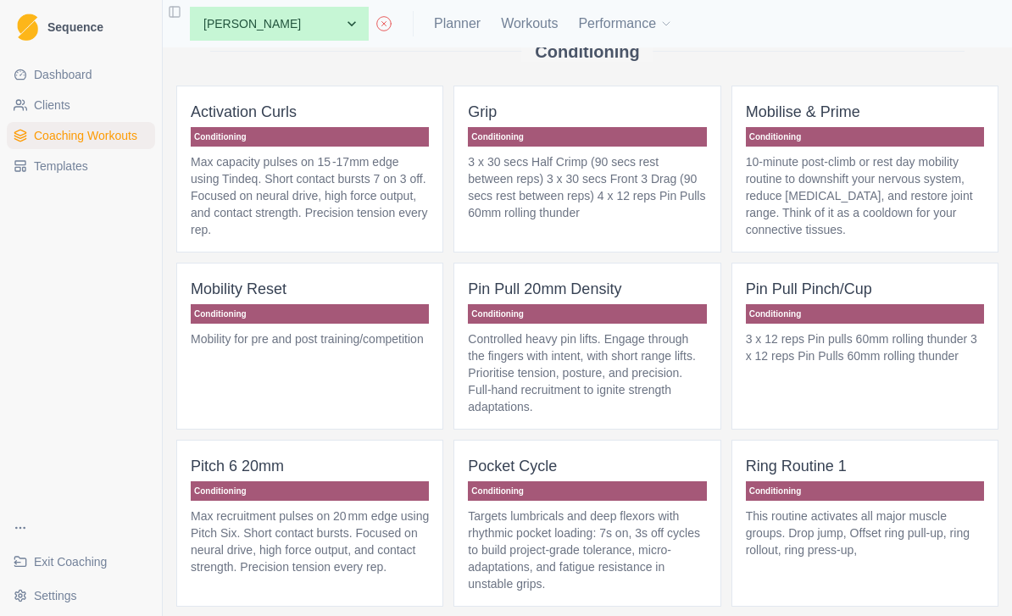
scroll to position [524, 0]
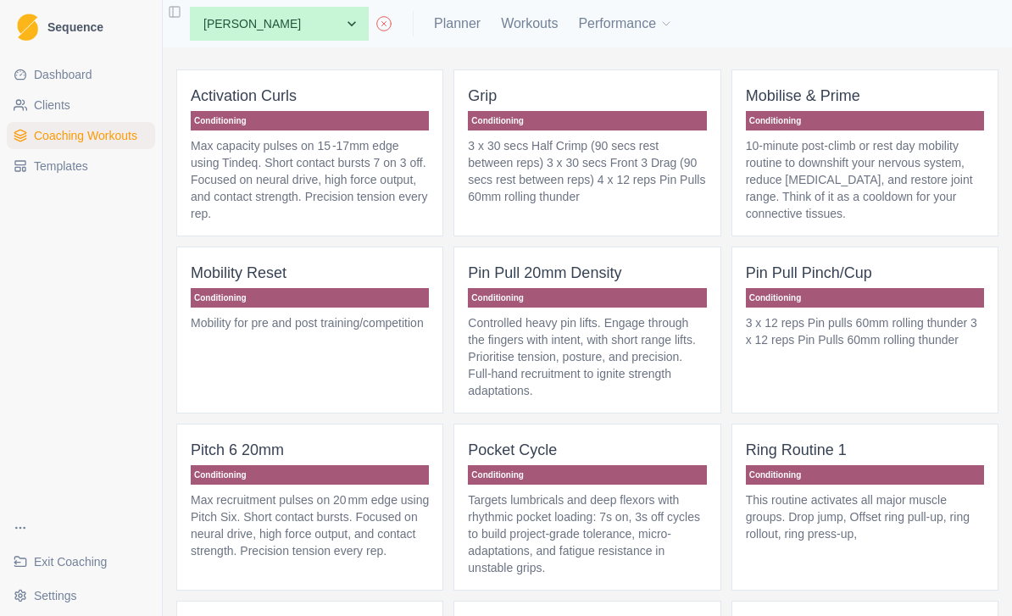
click at [656, 385] on p "Controlled heavy pin lifts. Engage through the fingers with intent, with short …" at bounding box center [587, 356] width 238 height 85
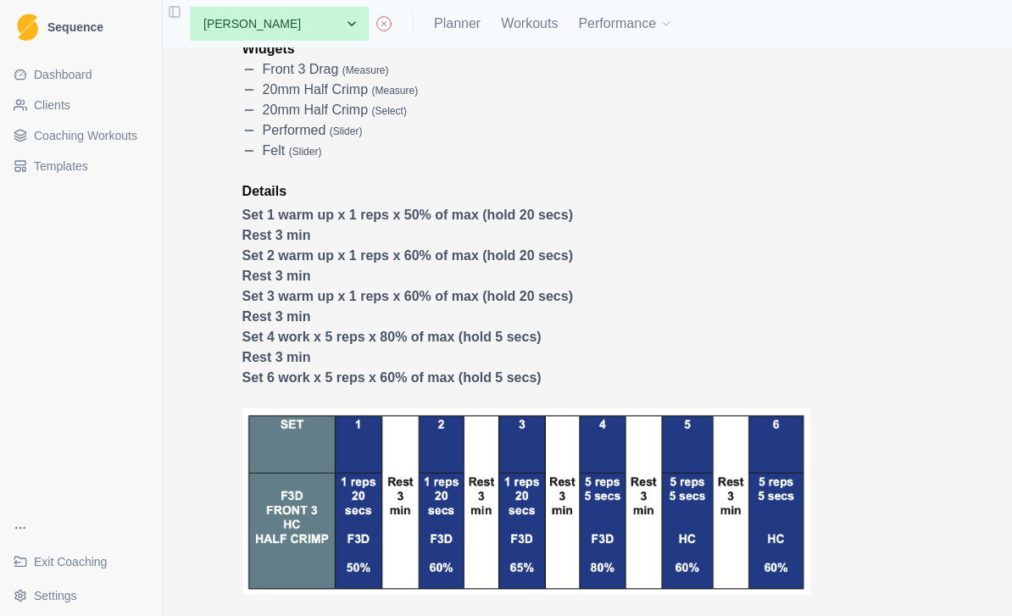
scroll to position [332, 0]
click at [434, 29] on link "Planner" at bounding box center [457, 24] width 47 height 20
select select "month"
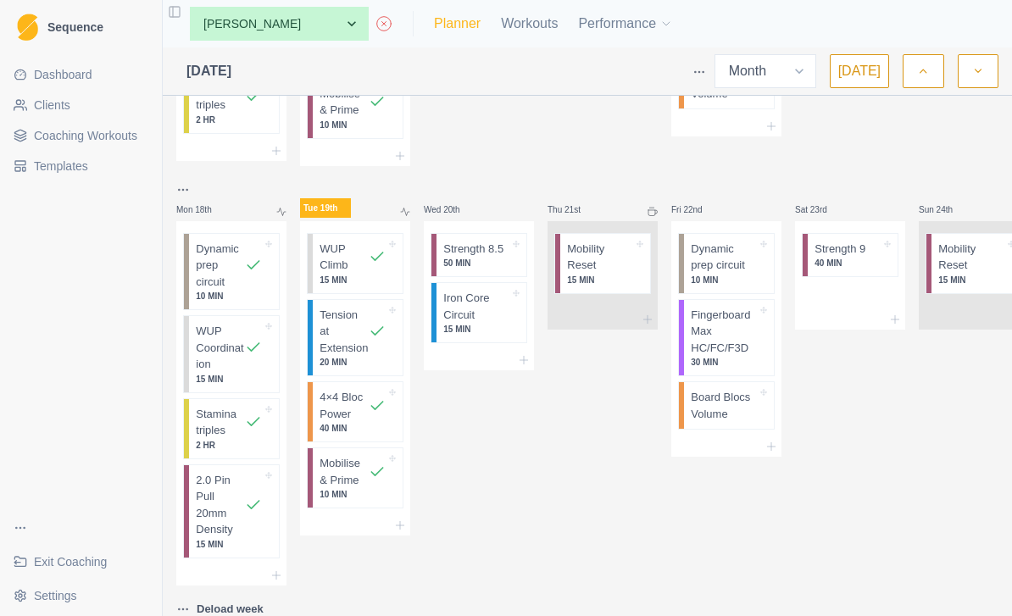
scroll to position [1132, 0]
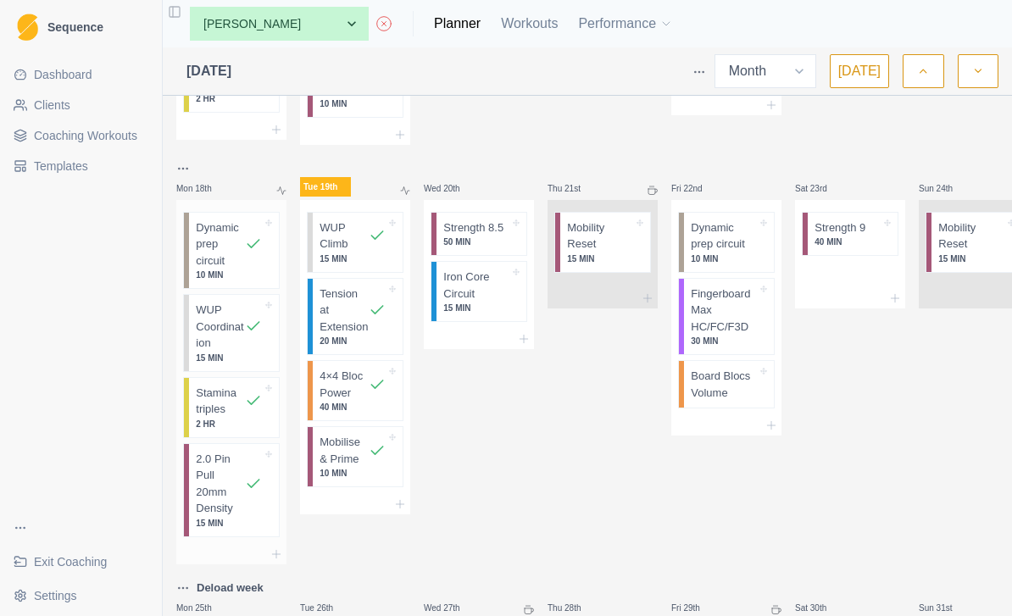
click at [237, 503] on p "2.0 Pin Pull 20mm Density" at bounding box center [220, 484] width 49 height 66
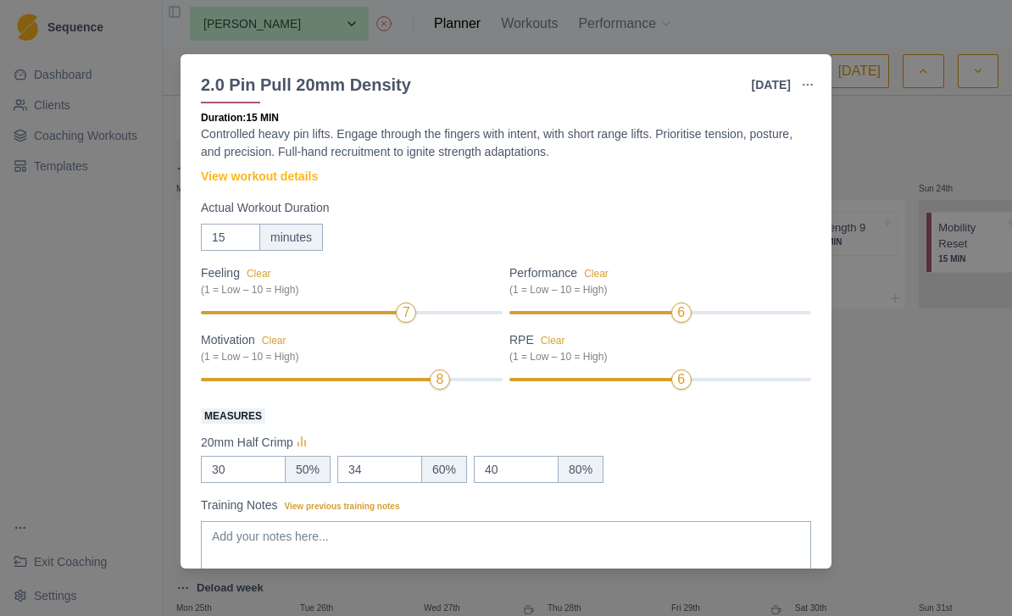
scroll to position [19, 0]
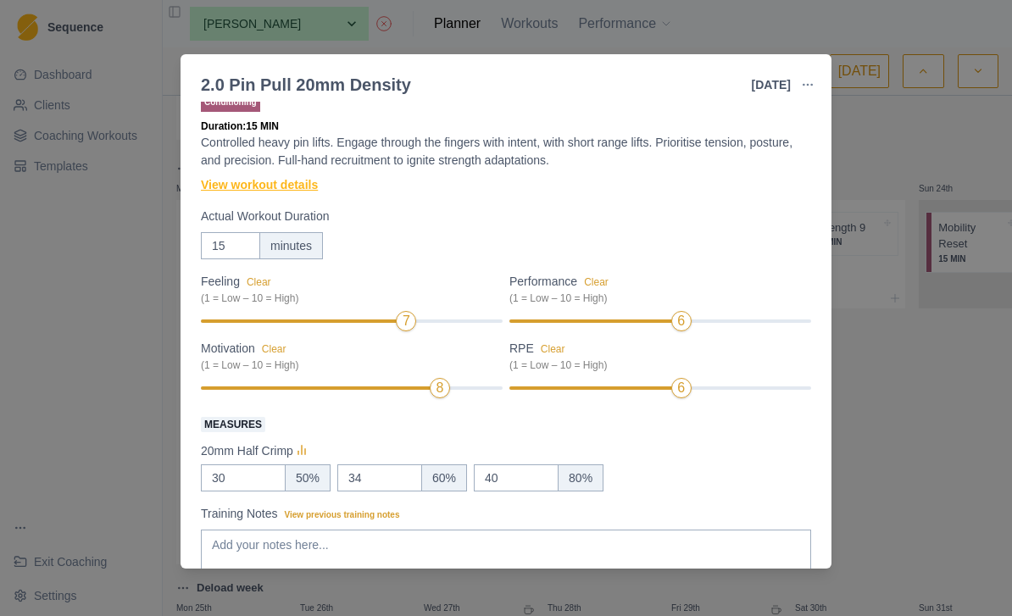
click at [302, 191] on link "View workout details" at bounding box center [259, 185] width 117 height 18
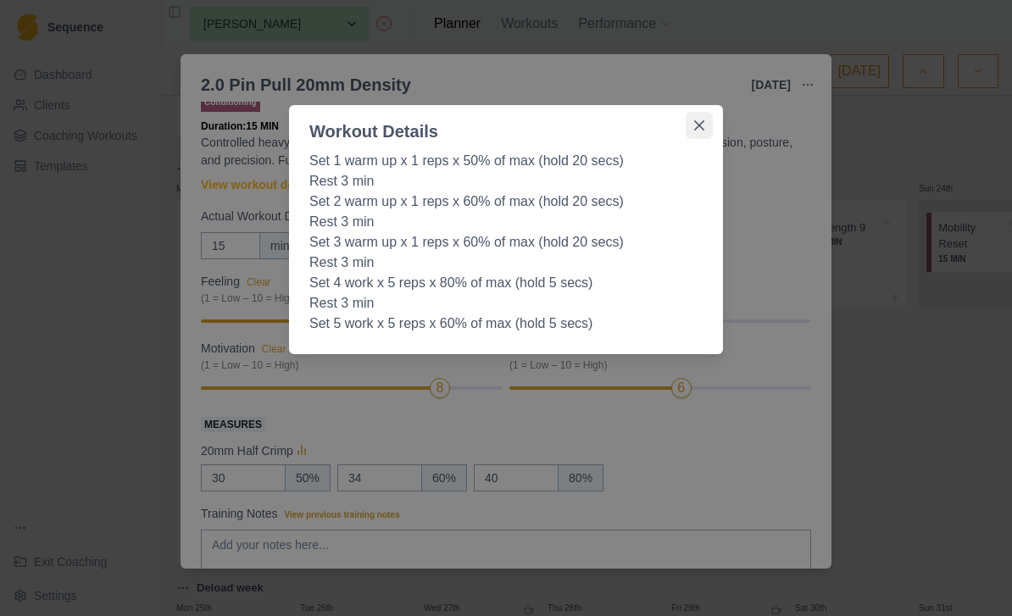
click at [699, 130] on icon "Close" at bounding box center [699, 125] width 10 height 10
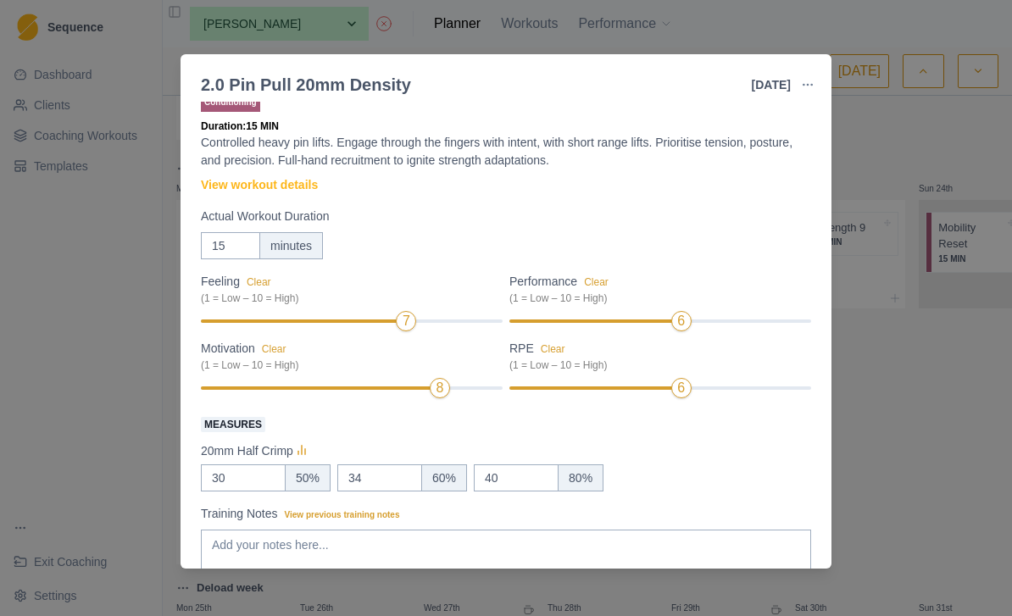
click at [879, 179] on div "2.0 Pin Pull 20mm Density [DATE] Link To Goal View Workout Metrics Edit Origina…" at bounding box center [506, 308] width 1012 height 616
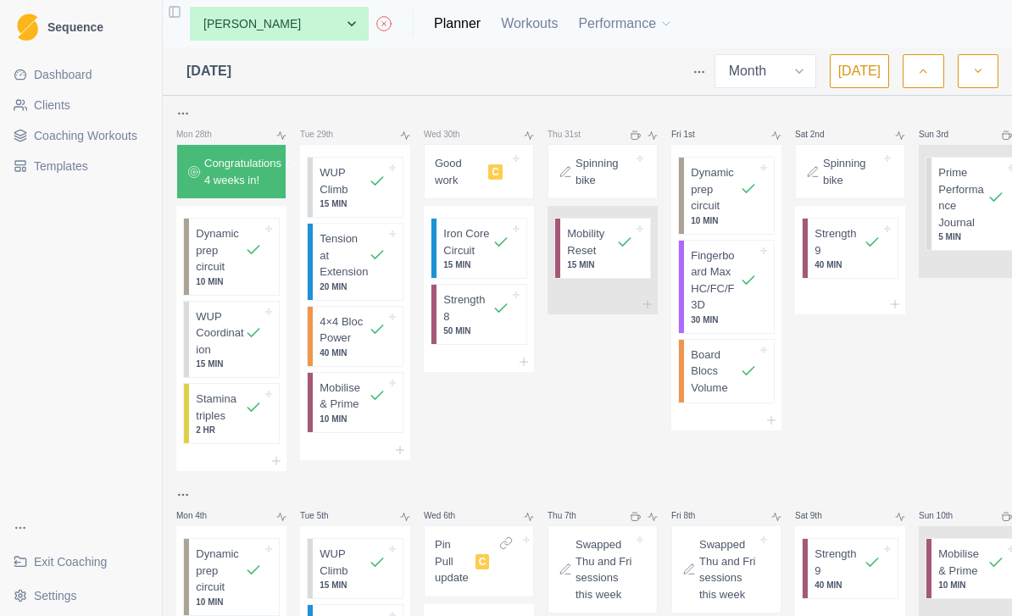
scroll to position [0, 0]
click at [501, 14] on link "Workouts" at bounding box center [529, 24] width 57 height 20
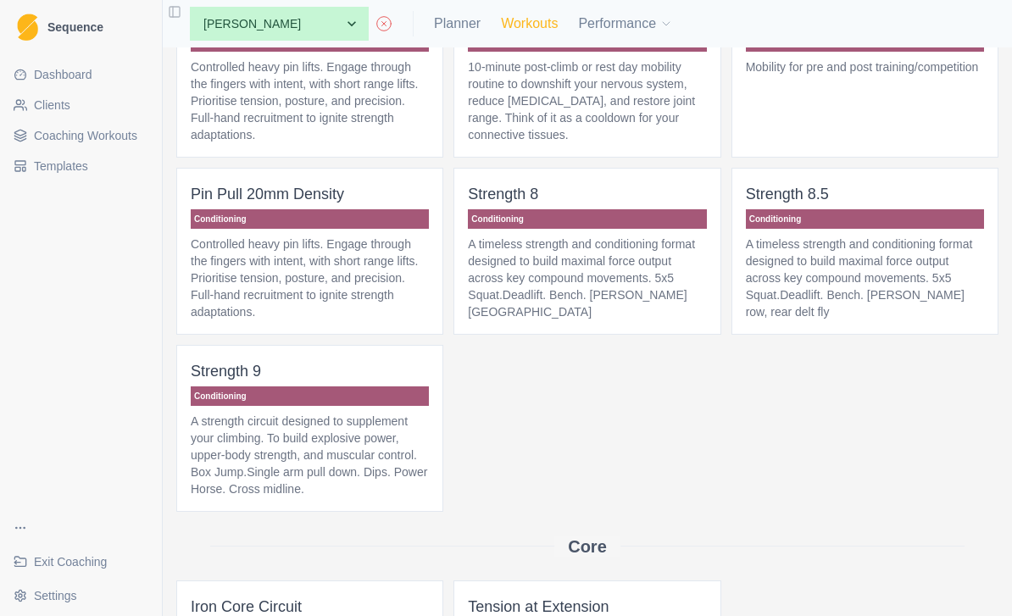
scroll to position [427, 0]
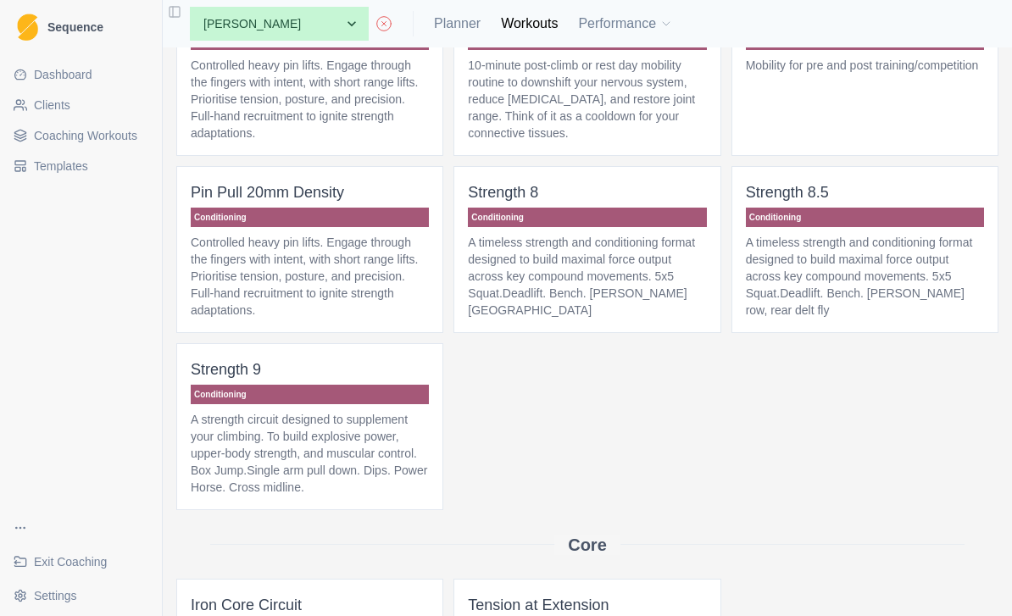
click at [370, 285] on p "Controlled heavy pin lifts. Engage through the fingers with intent, with short …" at bounding box center [310, 276] width 238 height 85
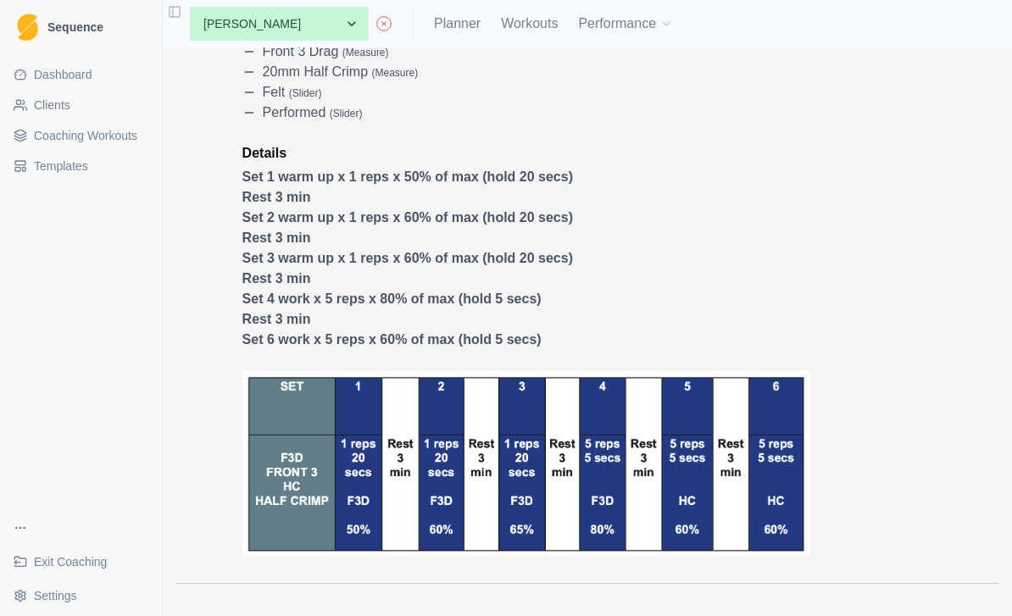
scroll to position [353, 0]
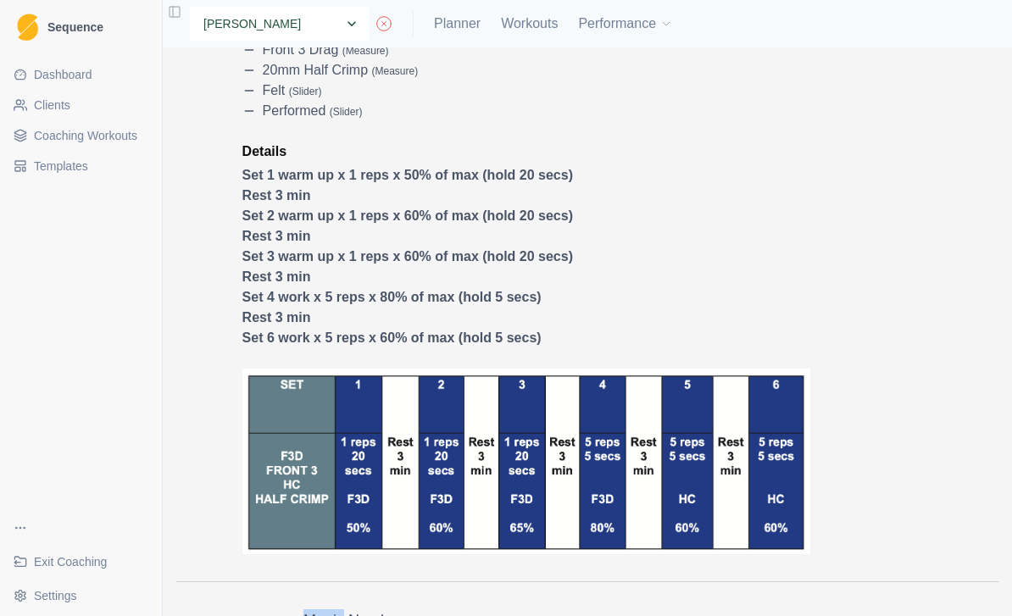
click at [293, 24] on select "None [PERSON_NAME] [PERSON_NAME] A. York [PERSON_NAME] [PERSON_NAME] I. [PERSON…" at bounding box center [279, 24] width 179 height 34
select select "fd7570e1-80ef-4b96-a6b6-721a04b9ec48"
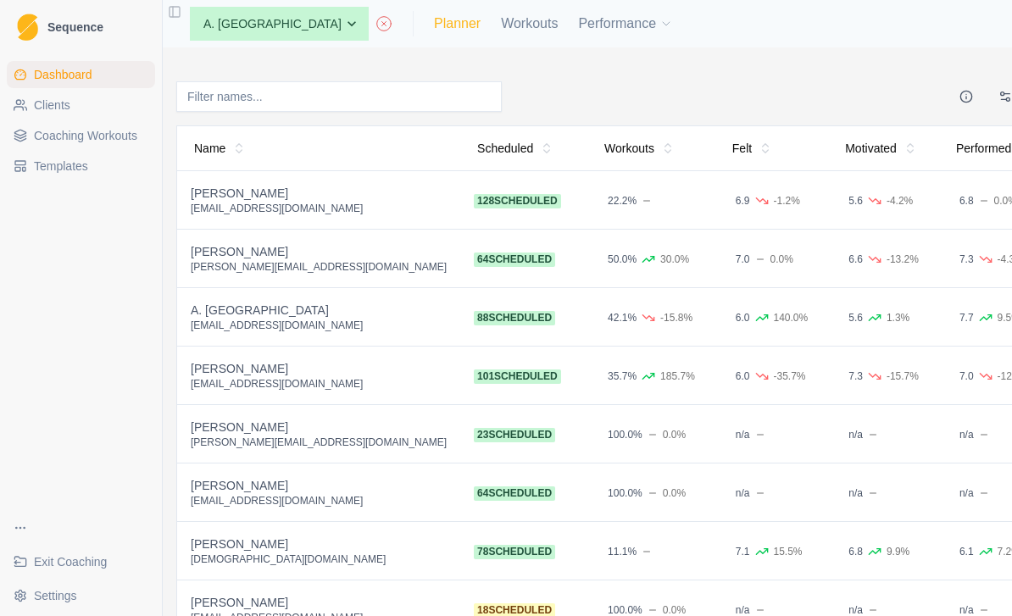
click at [434, 20] on link "Planner" at bounding box center [457, 24] width 47 height 20
select select "month"
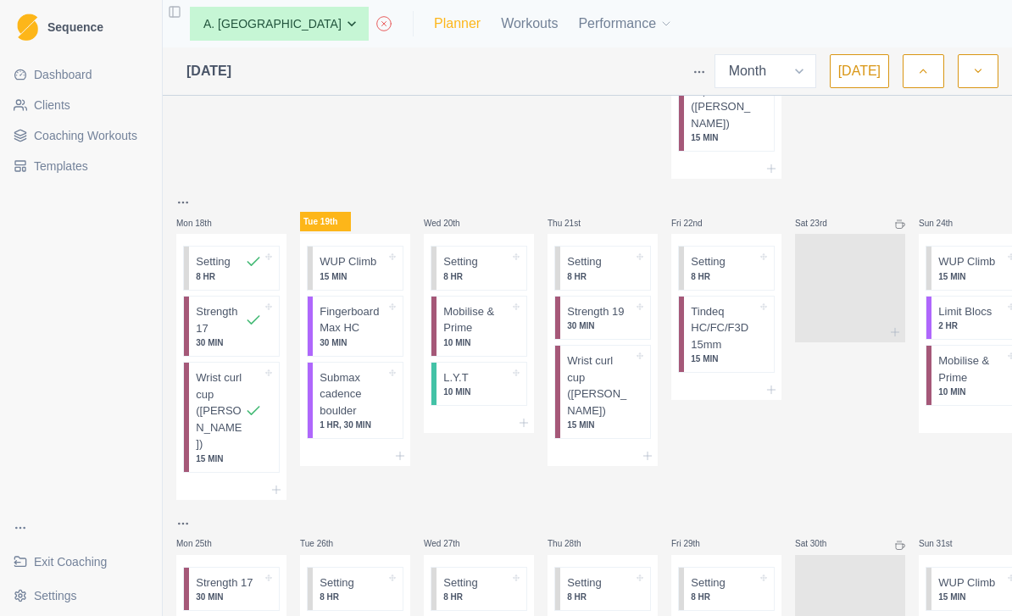
scroll to position [831, 0]
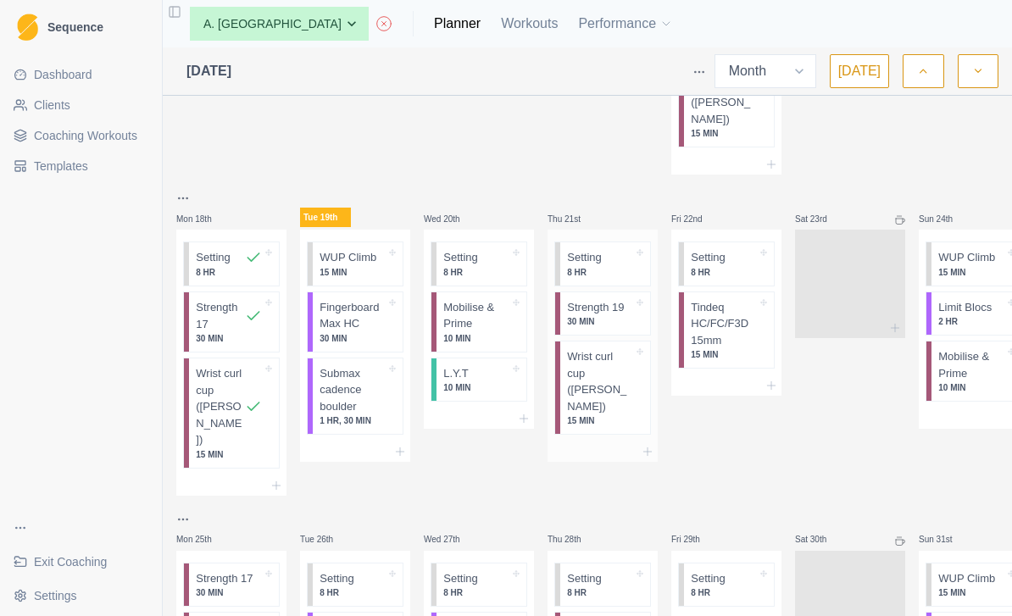
click at [610, 315] on p "30 MIN" at bounding box center [600, 321] width 66 height 13
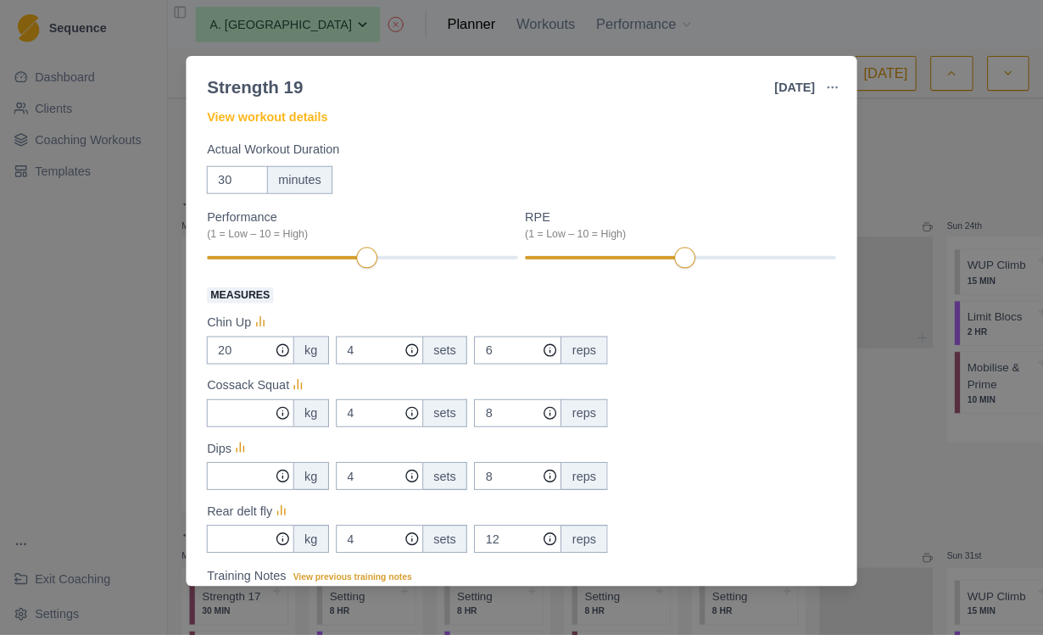
scroll to position [87, 0]
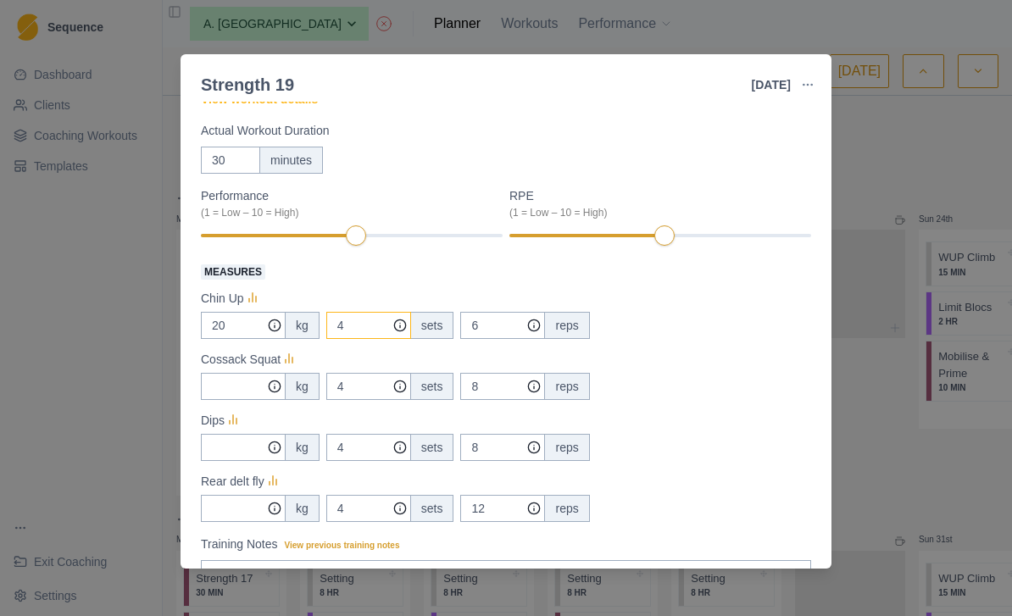
click at [398, 322] on icon at bounding box center [400, 326] width 14 height 14
click at [253, 297] on line at bounding box center [253, 296] width 0 height 9
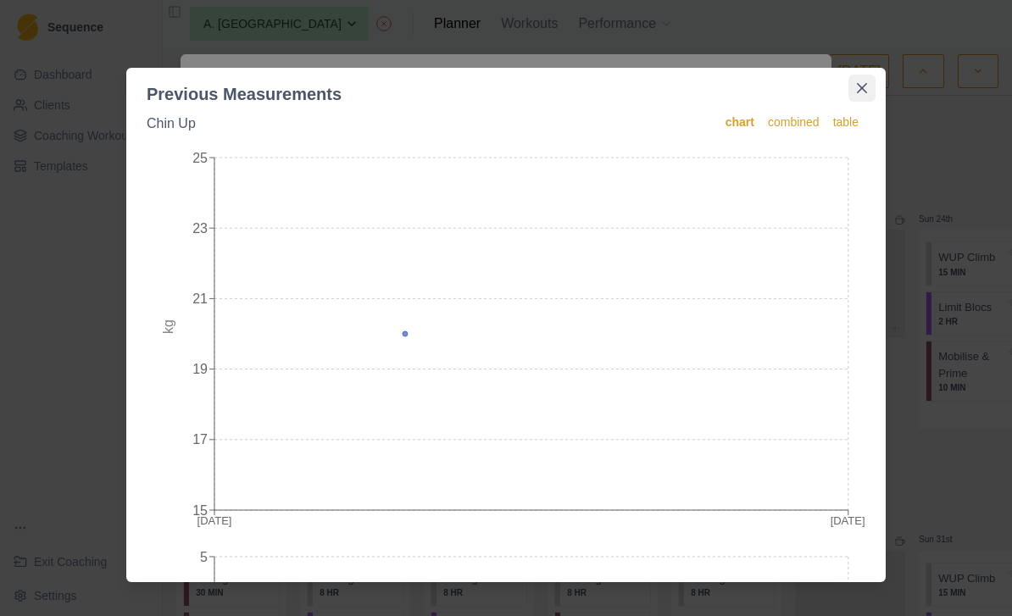
click at [860, 83] on icon "Close" at bounding box center [862, 88] width 10 height 10
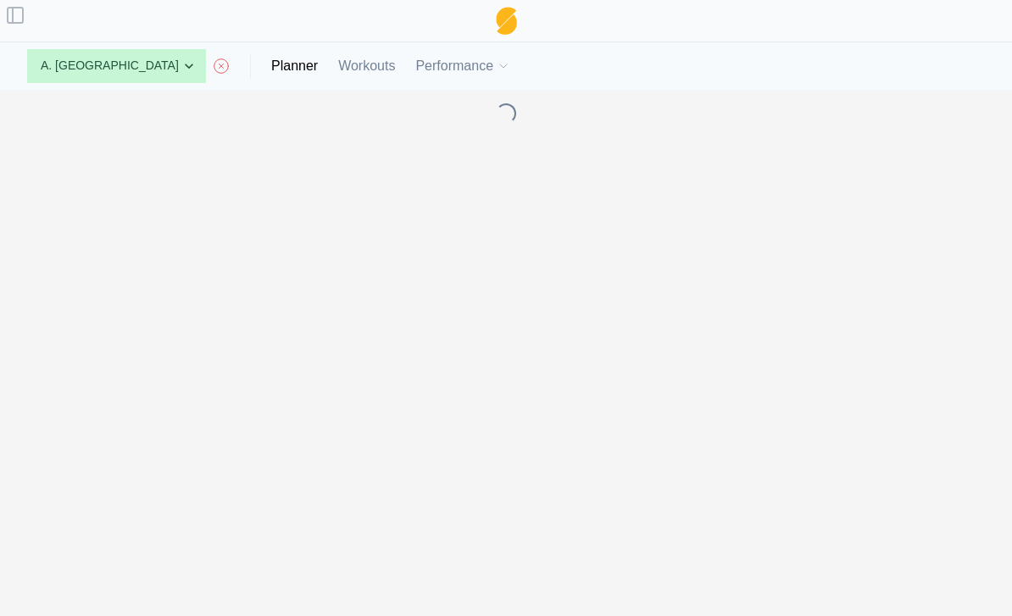
select select "month"
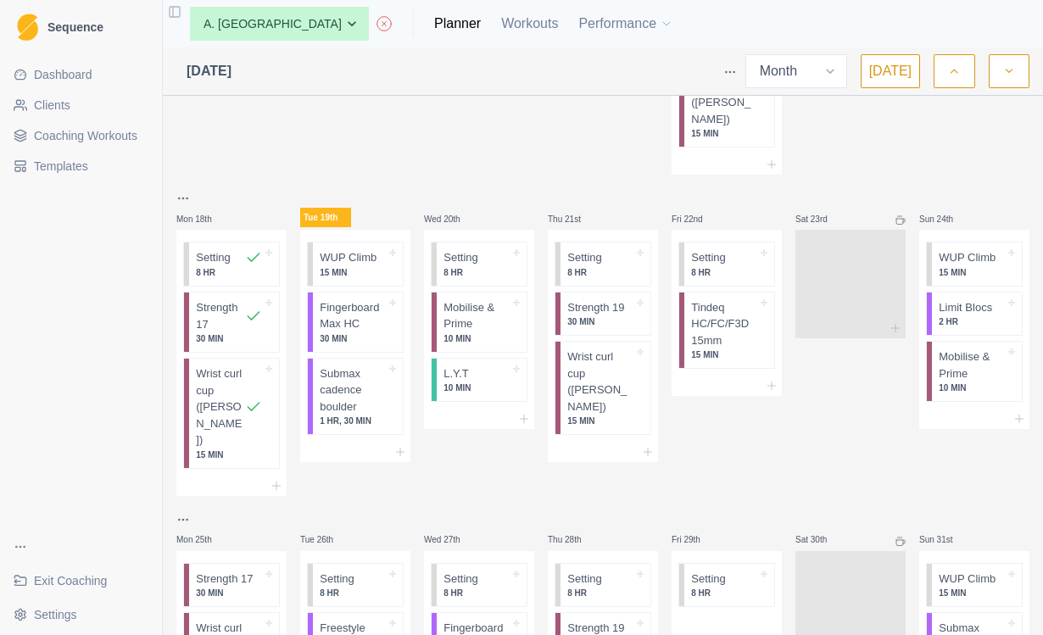
scroll to position [0, 0]
